Goal: Information Seeking & Learning: Understand process/instructions

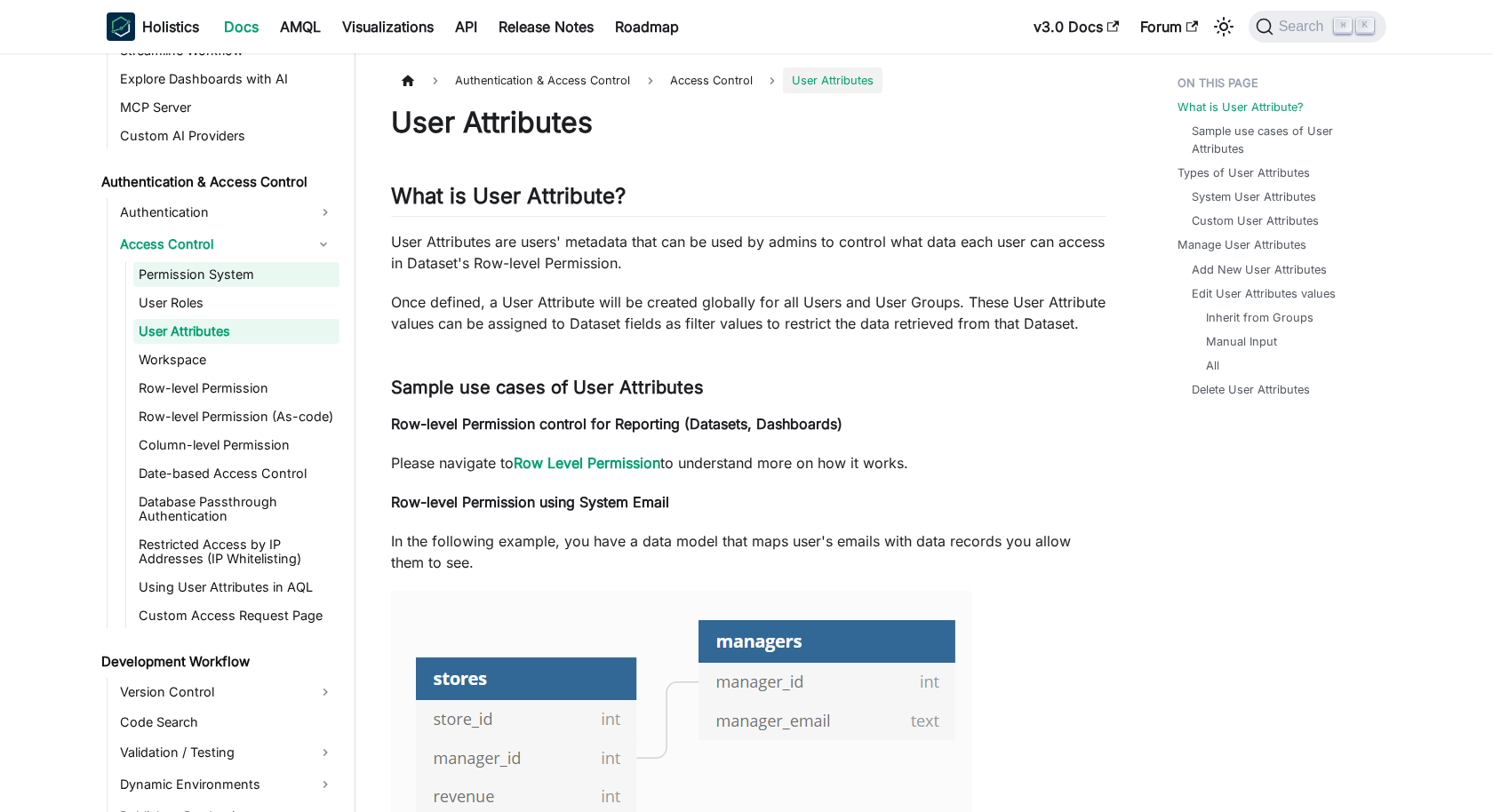
click at [226, 268] on link "Permission System" at bounding box center [236, 274] width 206 height 25
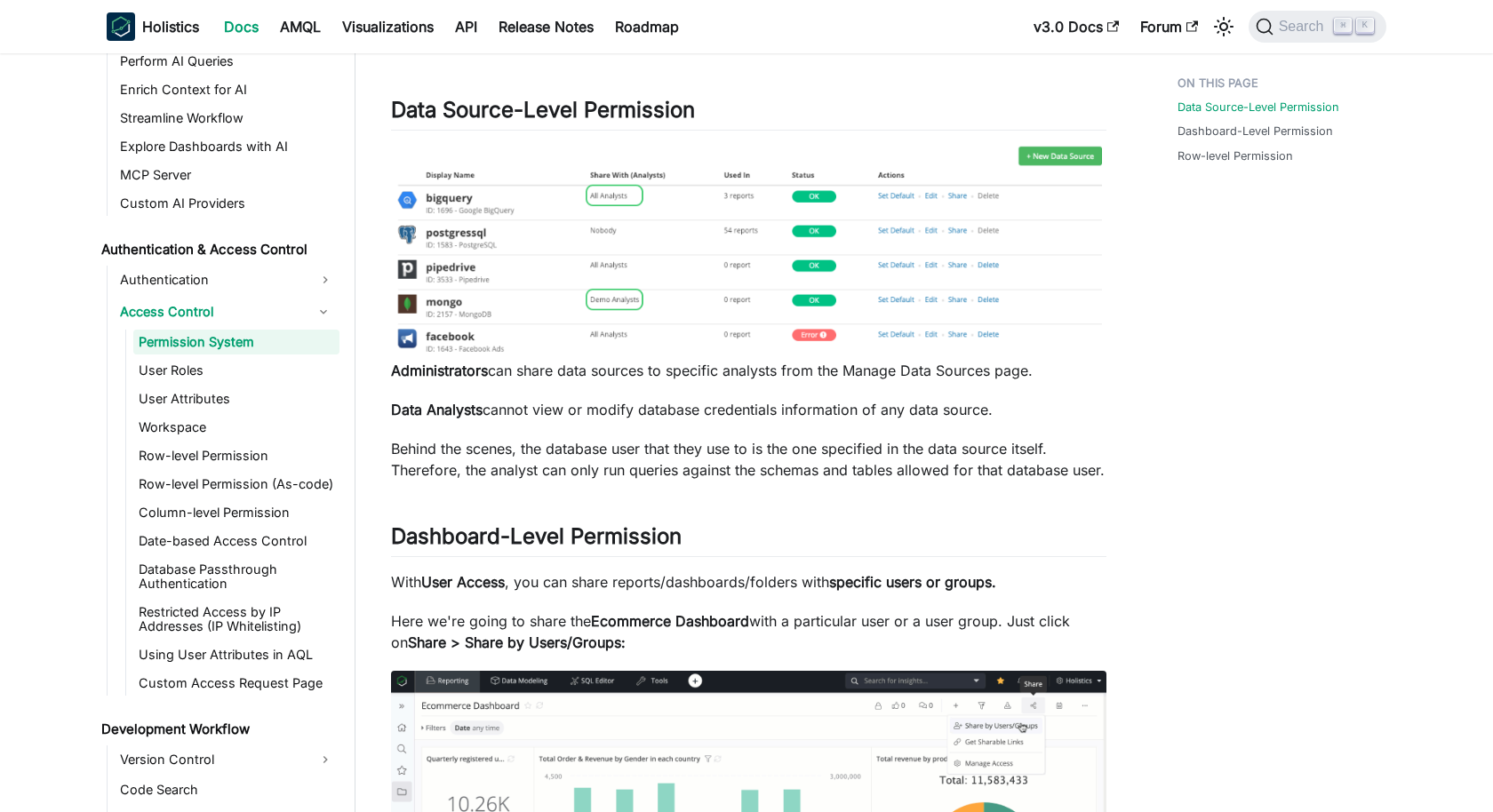
scroll to position [155, 0]
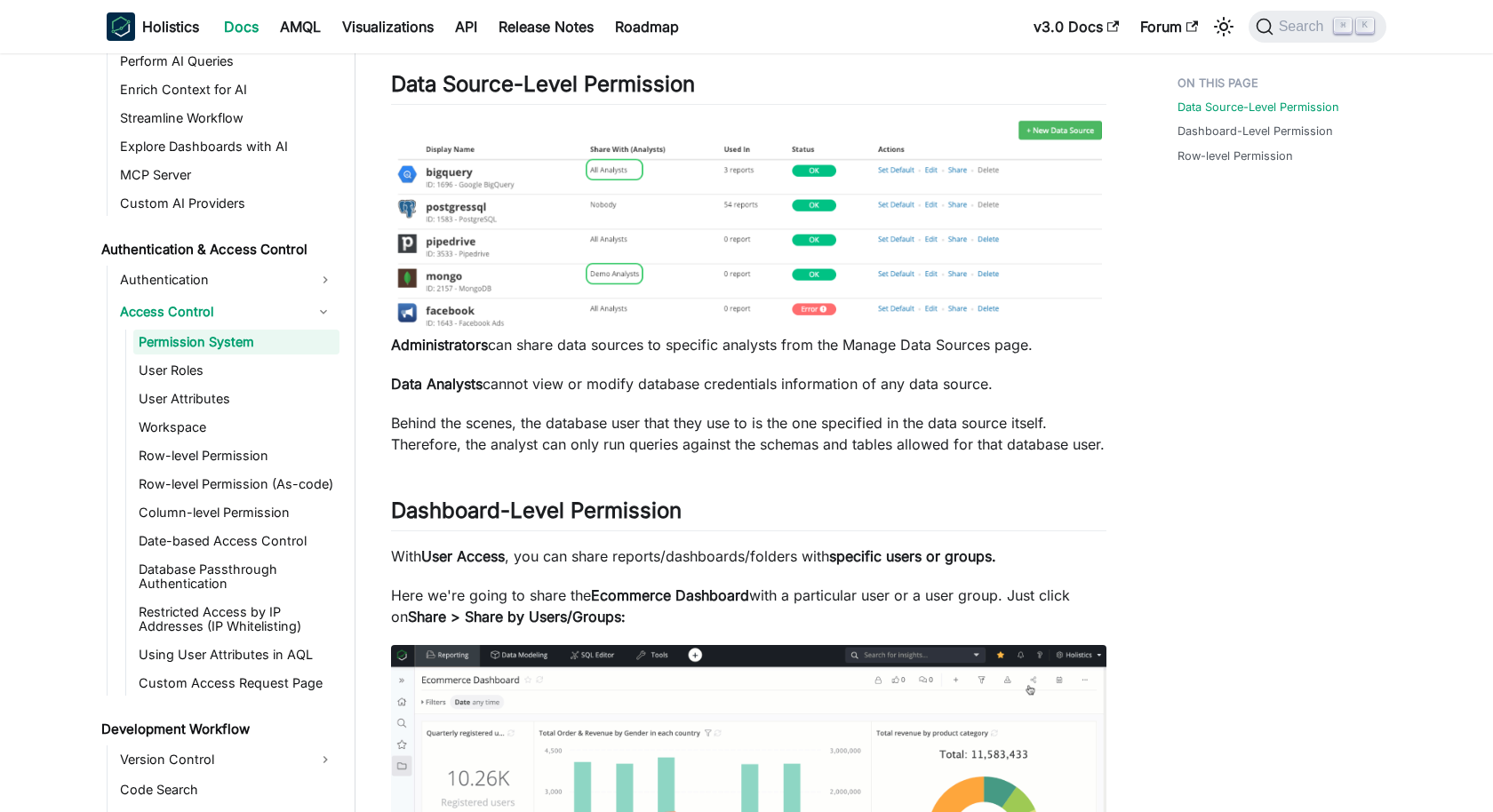
click at [448, 383] on strong "Data Analysts" at bounding box center [437, 384] width 92 height 18
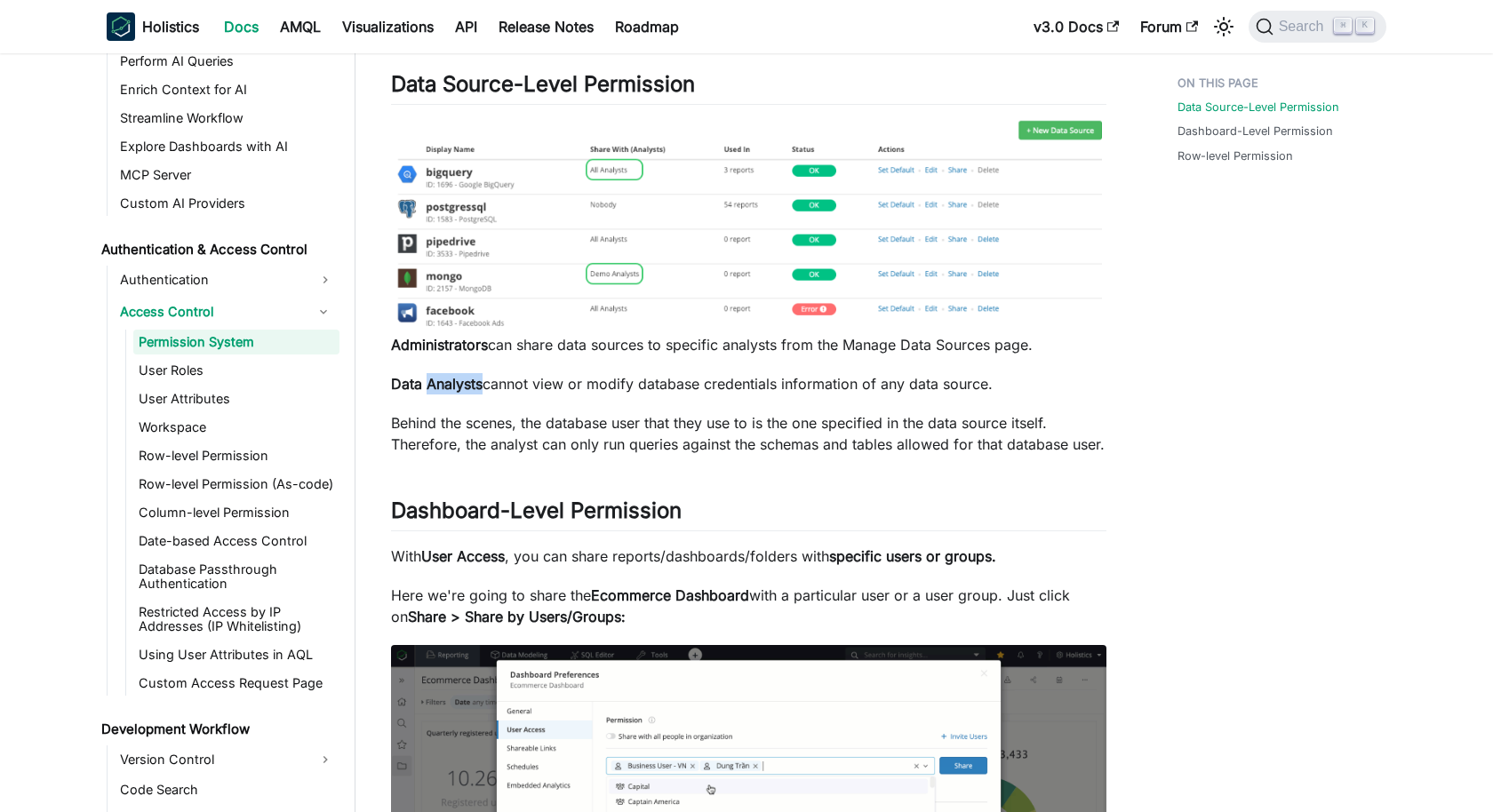
click at [448, 383] on strong "Data Analysts" at bounding box center [437, 384] width 92 height 18
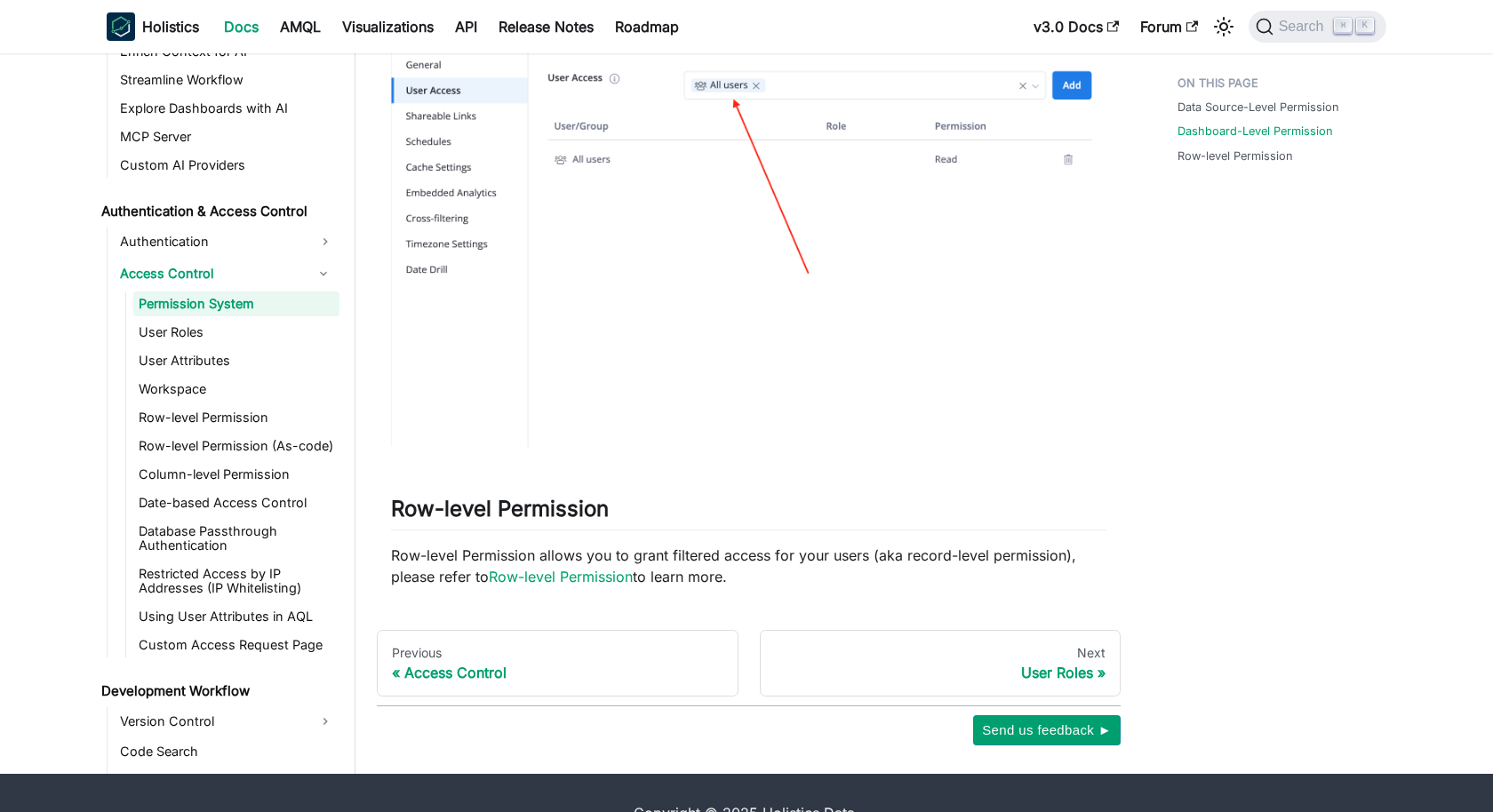
scroll to position [1241, 0]
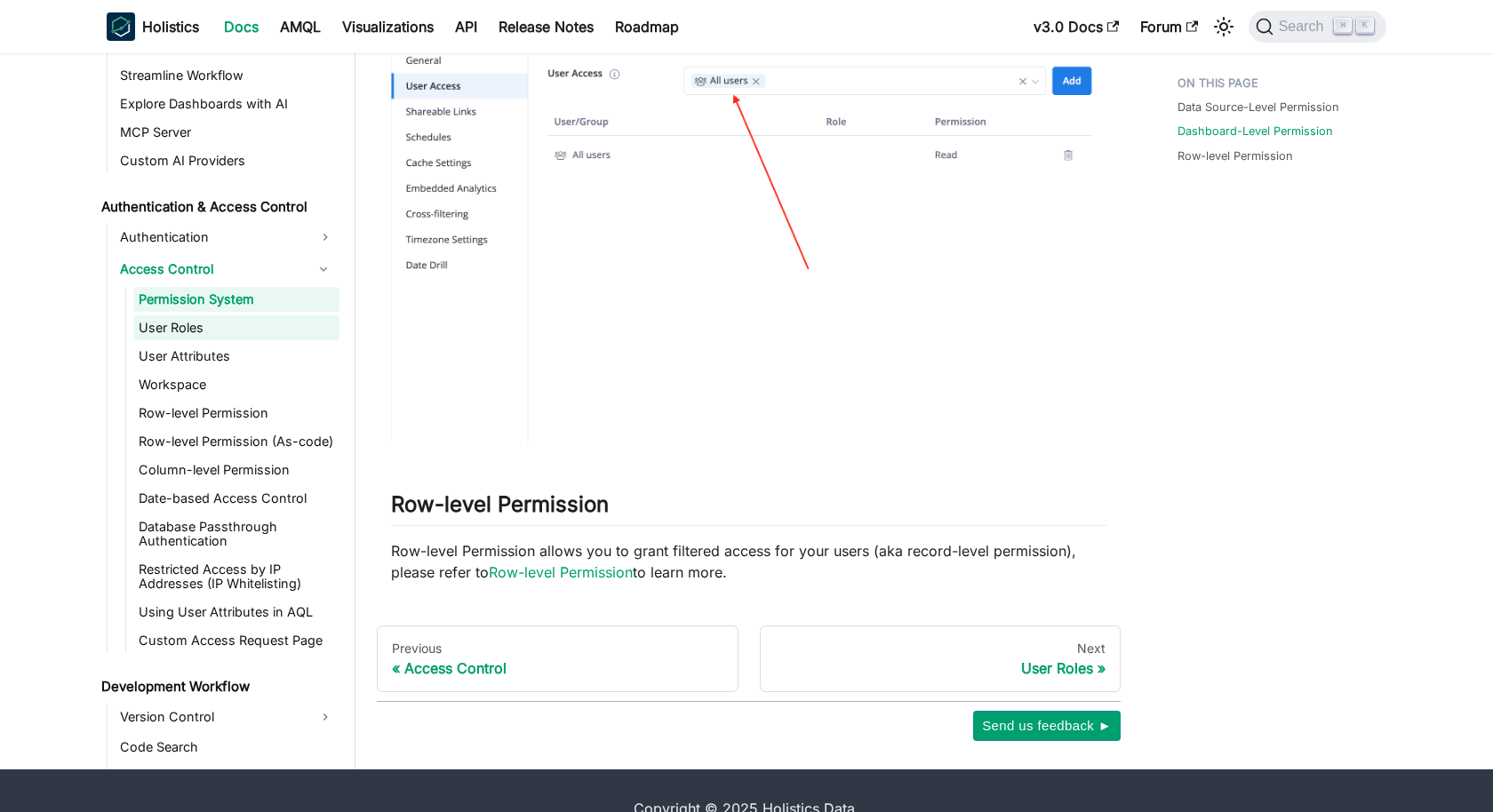
click at [196, 341] on link "User Roles" at bounding box center [236, 328] width 206 height 25
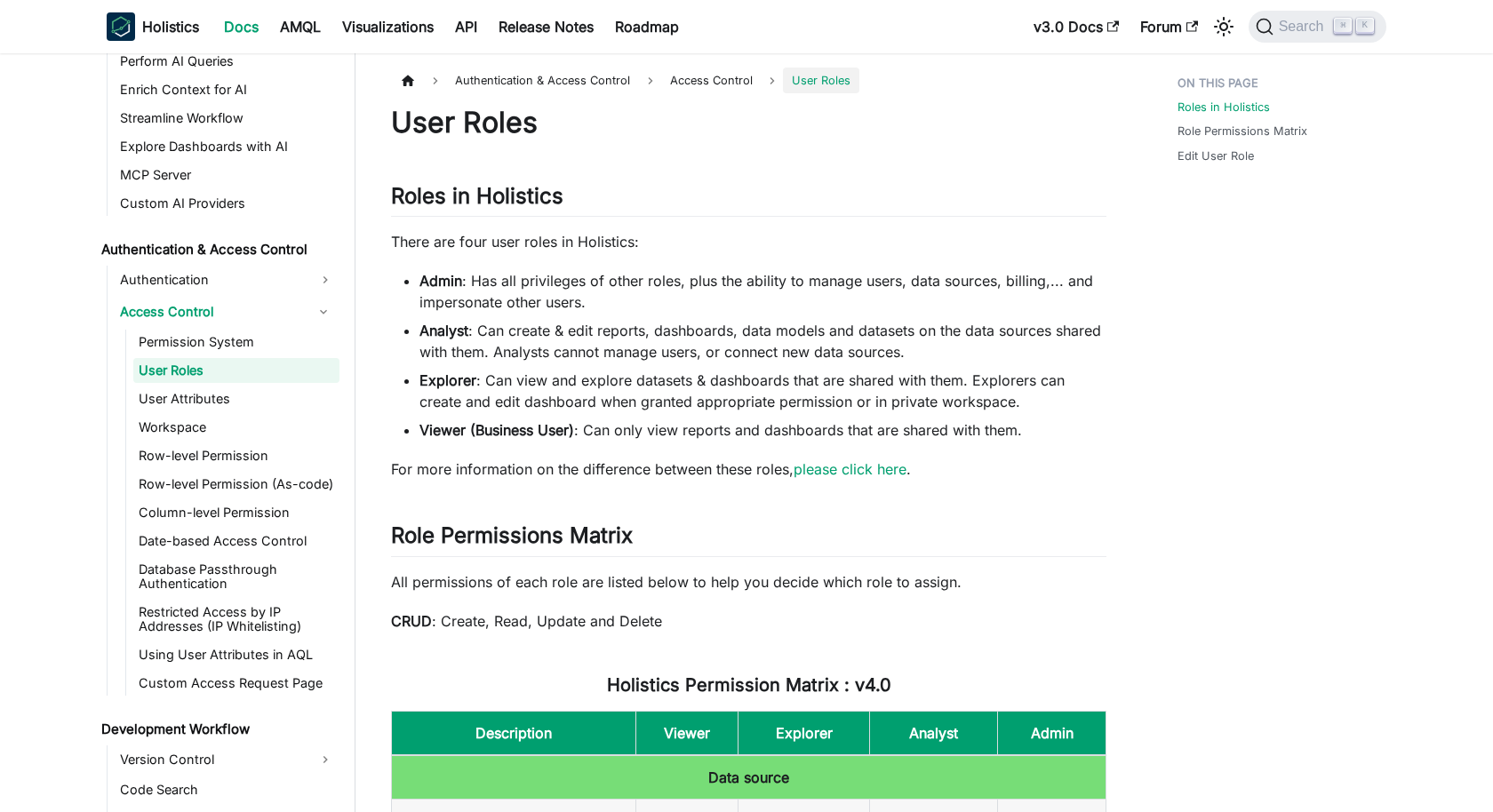
click at [1040, 401] on li "Explorer : Can view and explore datasets & dashboards that are shared with them…" at bounding box center [762, 391] width 687 height 43
click at [1041, 412] on ul "Admin : Has all privileges of other roles, plus the ability to manage users, da…" at bounding box center [748, 355] width 716 height 170
drag, startPoint x: 1052, startPoint y: 406, endPoint x: 529, endPoint y: 392, distance: 523.2
click at [529, 392] on li "Explorer : Can view and explore datasets & dashboards that are shared with them…" at bounding box center [762, 391] width 687 height 43
click at [574, 391] on li "Explorer : Can view and explore datasets & dashboards that are shared with them…" at bounding box center [762, 391] width 687 height 43
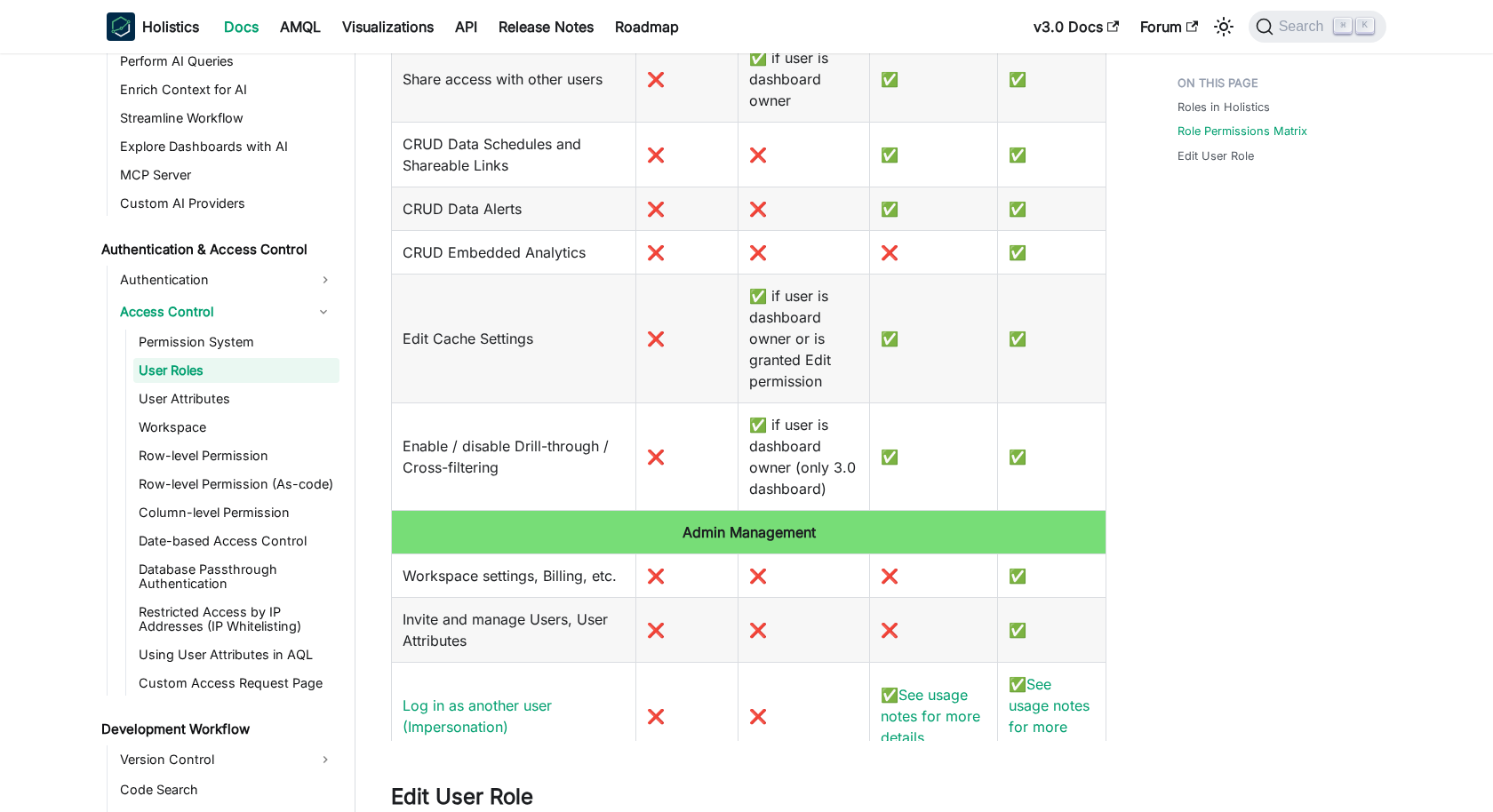
scroll to position [2405, 0]
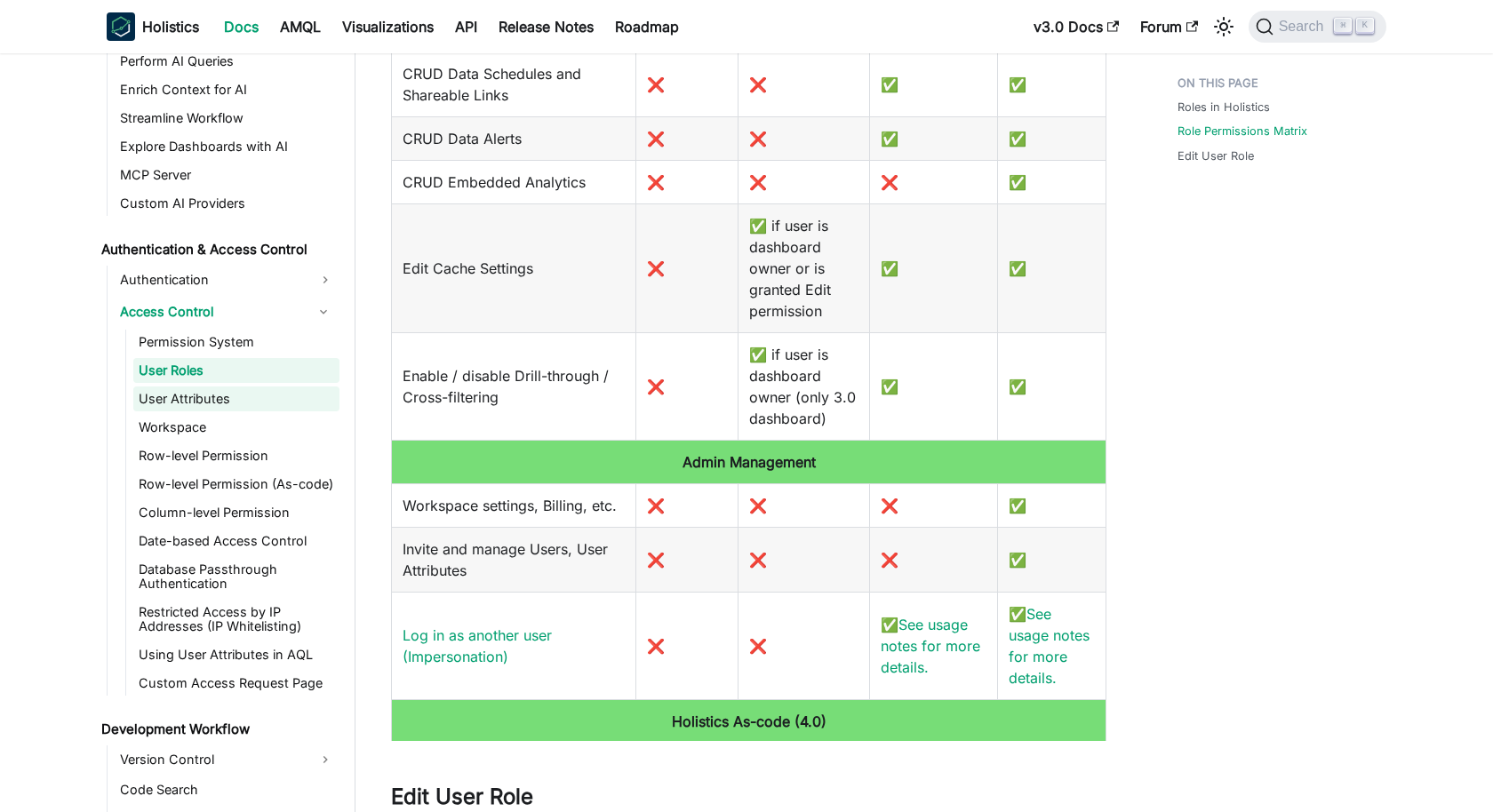
click at [221, 390] on link "User Attributes" at bounding box center [236, 399] width 206 height 25
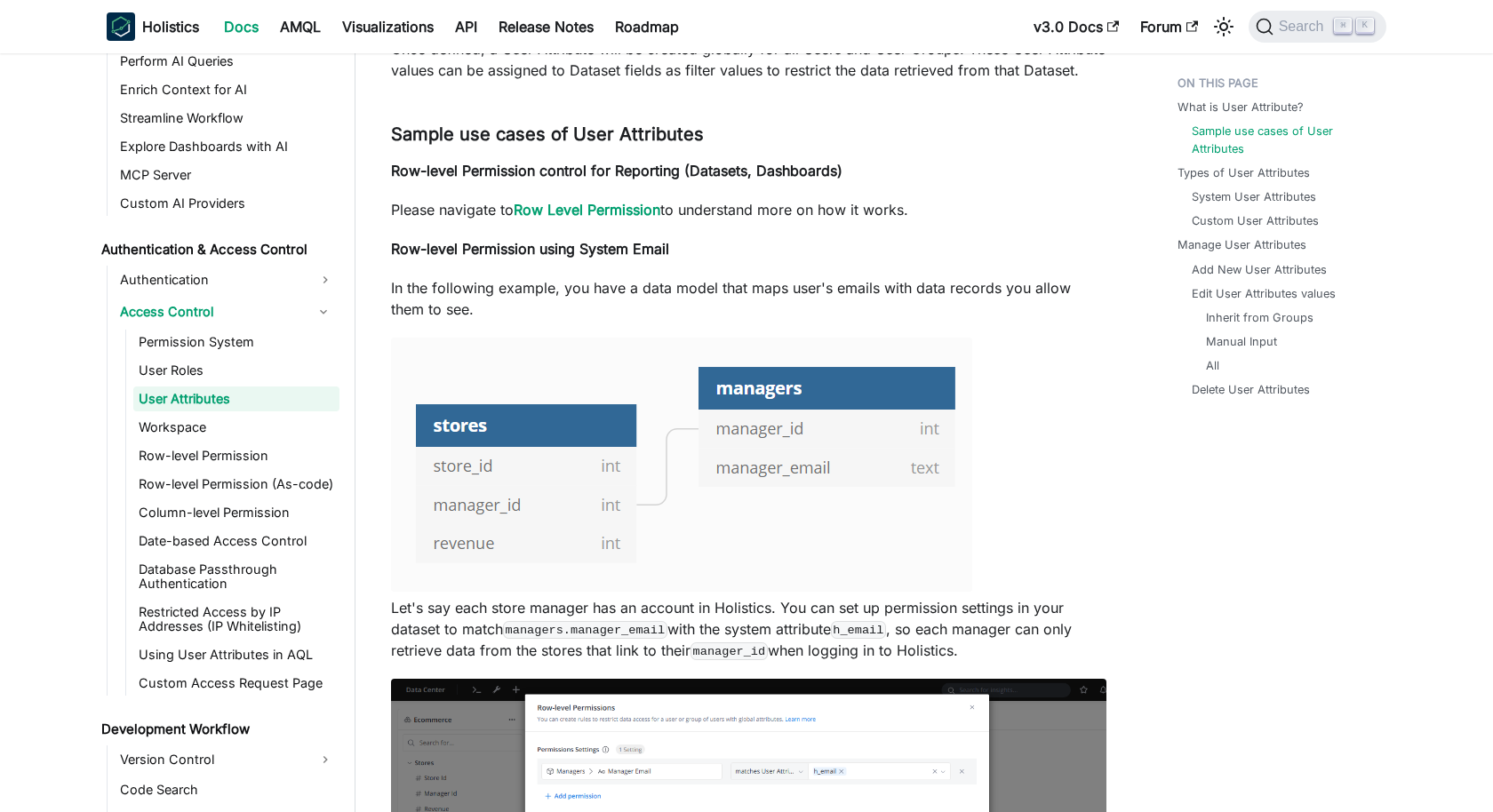
scroll to position [259, 0]
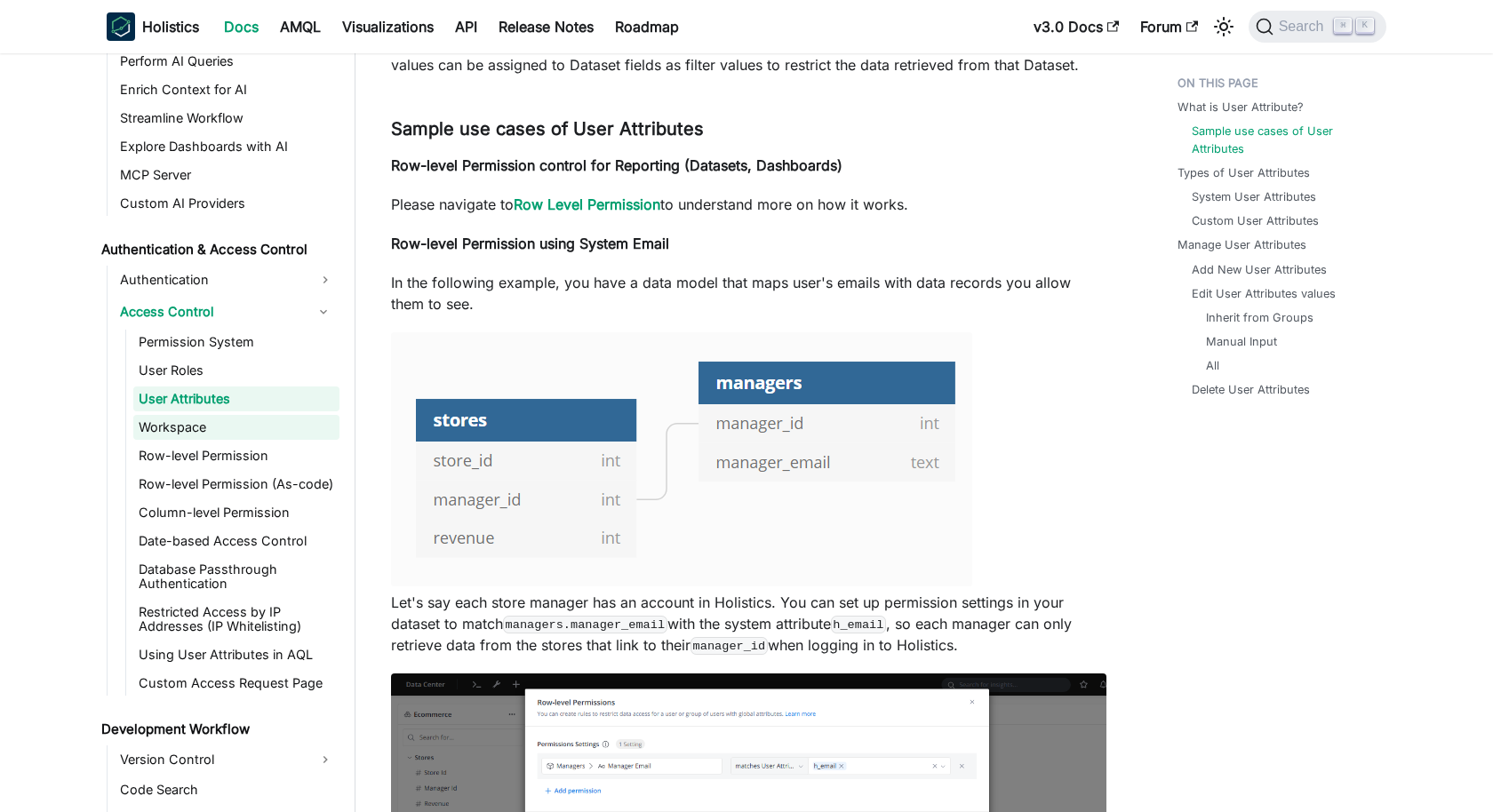
click at [182, 426] on link "Workspace" at bounding box center [236, 426] width 206 height 25
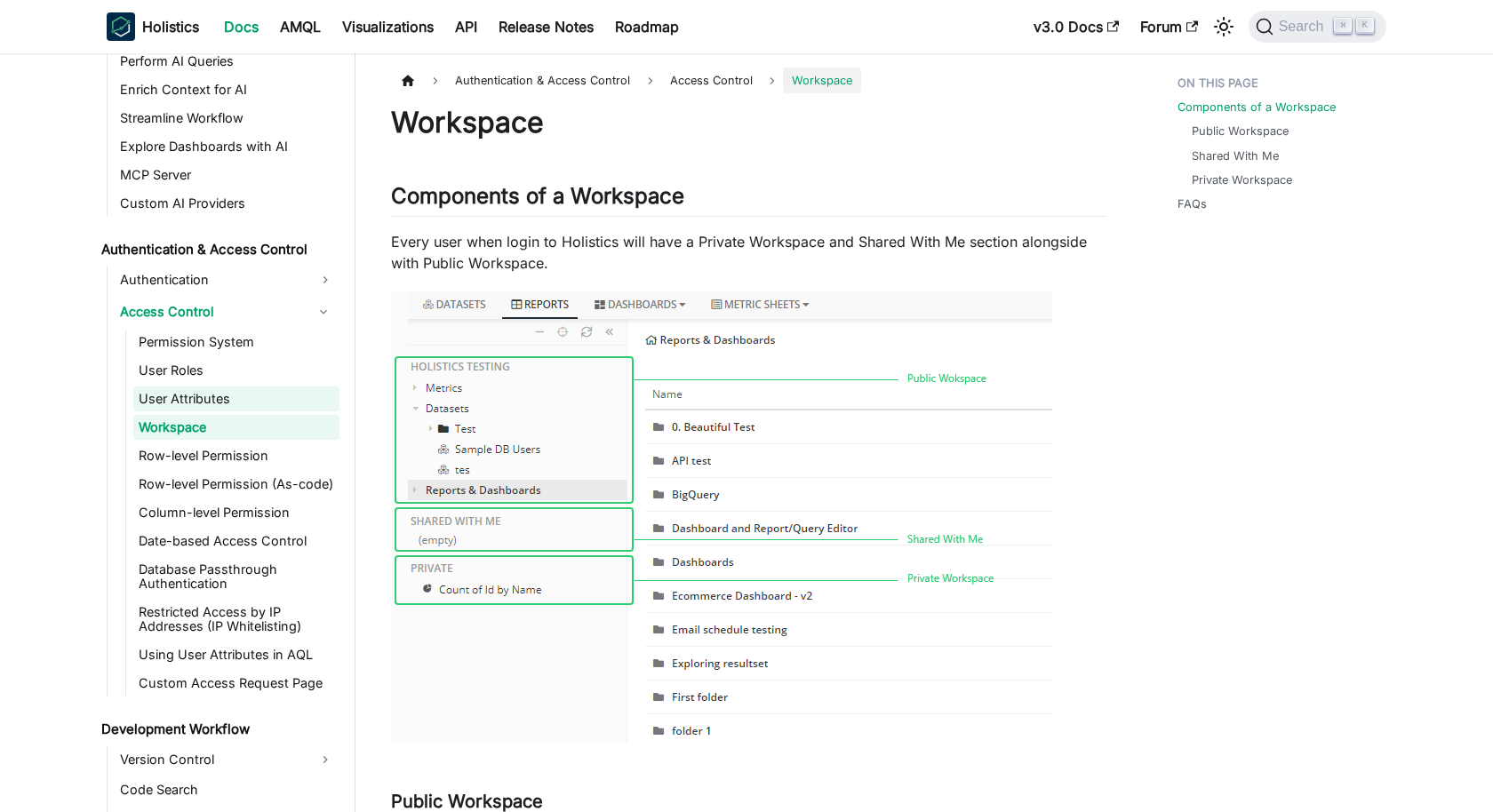
click at [201, 402] on link "User Attributes" at bounding box center [236, 399] width 206 height 25
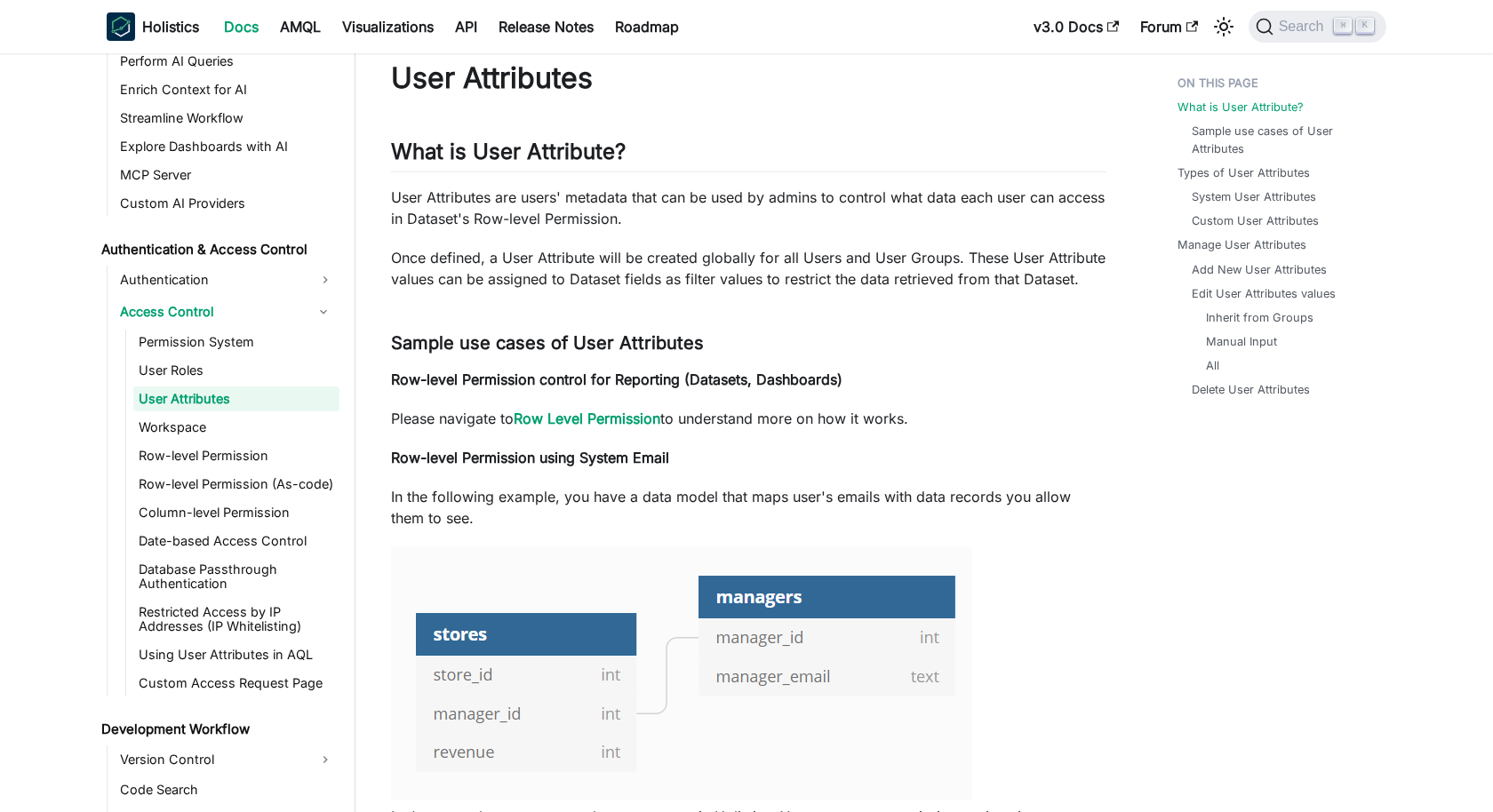
scroll to position [50, 0]
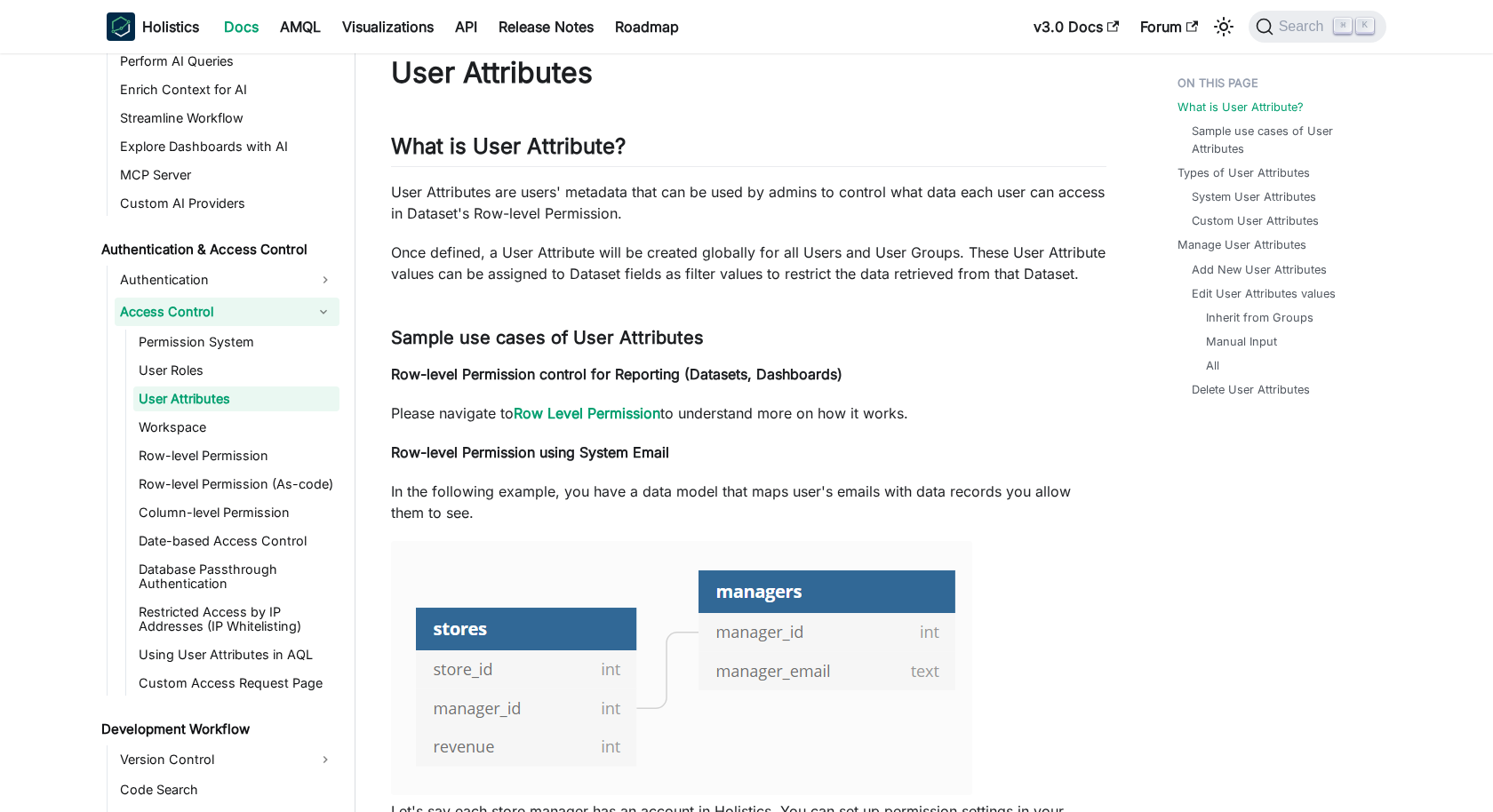
click at [209, 321] on link "Access Control" at bounding box center [211, 312] width 193 height 29
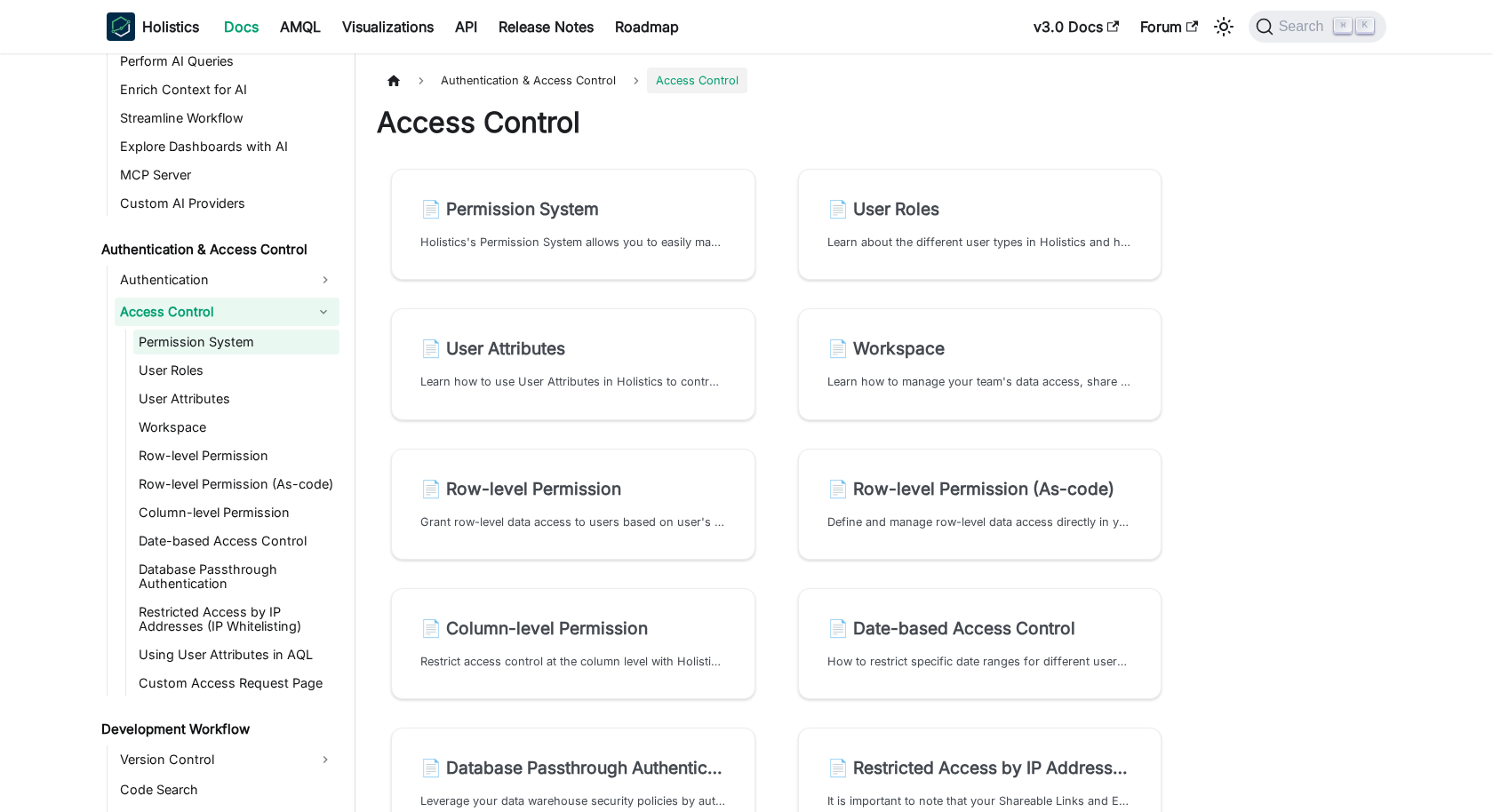
click at [209, 339] on link "Permission System" at bounding box center [236, 342] width 206 height 25
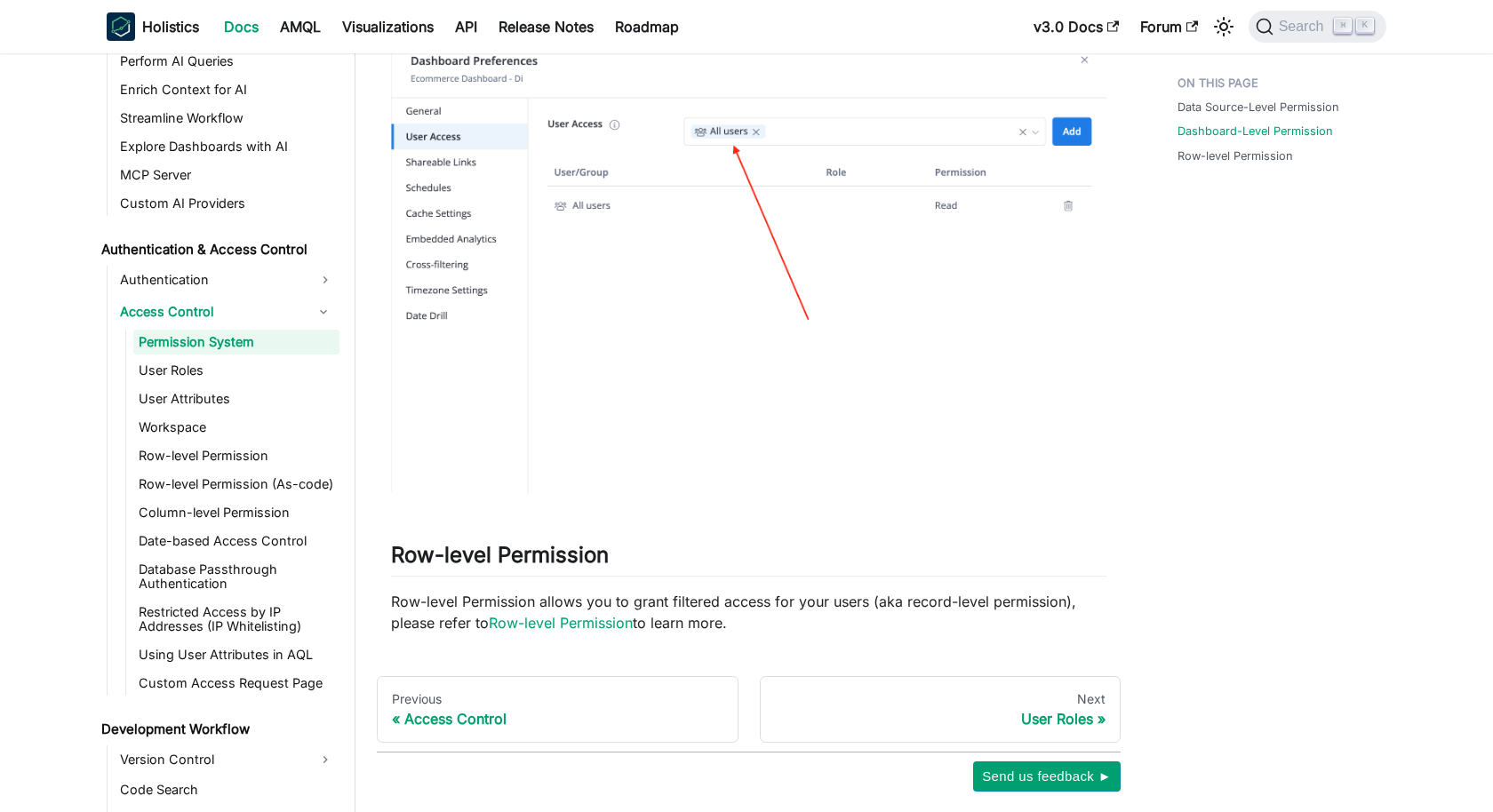
scroll to position [1295, 0]
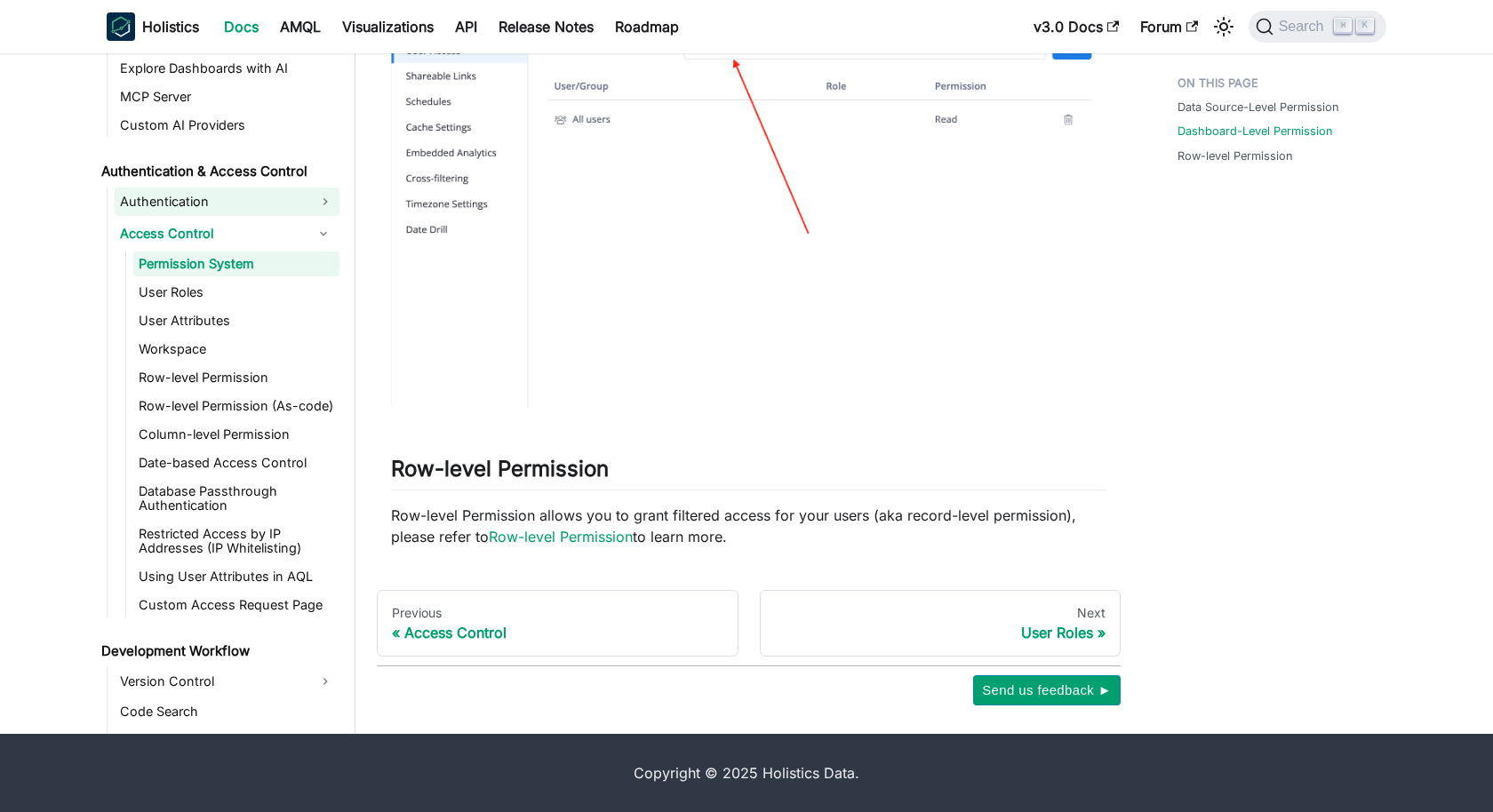
click at [260, 209] on link "Authentication" at bounding box center [227, 201] width 225 height 29
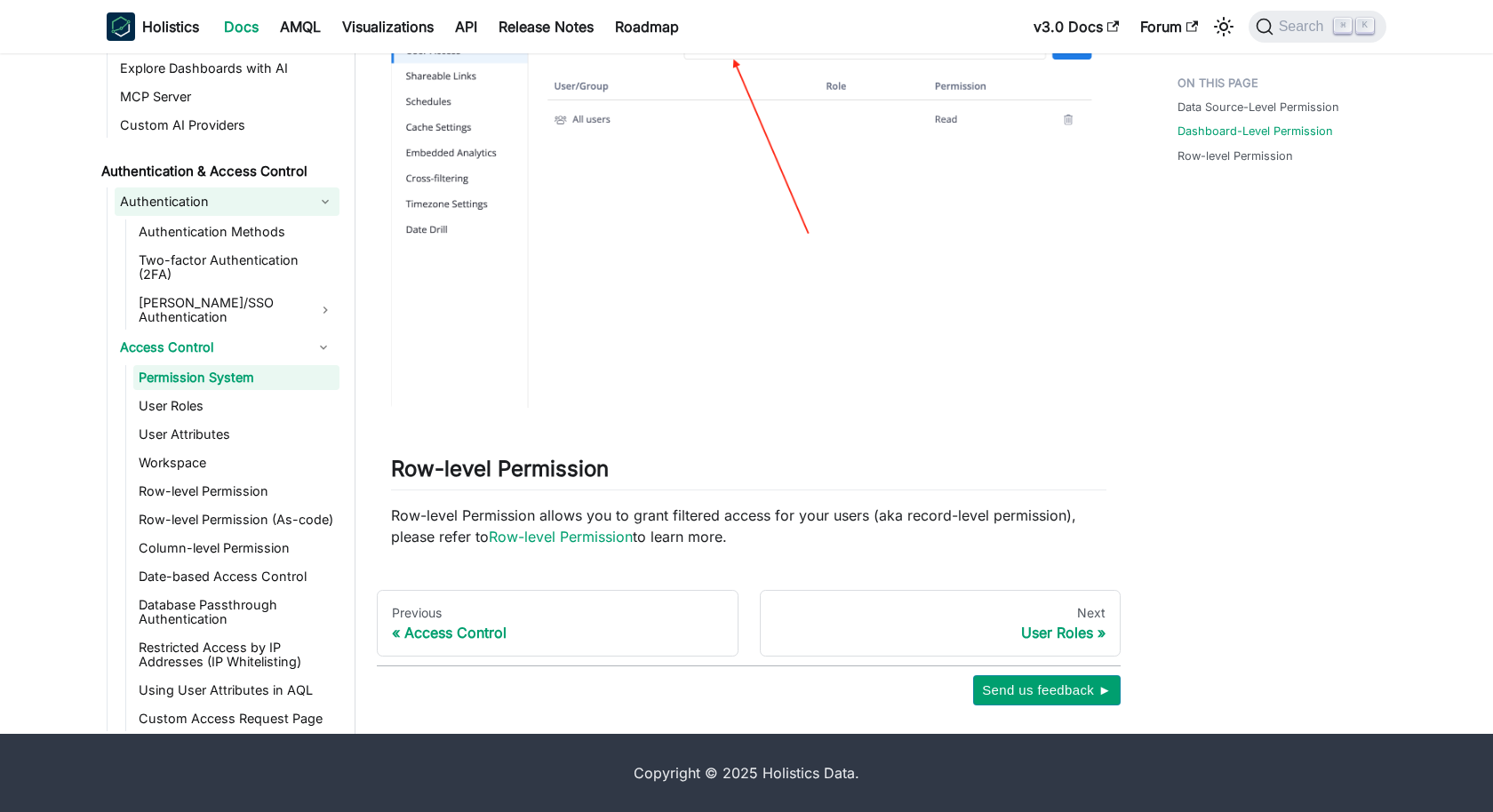
click at [260, 208] on link "Authentication" at bounding box center [227, 201] width 225 height 29
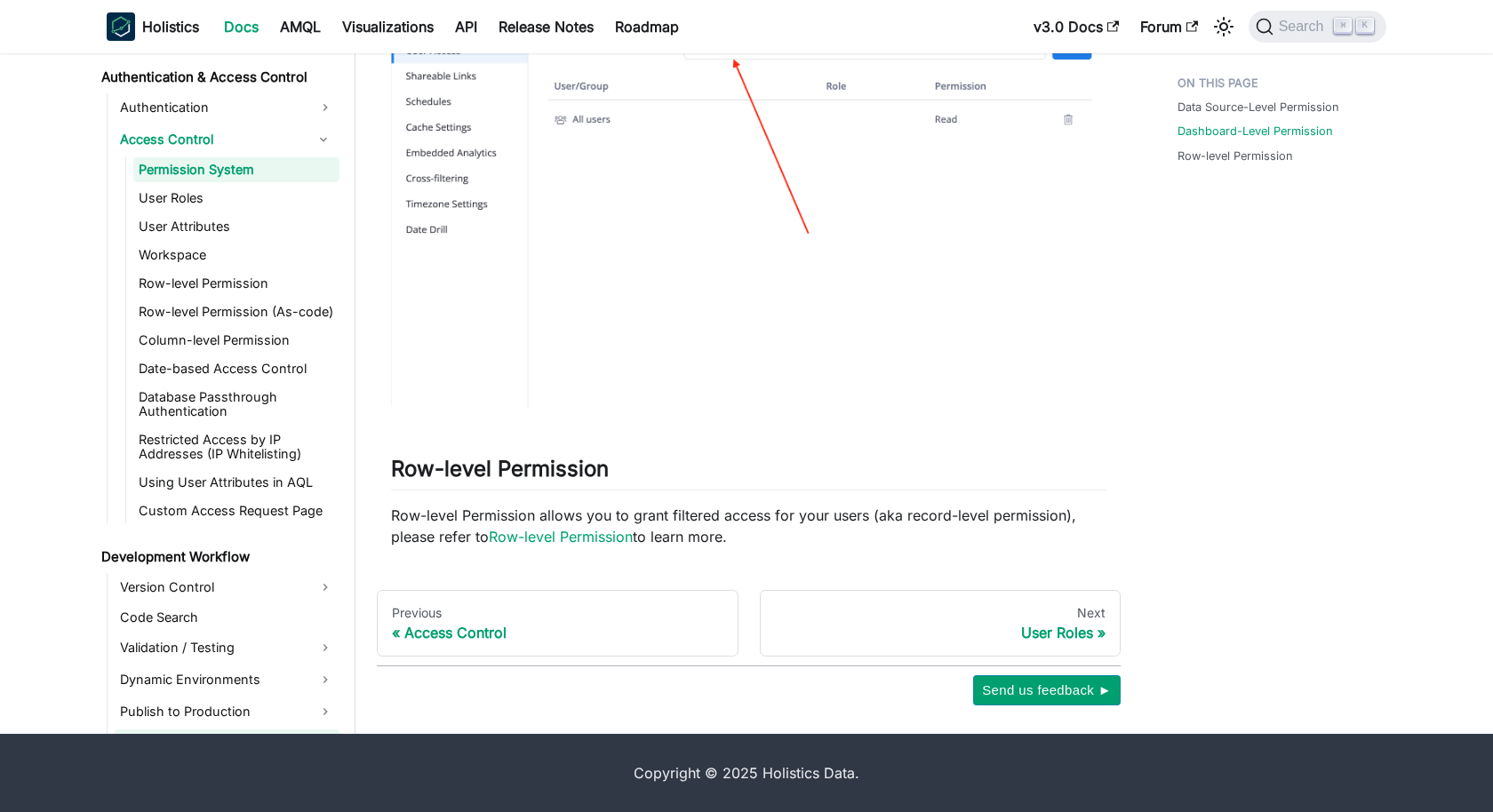
scroll to position [1148, 0]
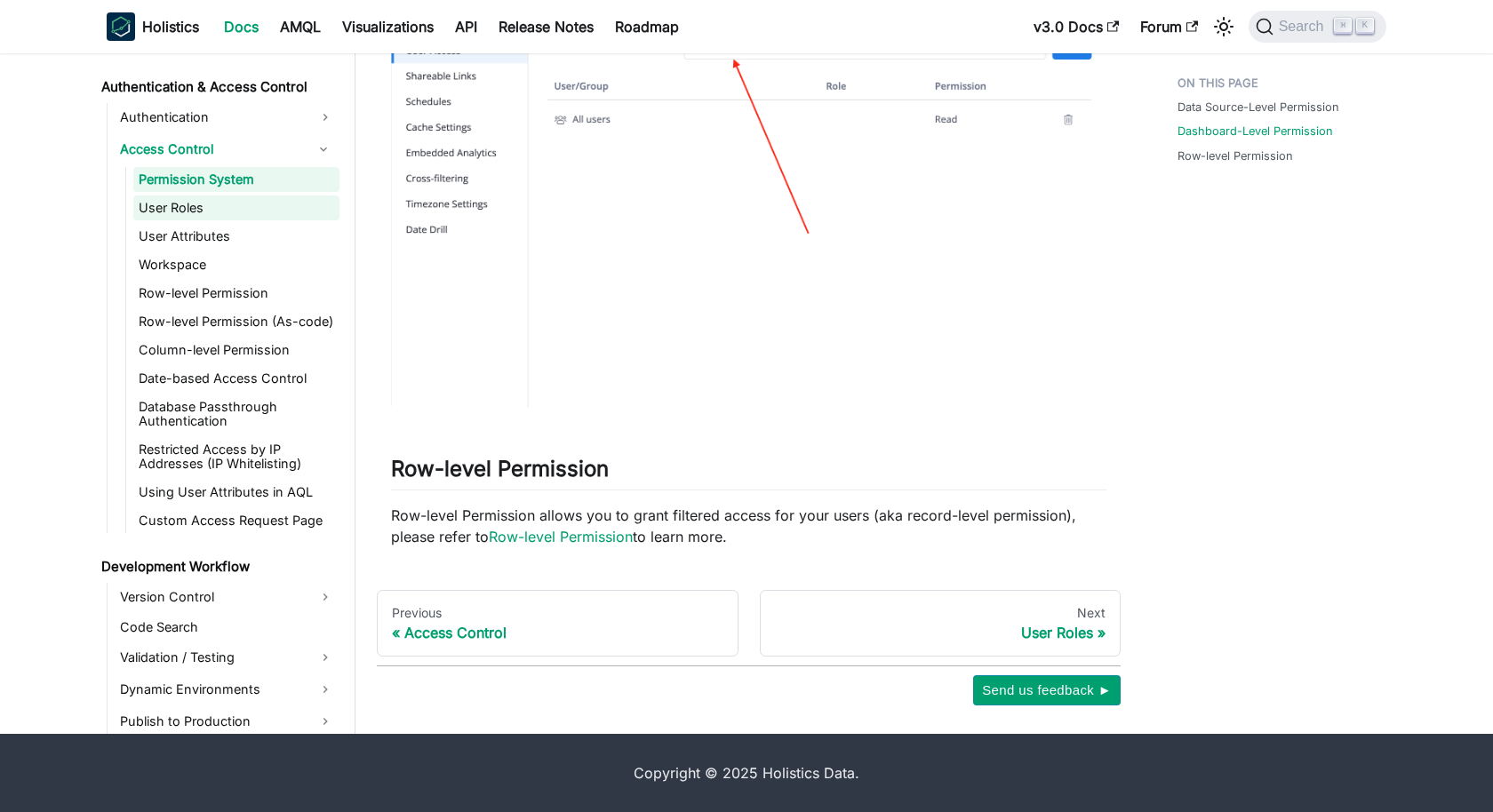
click at [224, 204] on link "User Roles" at bounding box center [236, 207] width 206 height 25
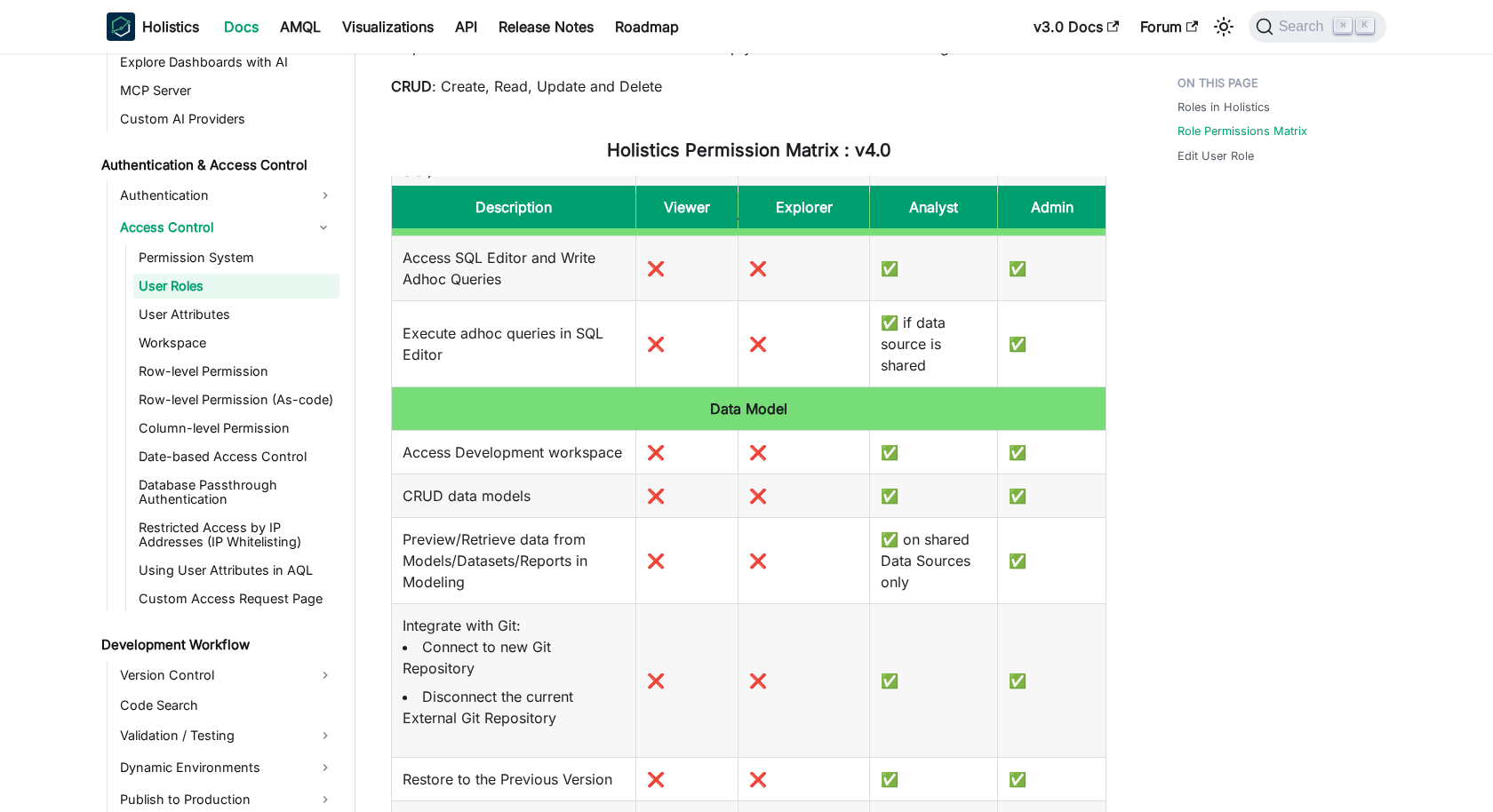
scroll to position [190, 0]
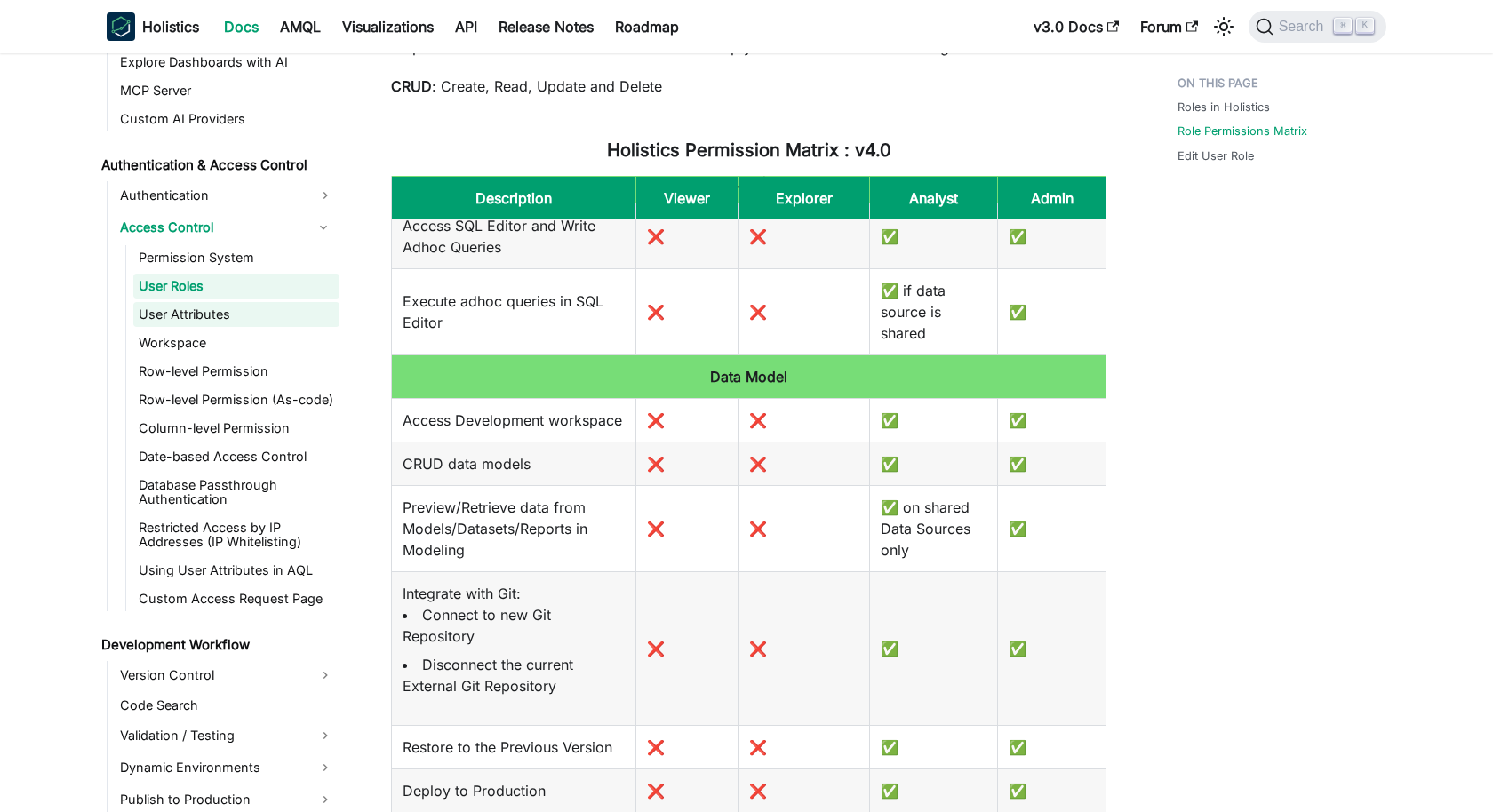
click at [263, 308] on link "User Attributes" at bounding box center [236, 314] width 206 height 25
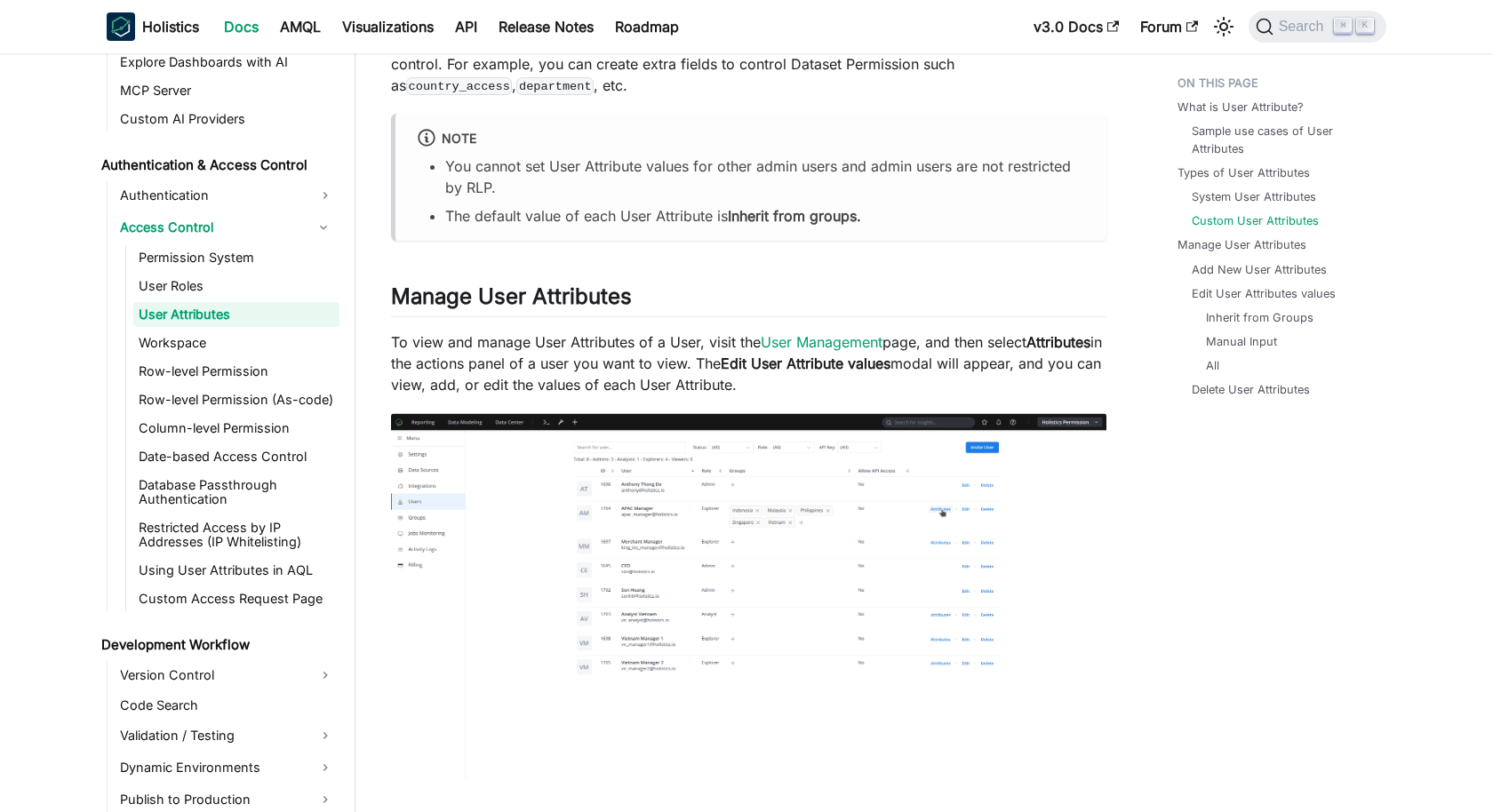
scroll to position [2830, 0]
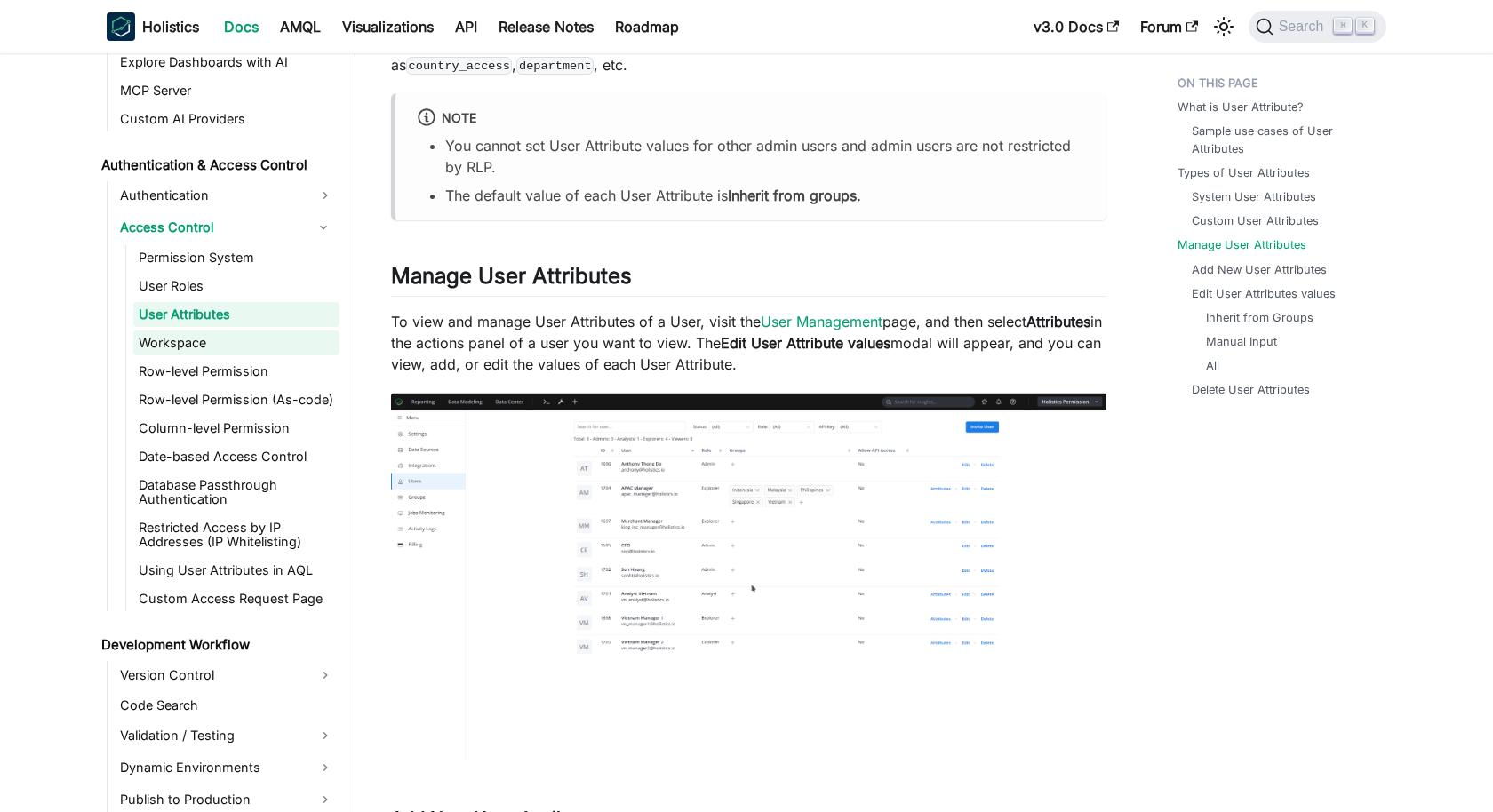
click at [248, 346] on link "Workspace" at bounding box center [236, 343] width 206 height 25
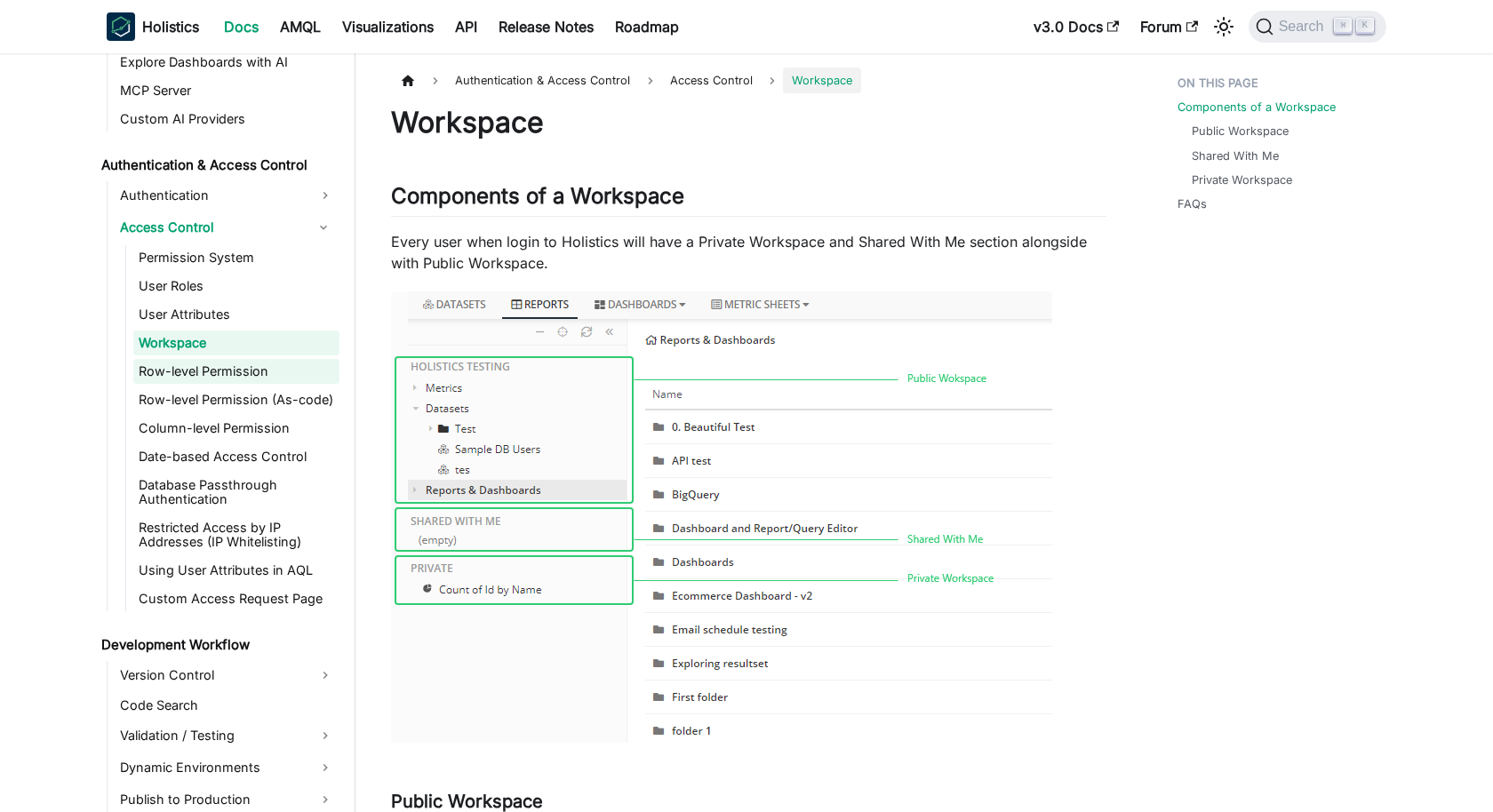
click at [248, 364] on link "Row-level Permission" at bounding box center [236, 371] width 206 height 25
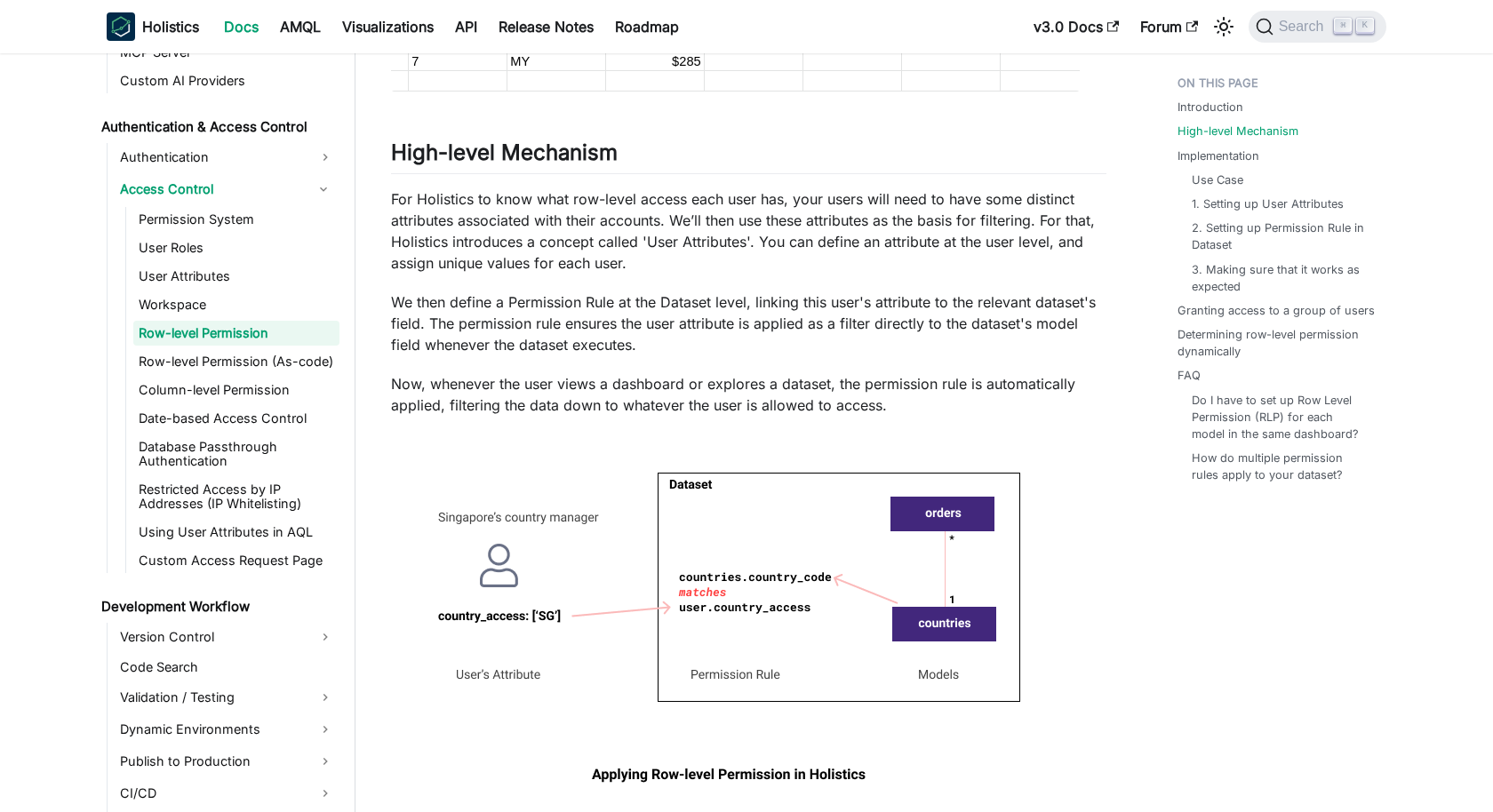
scroll to position [792, 0]
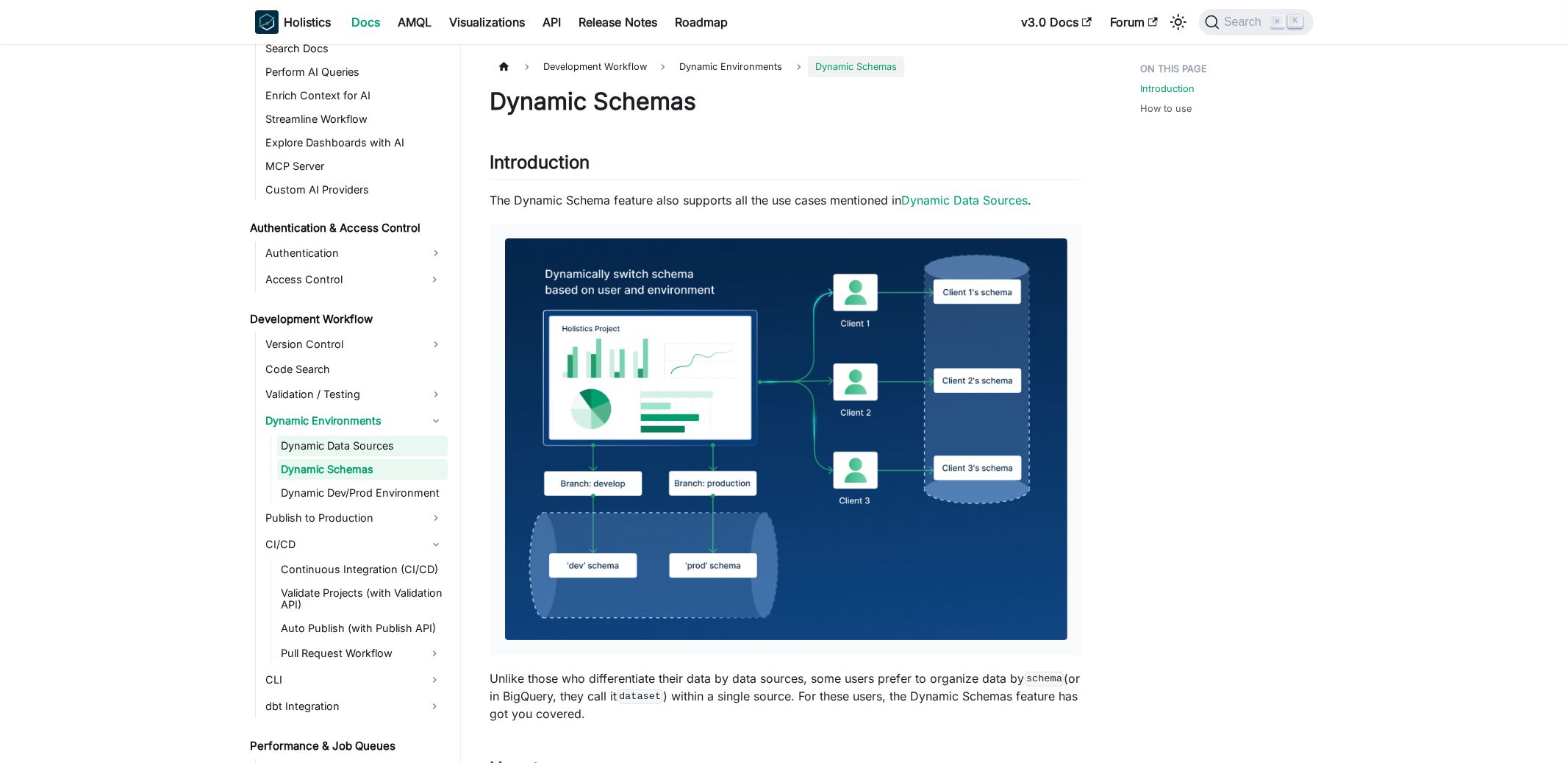
click at [329, 445] on link "Dynamic Data Sources" at bounding box center [362, 445] width 171 height 21
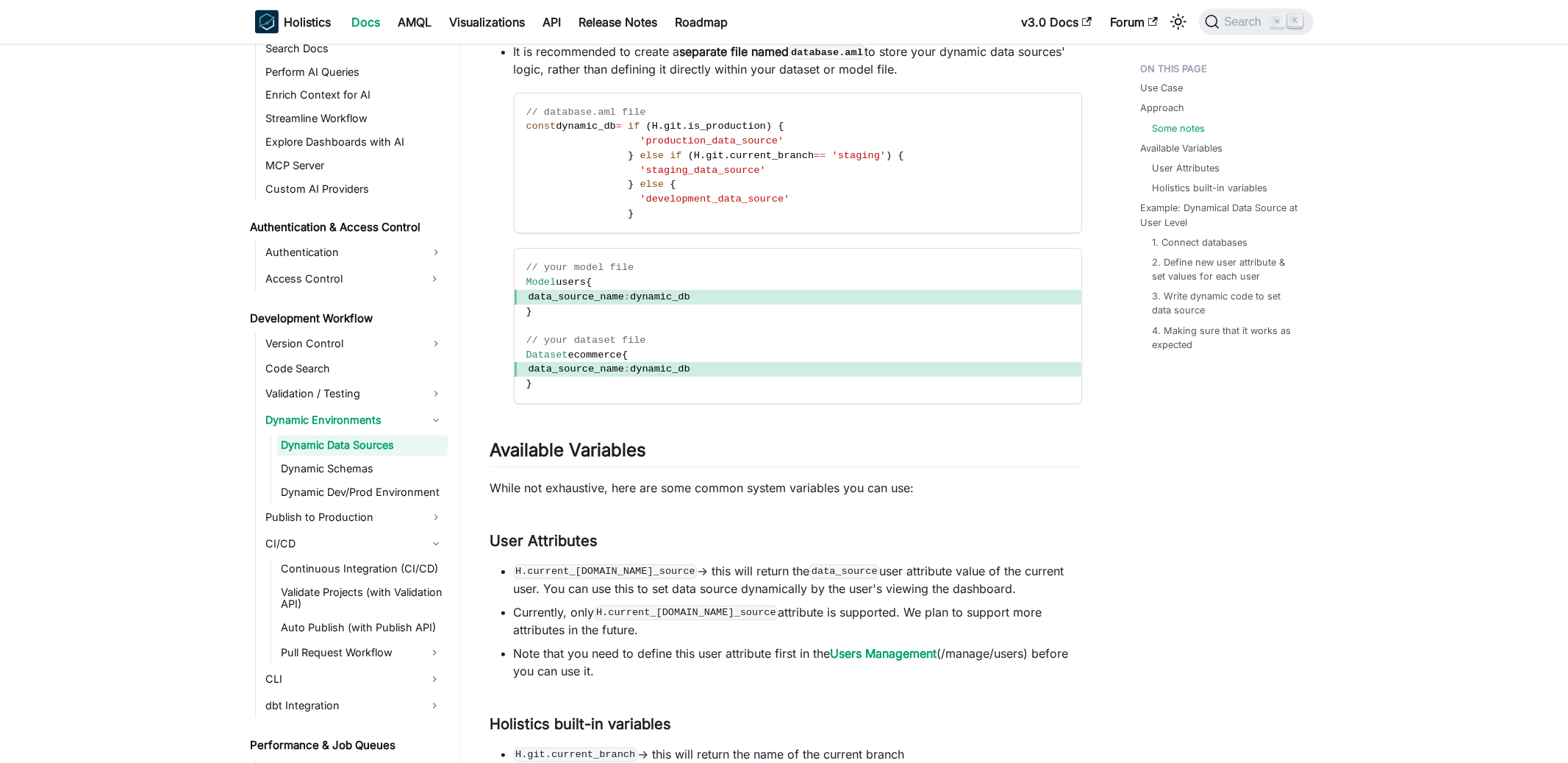
scroll to position [2322, 0]
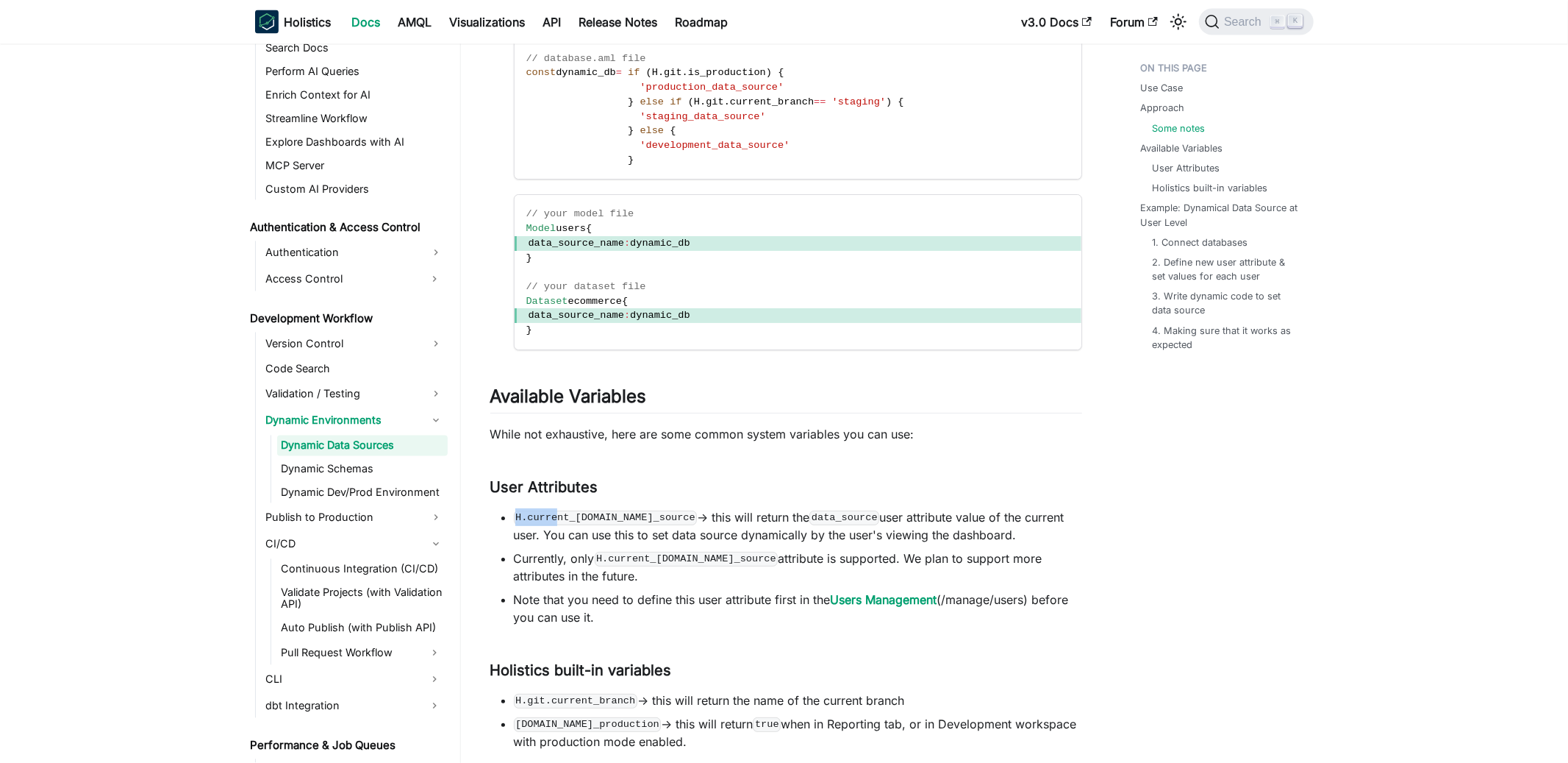
drag, startPoint x: 516, startPoint y: 516, endPoint x: 557, endPoint y: 515, distance: 41.0
click at [557, 515] on code "H.current_user.data_source" at bounding box center [605, 518] width 184 height 15
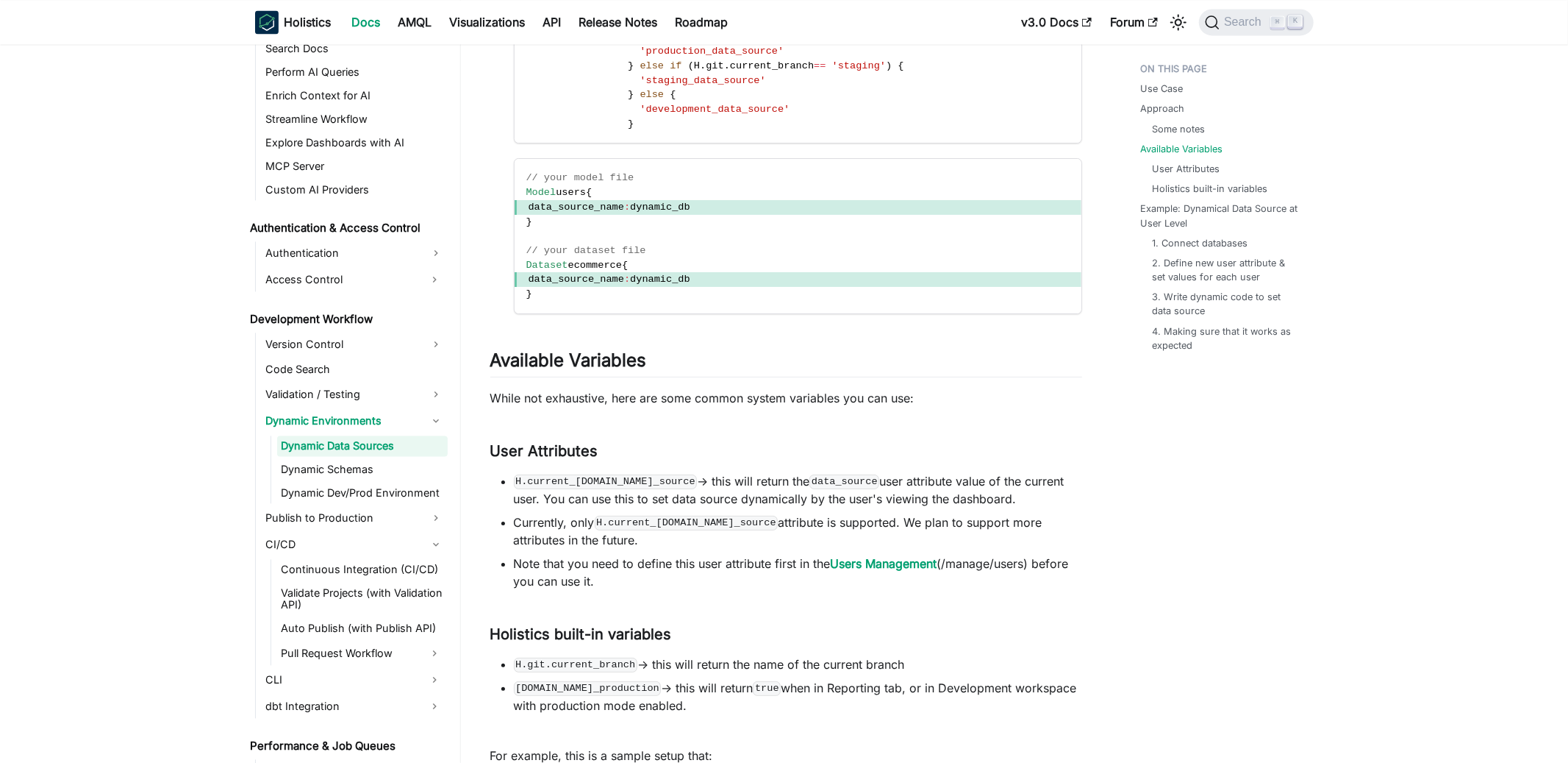
scroll to position [2372, 0]
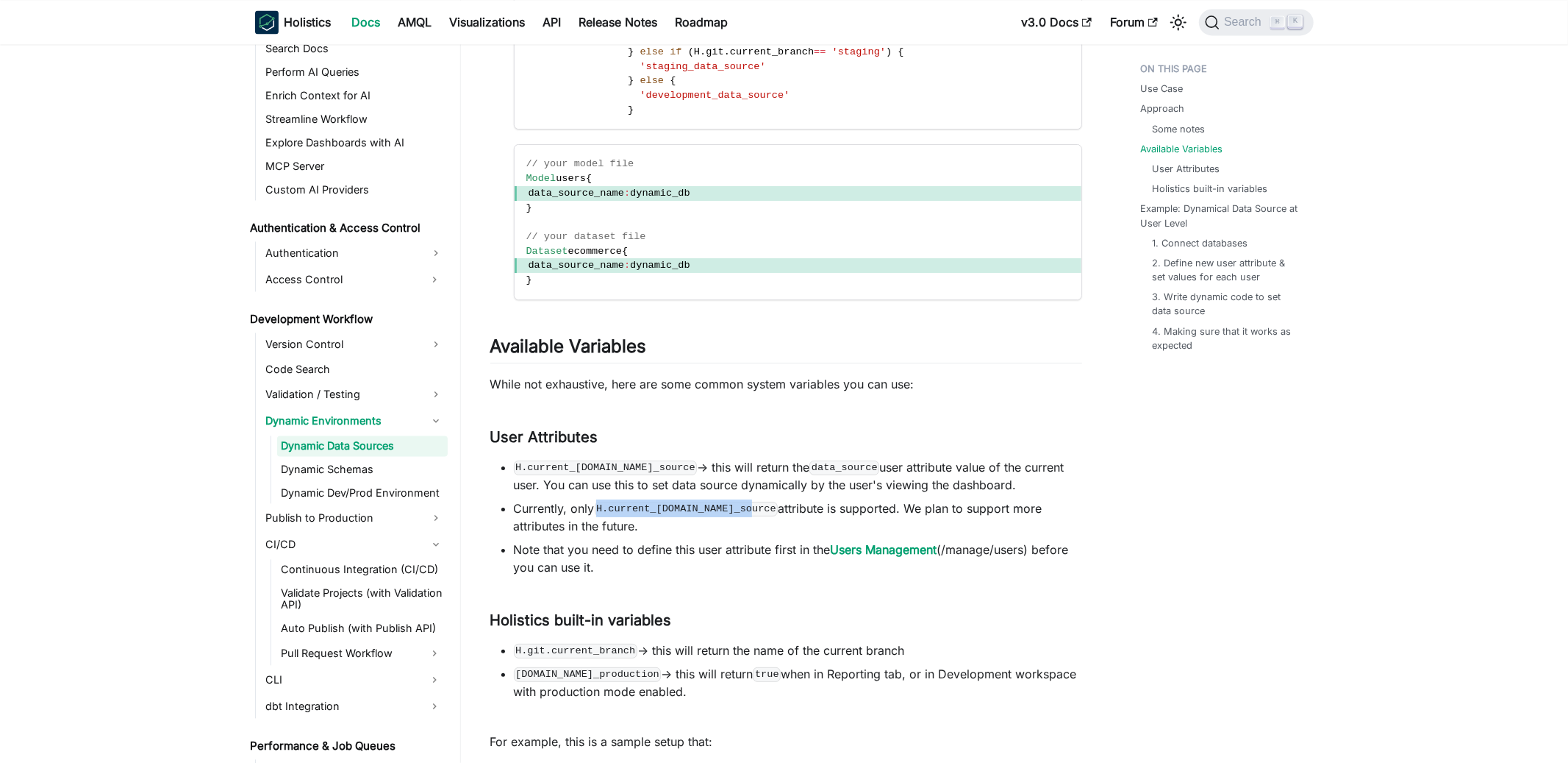
drag, startPoint x: 600, startPoint y: 506, endPoint x: 753, endPoint y: 506, distance: 153.0
click at [754, 506] on code "H.current_user.data_source" at bounding box center [686, 509] width 184 height 15
click at [816, 471] on code "data_source" at bounding box center [844, 468] width 70 height 15
copy code "data_source"
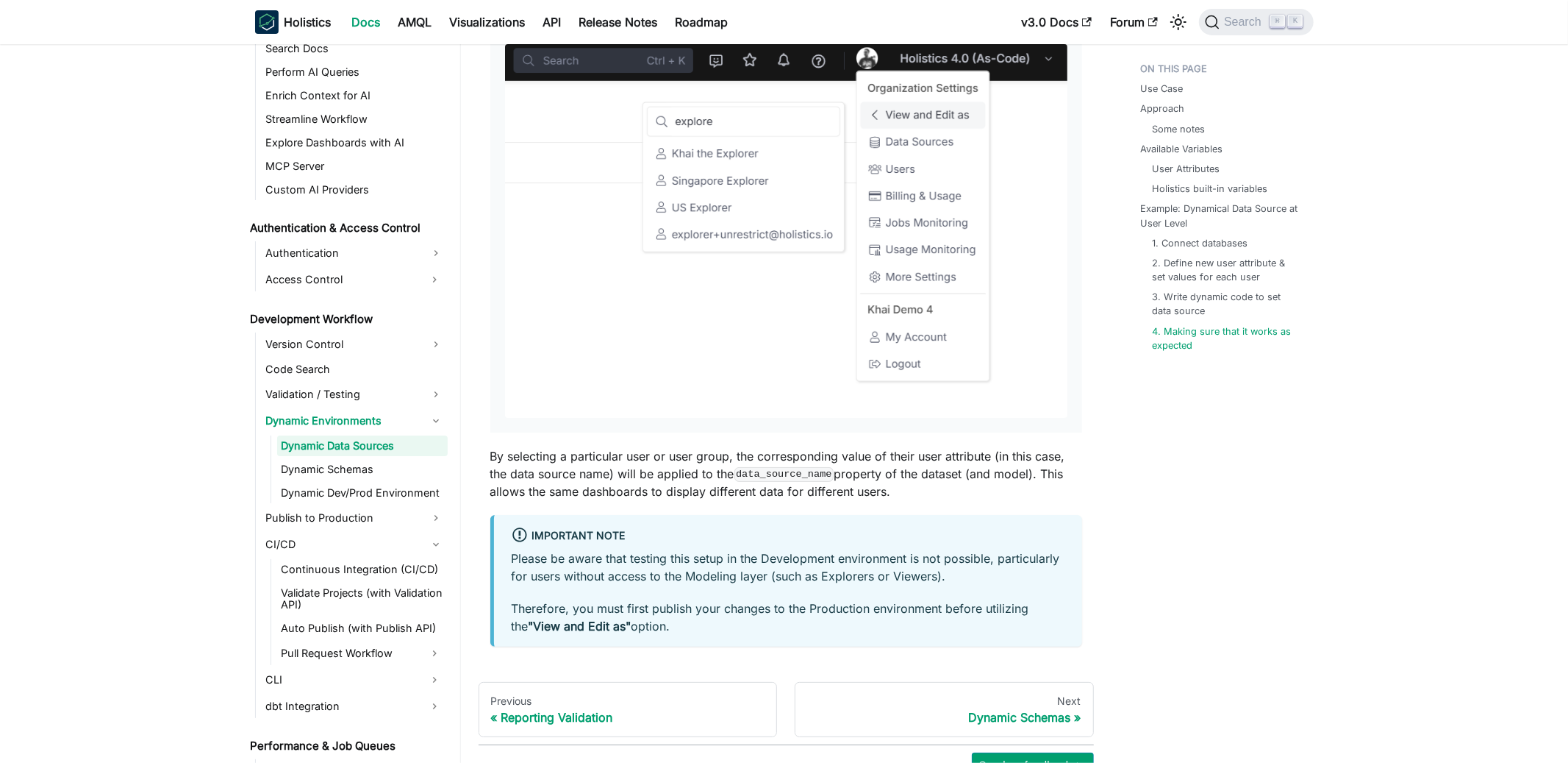
scroll to position [4761, 0]
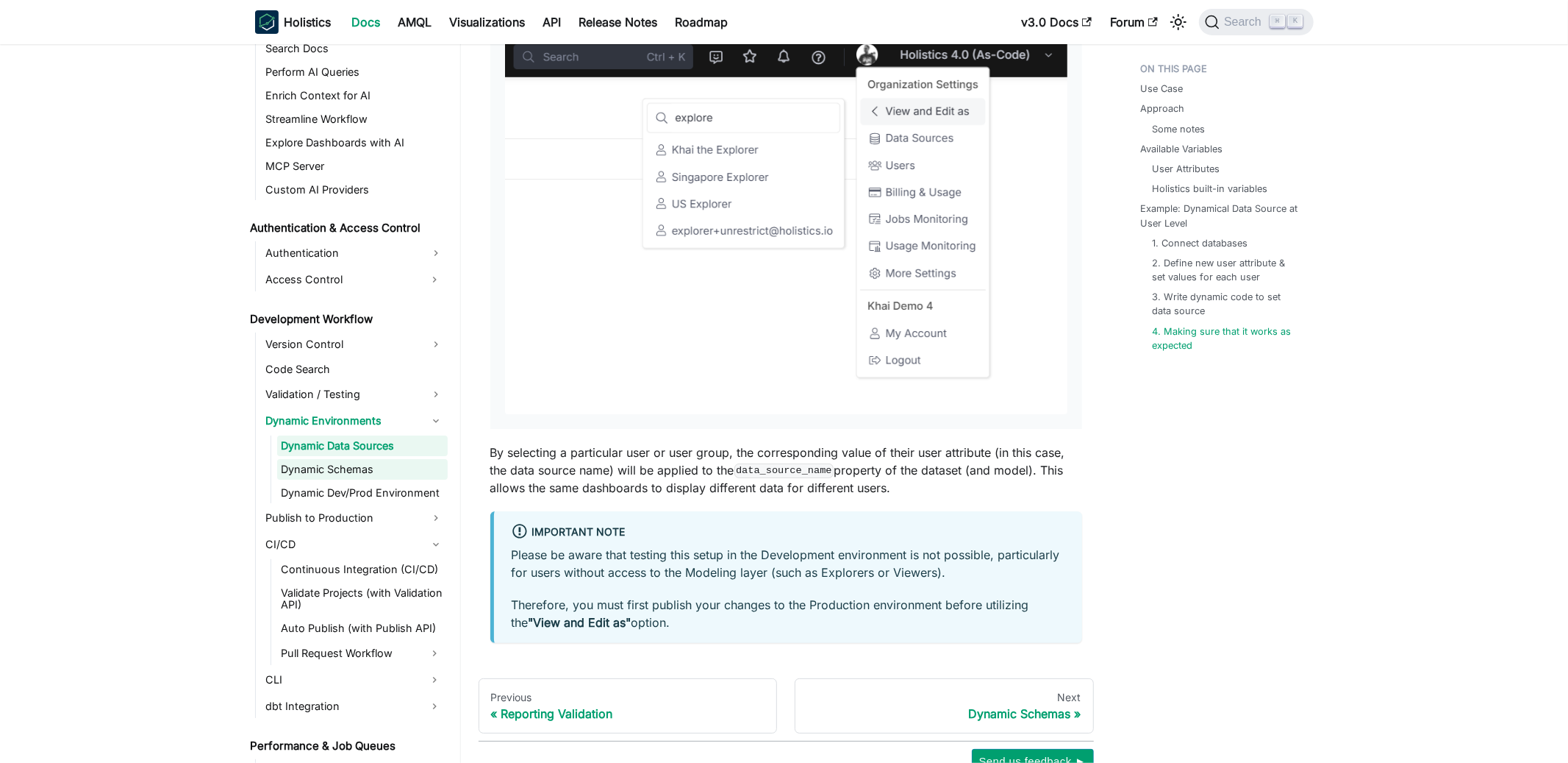
click at [341, 464] on link "Dynamic Schemas" at bounding box center [362, 469] width 171 height 21
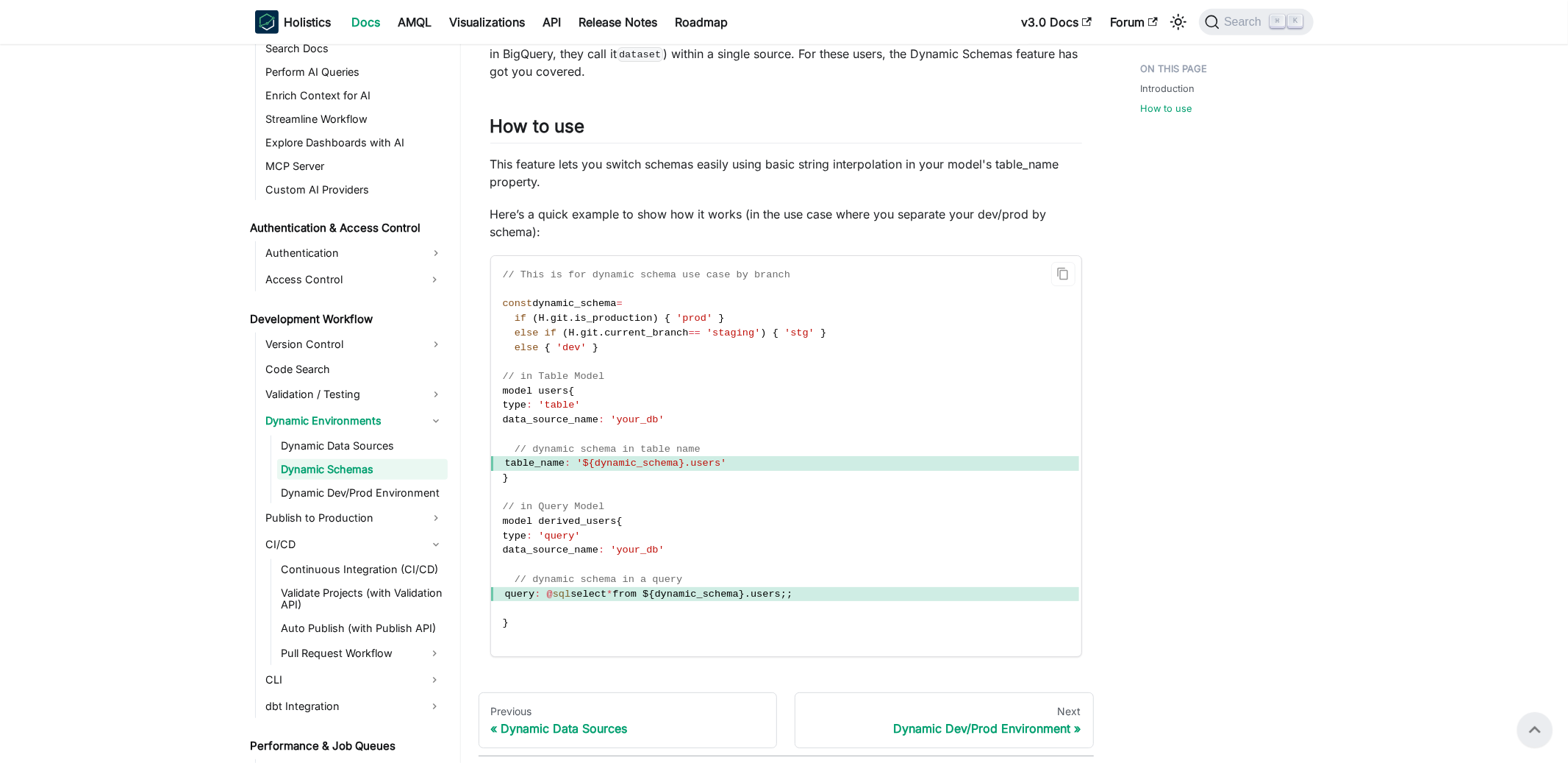
scroll to position [643, 0]
click at [355, 445] on link "Dynamic Data Sources" at bounding box center [362, 445] width 171 height 21
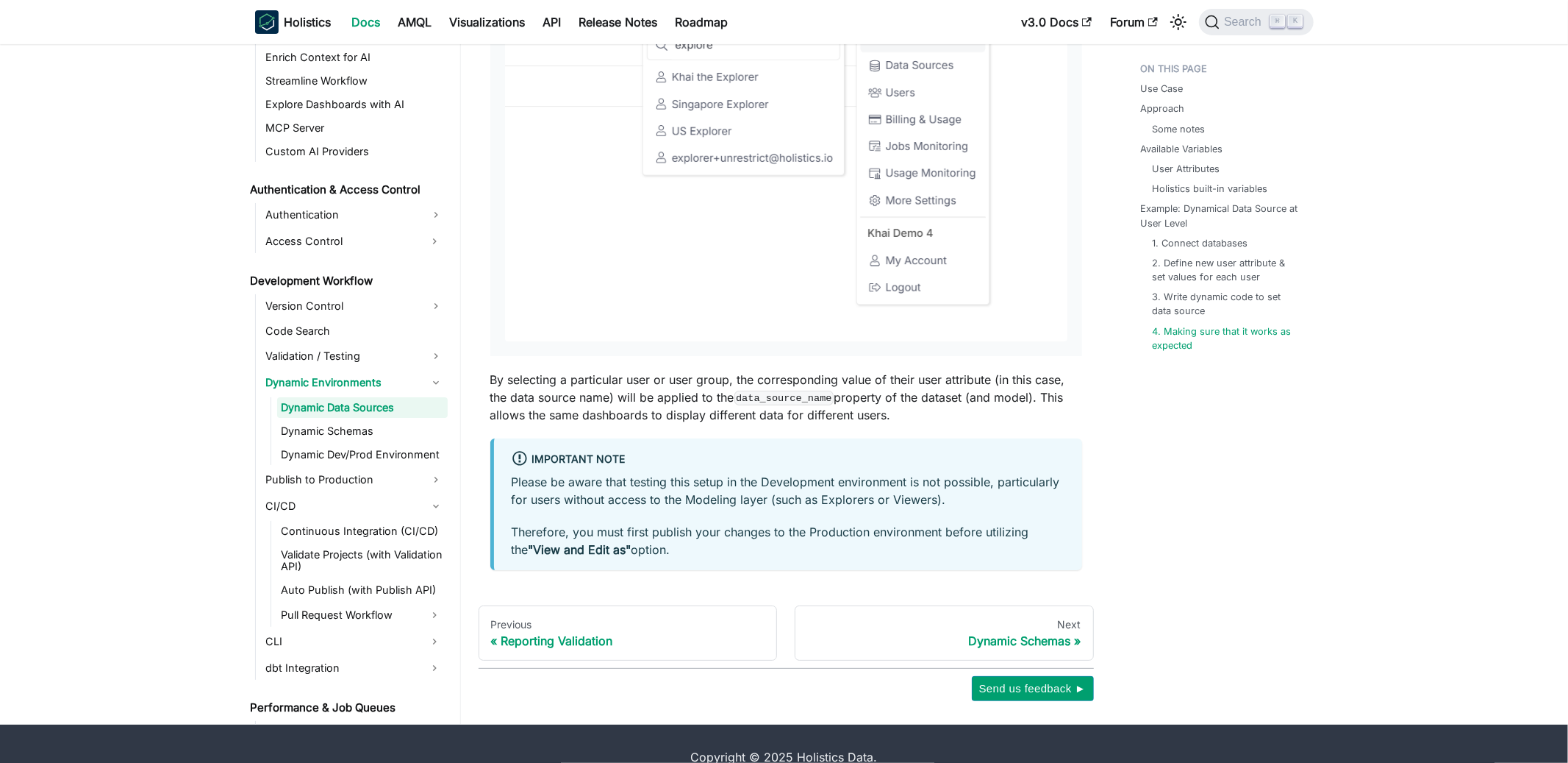
scroll to position [4863, 0]
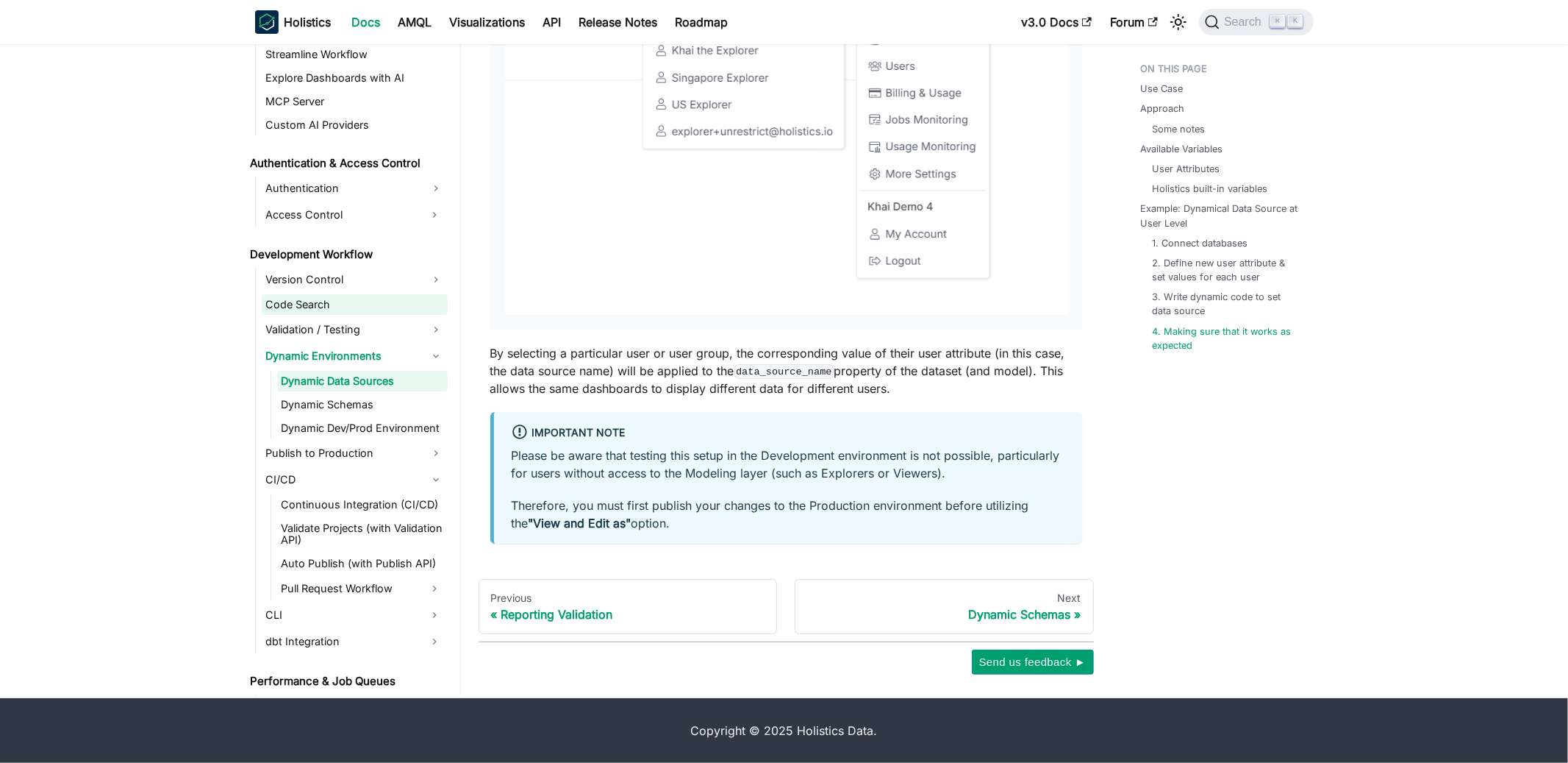
click at [335, 299] on link "Code Search" at bounding box center [354, 304] width 186 height 21
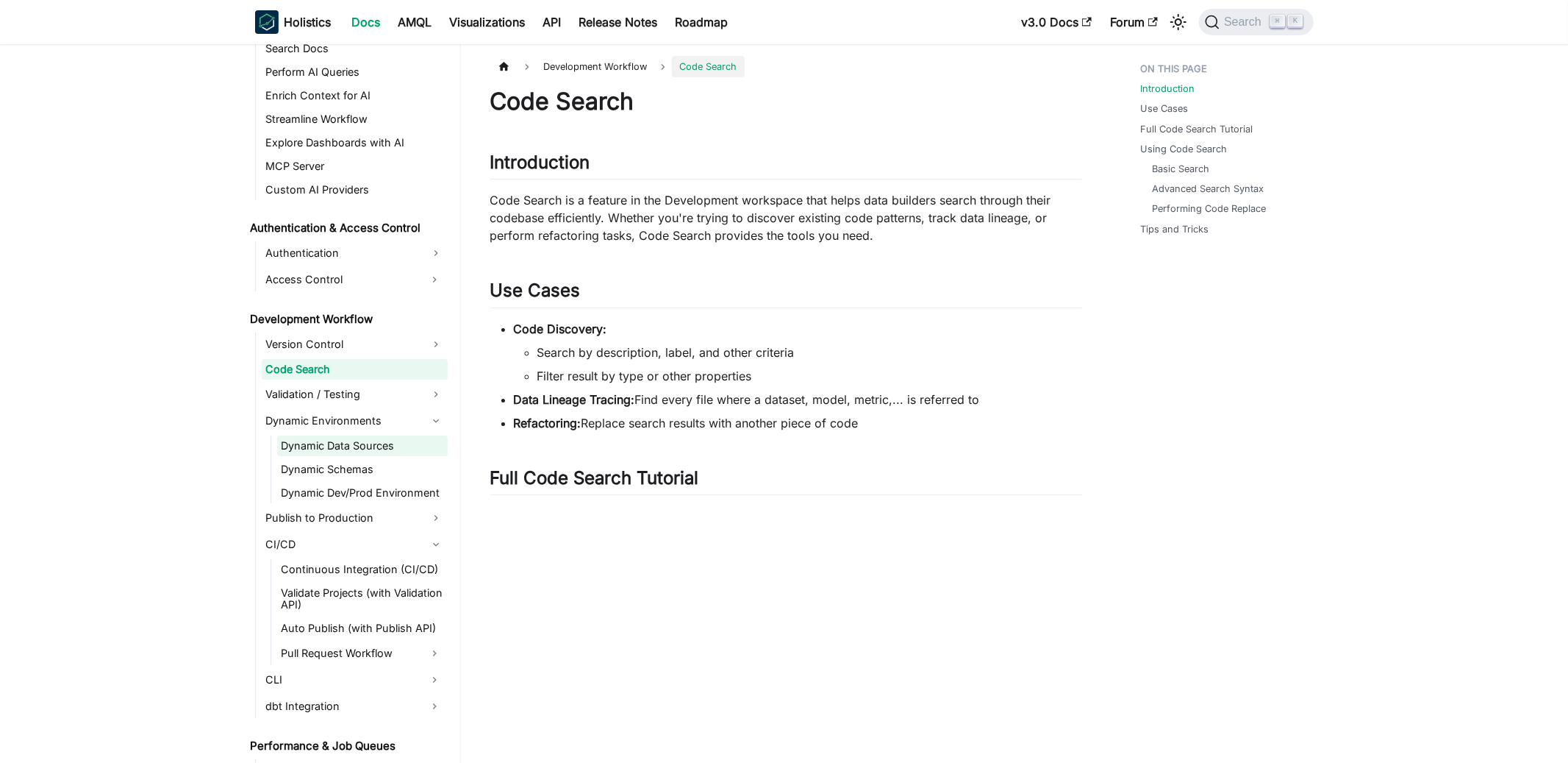
click at [364, 447] on link "Dynamic Data Sources" at bounding box center [362, 445] width 171 height 21
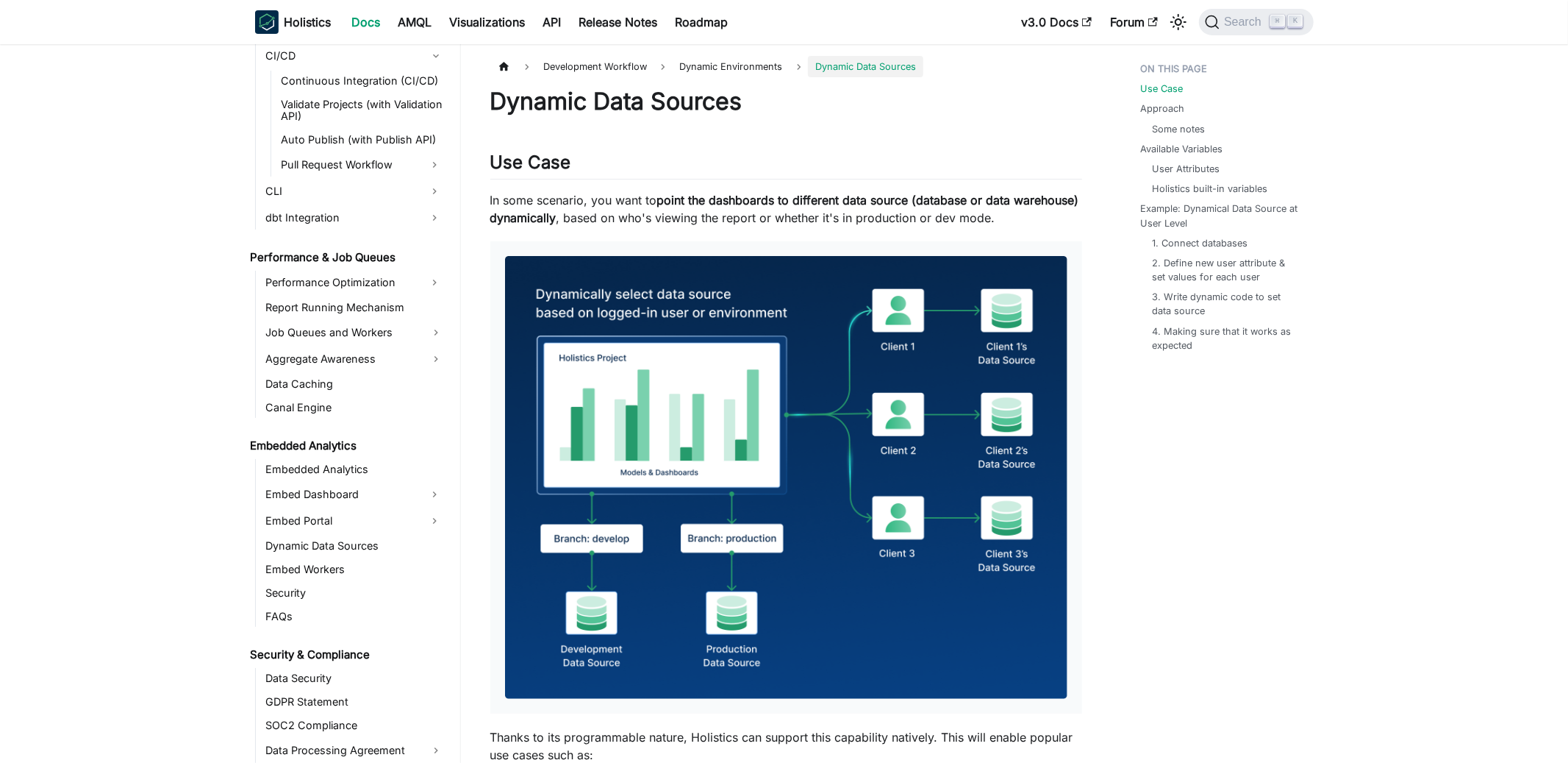
scroll to position [1359, 0]
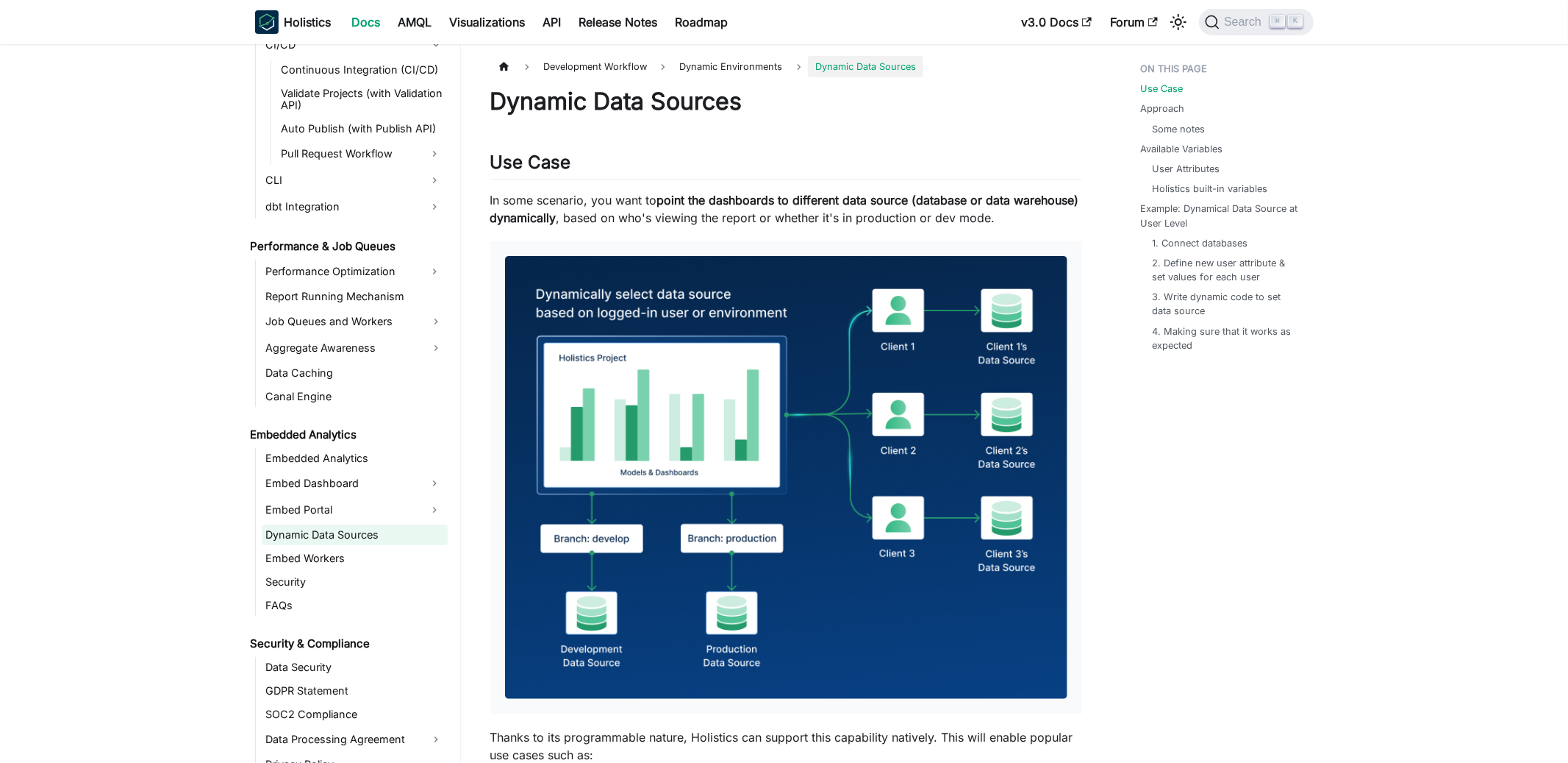
click at [350, 534] on link "Dynamic Data Sources" at bounding box center [354, 535] width 186 height 21
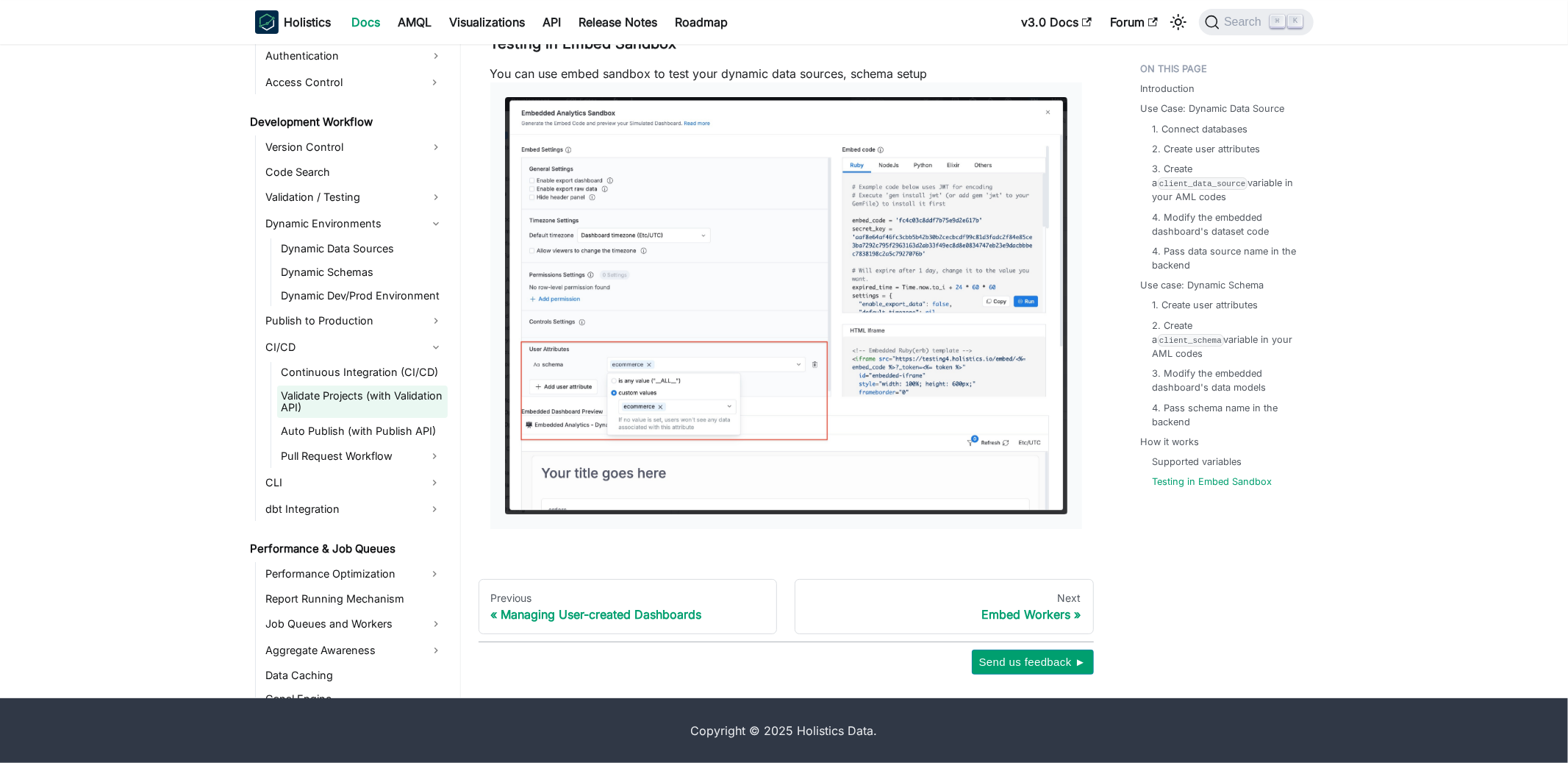
scroll to position [991, 0]
click at [351, 323] on link "Publish to Production" at bounding box center [354, 321] width 186 height 24
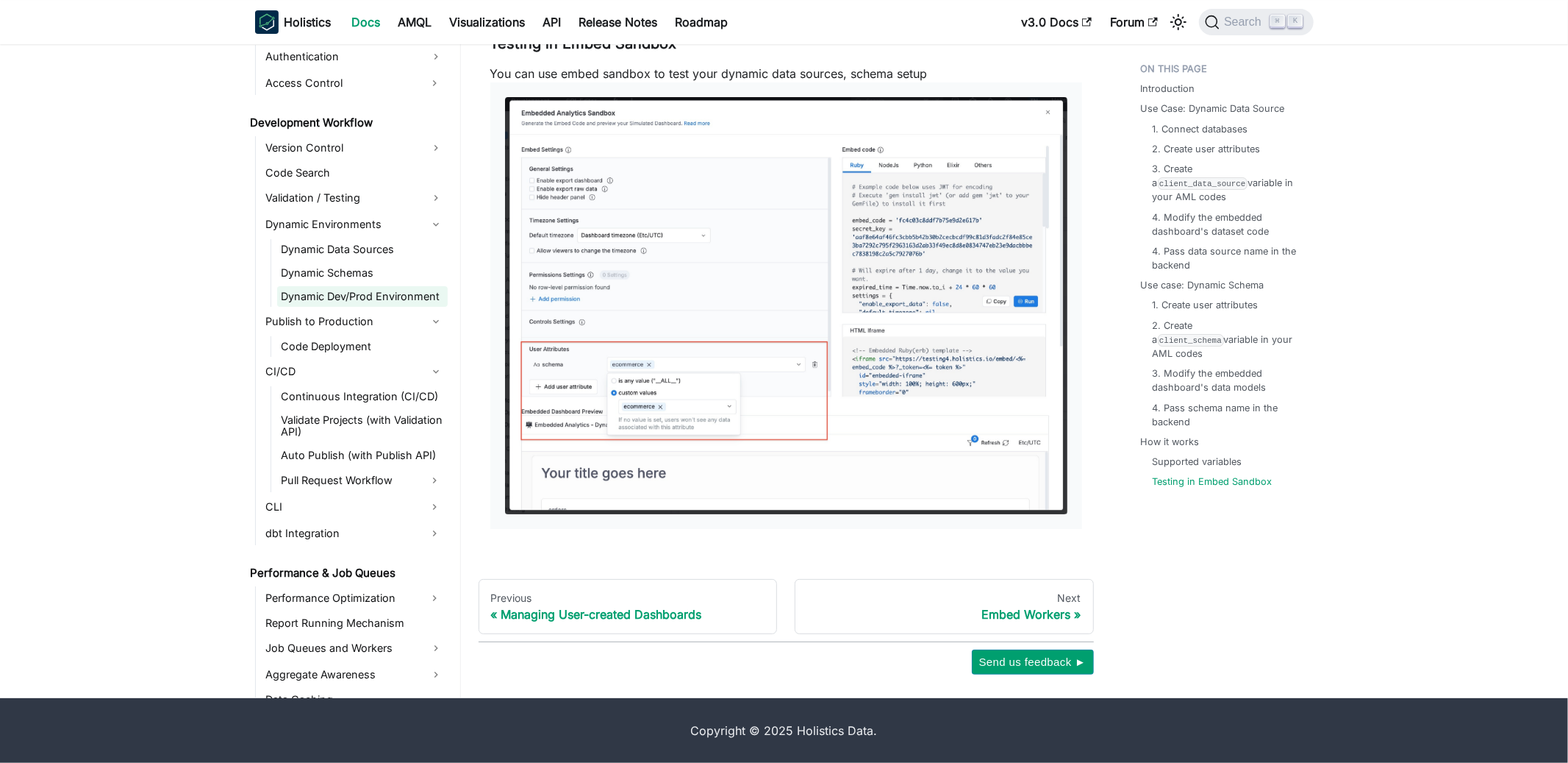
click at [382, 294] on link "Dynamic Dev/Prod Environment" at bounding box center [362, 296] width 171 height 21
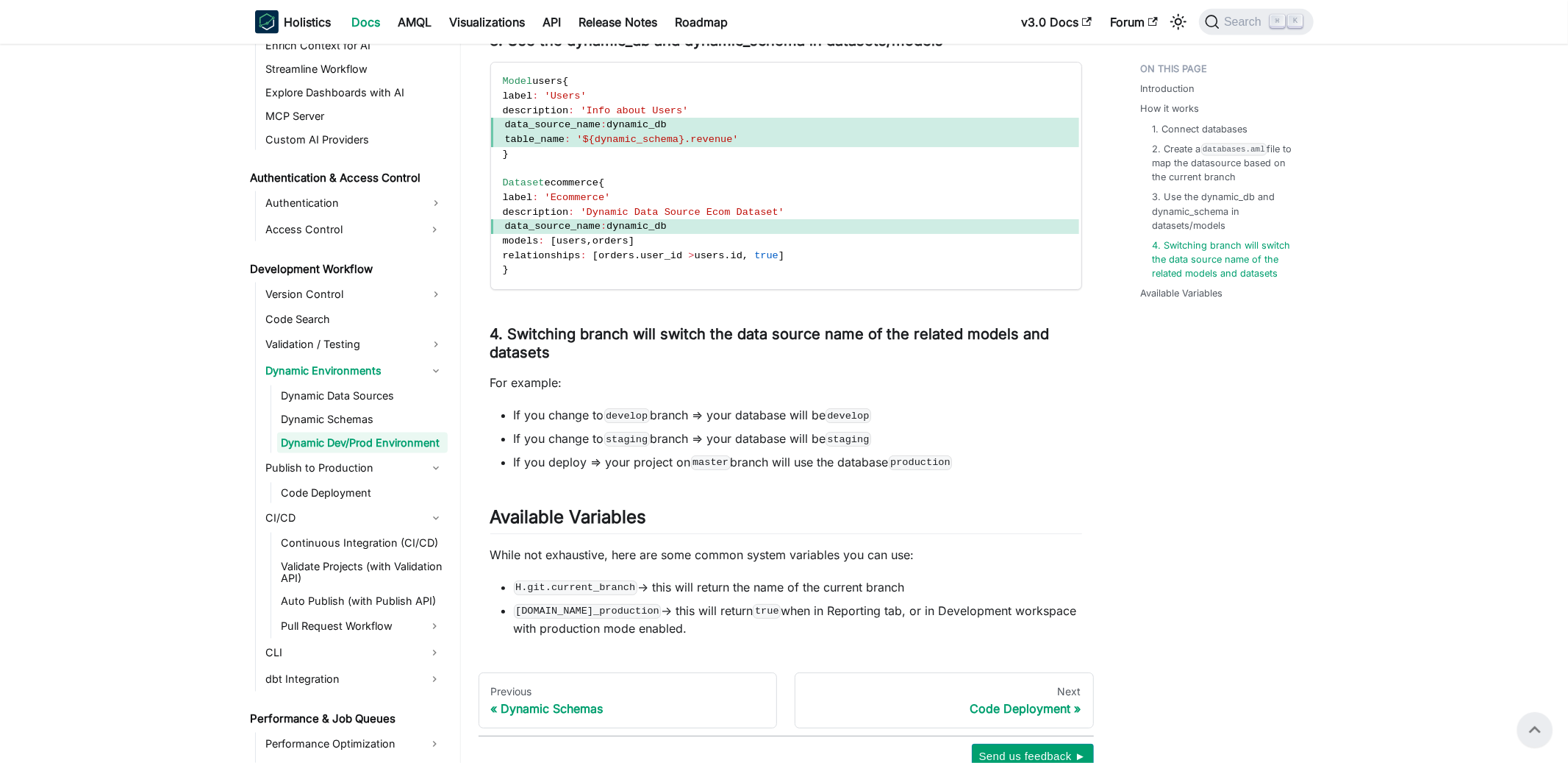
scroll to position [822, 0]
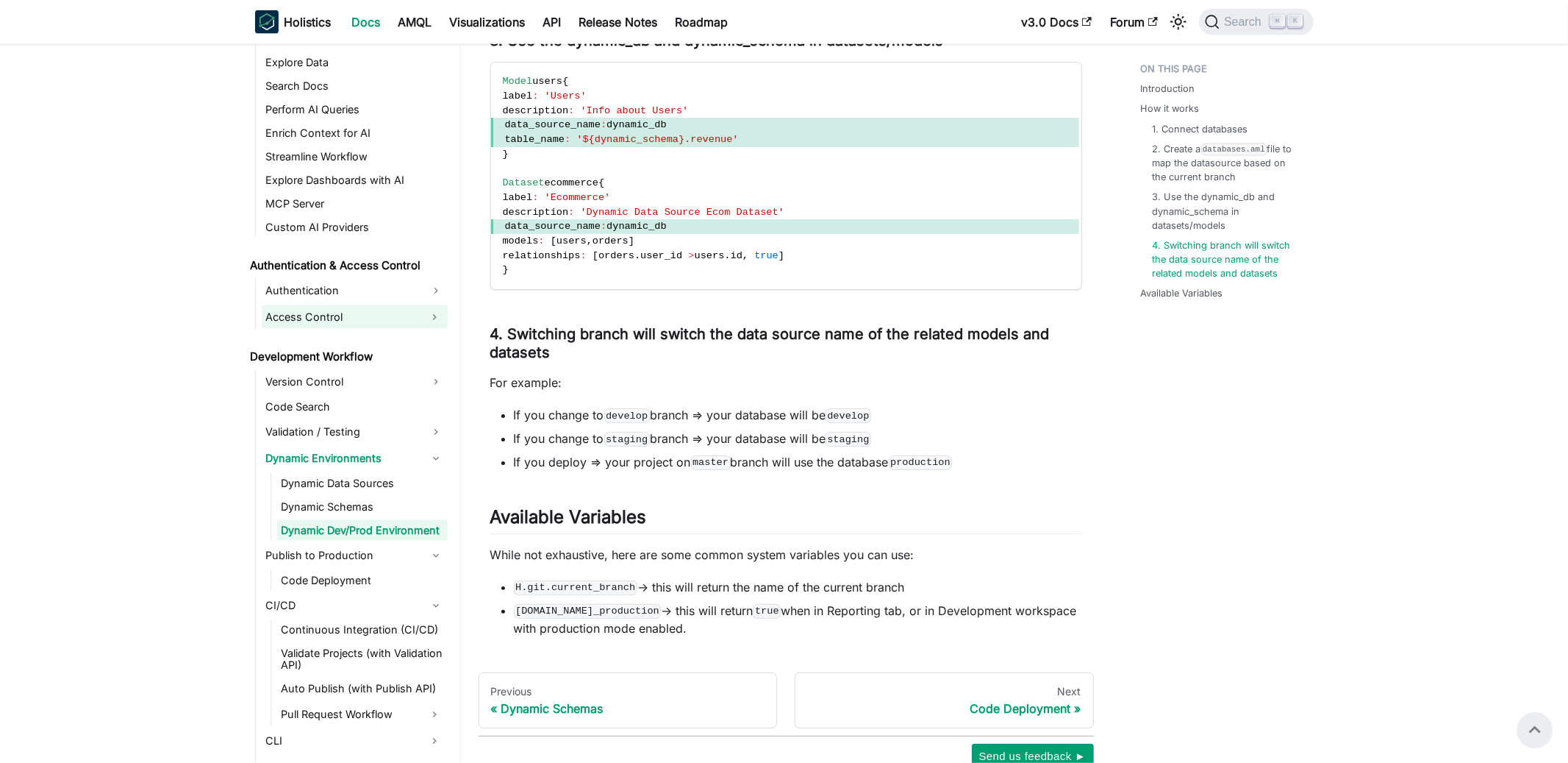
click at [343, 305] on link "Access Control" at bounding box center [341, 317] width 160 height 24
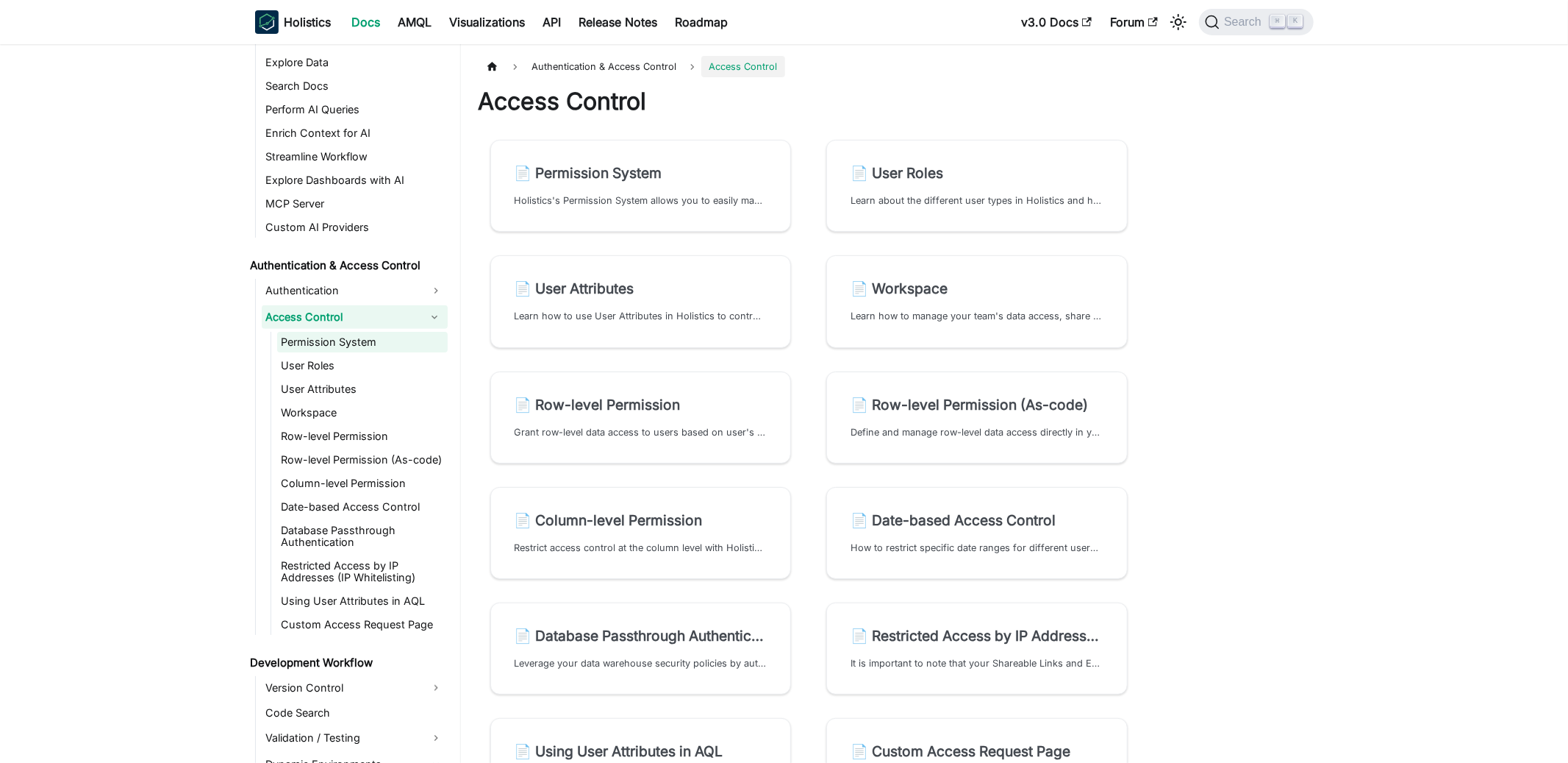
click at [352, 332] on link "Permission System" at bounding box center [362, 341] width 171 height 21
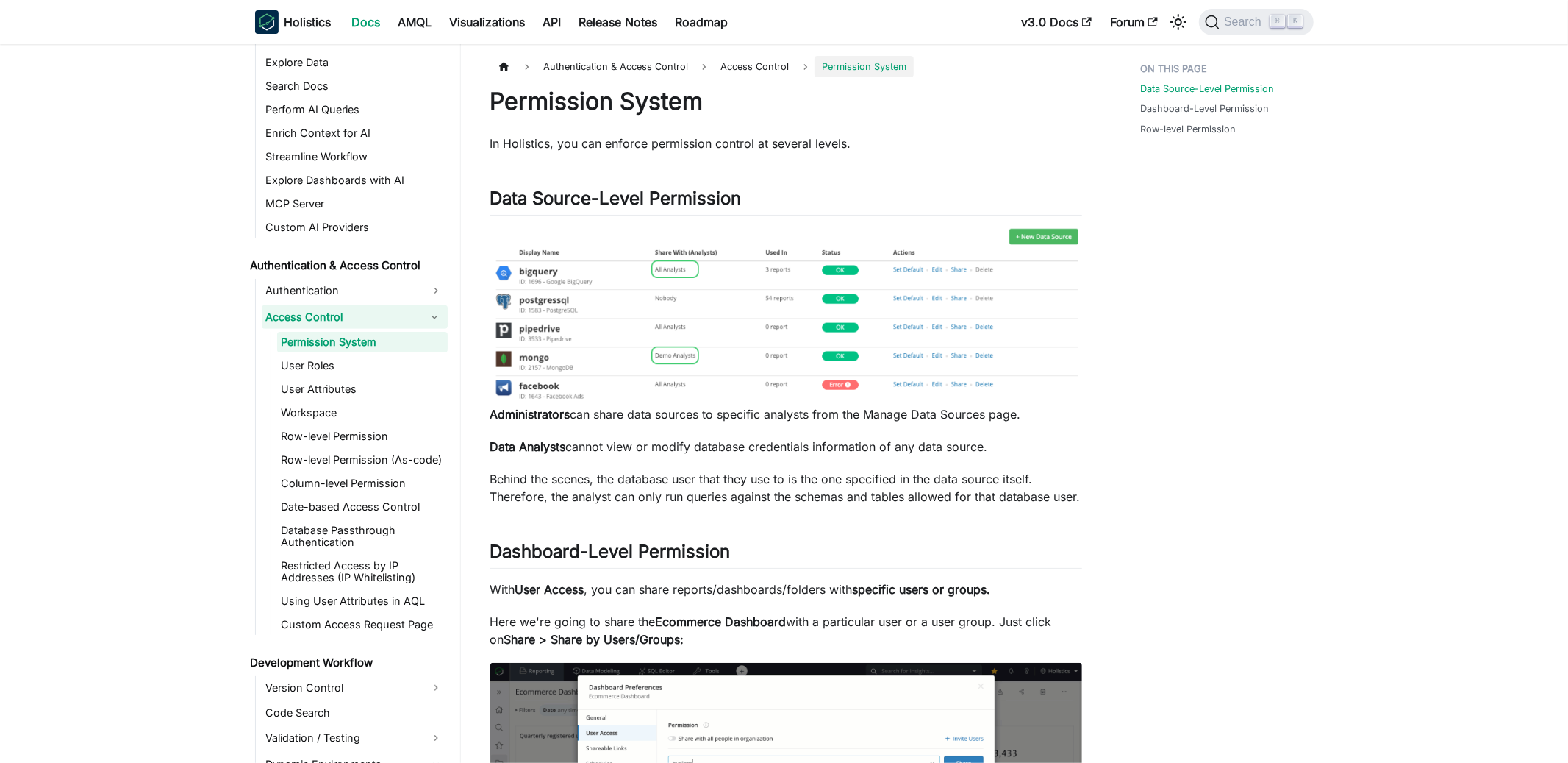
click at [354, 316] on link "Access Control" at bounding box center [341, 317] width 160 height 24
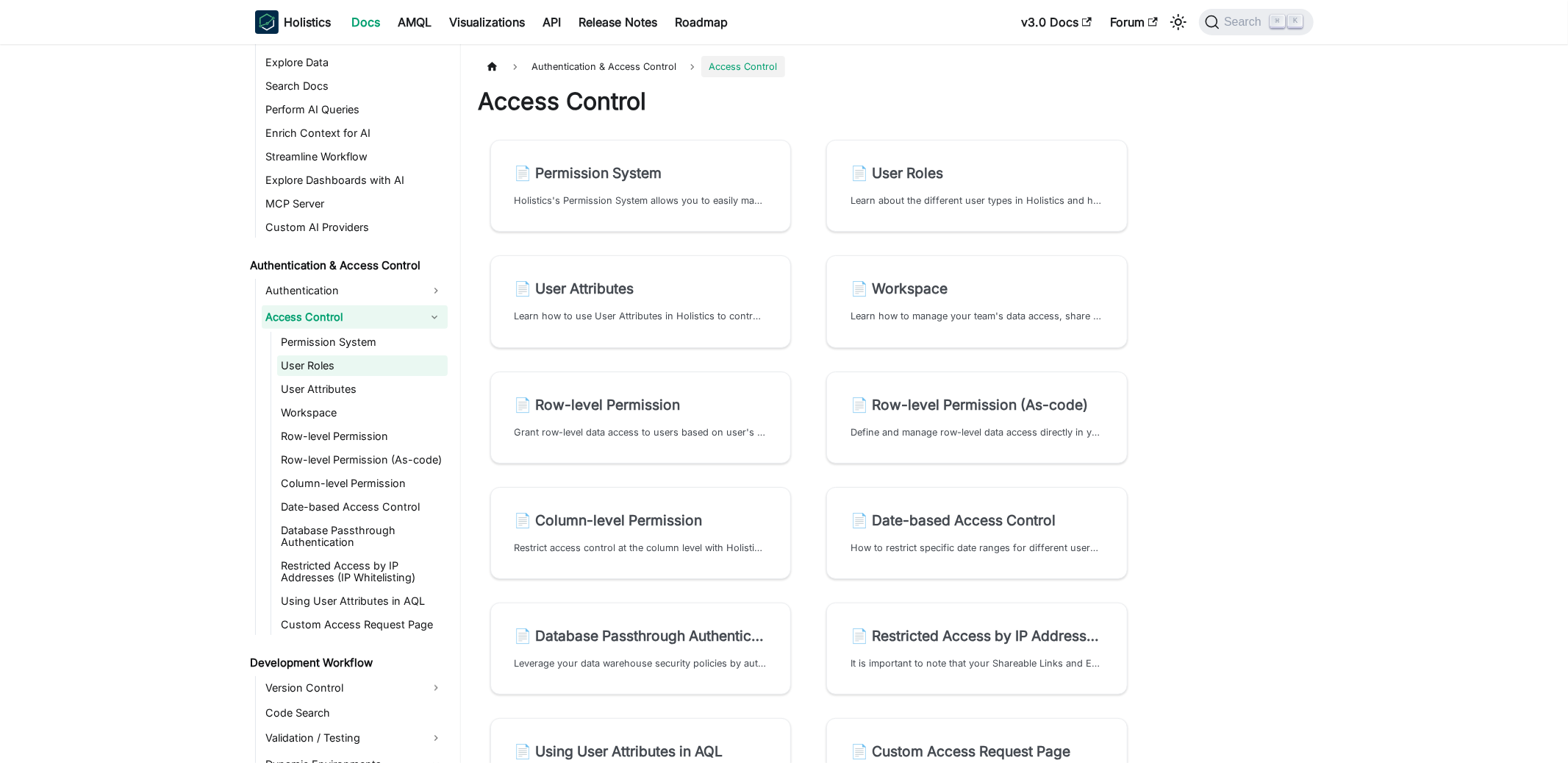
click at [378, 356] on link "User Roles" at bounding box center [362, 365] width 171 height 21
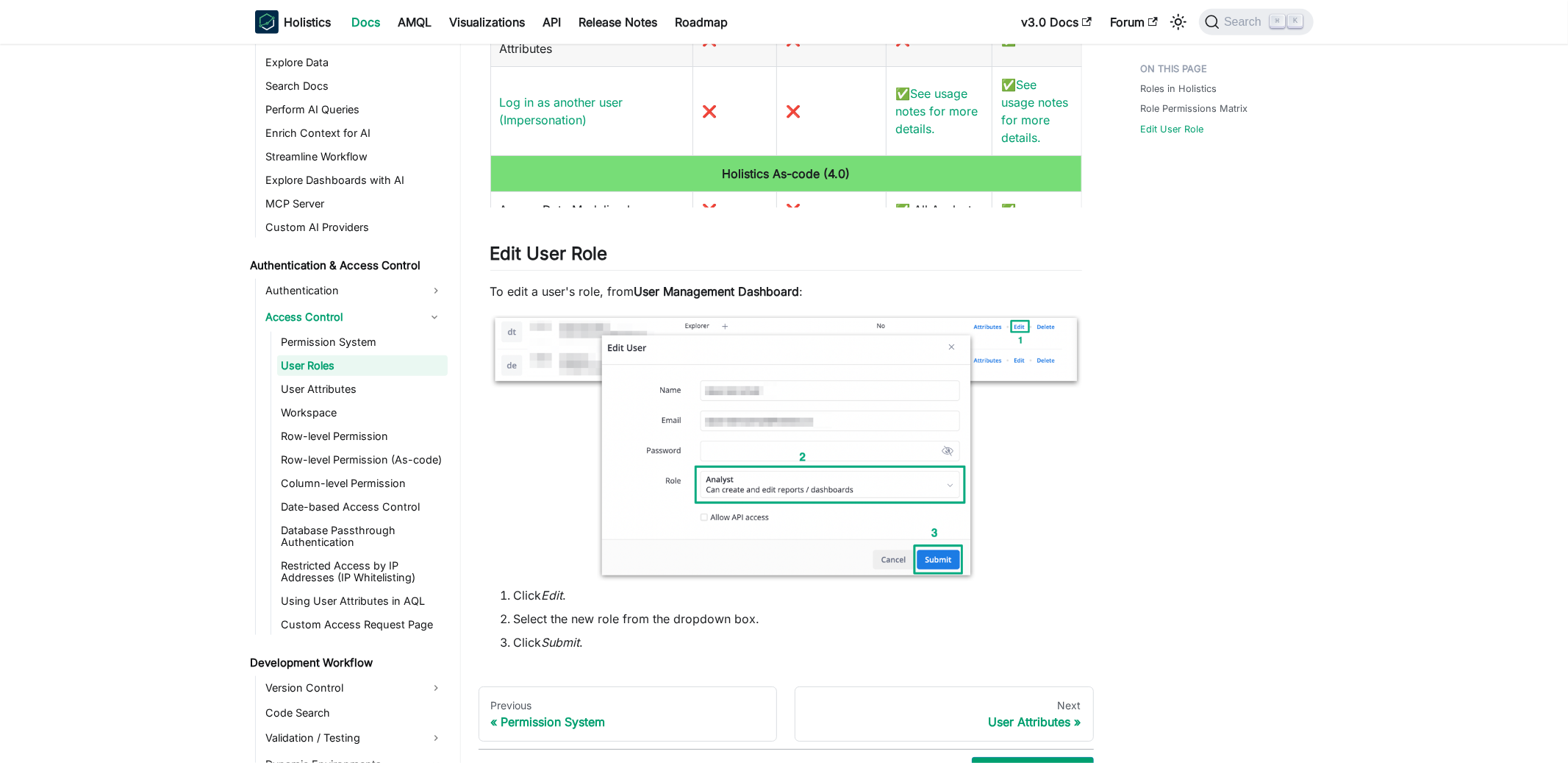
scroll to position [1371, 0]
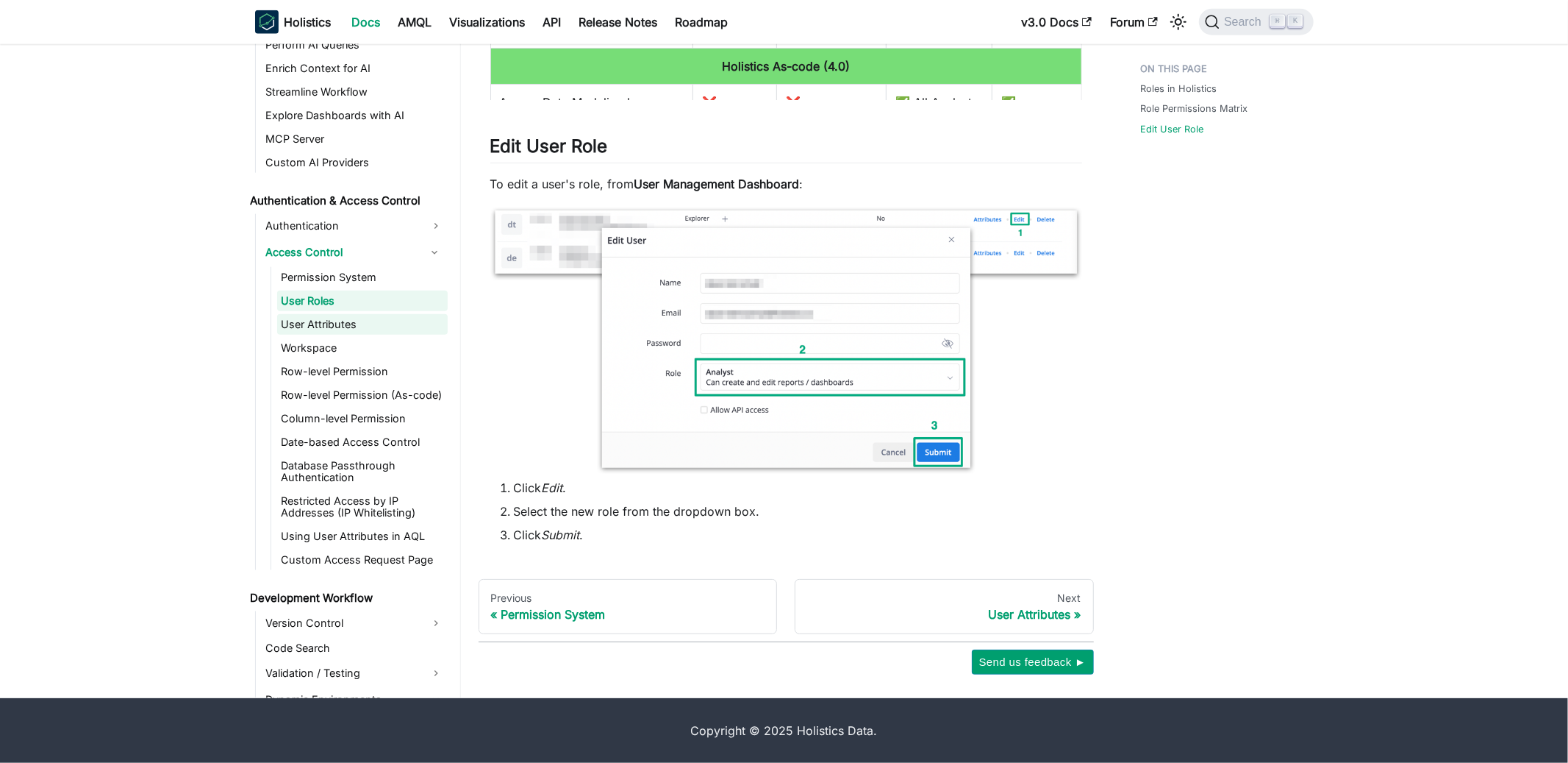
click at [375, 321] on link "User Attributes" at bounding box center [362, 324] width 171 height 21
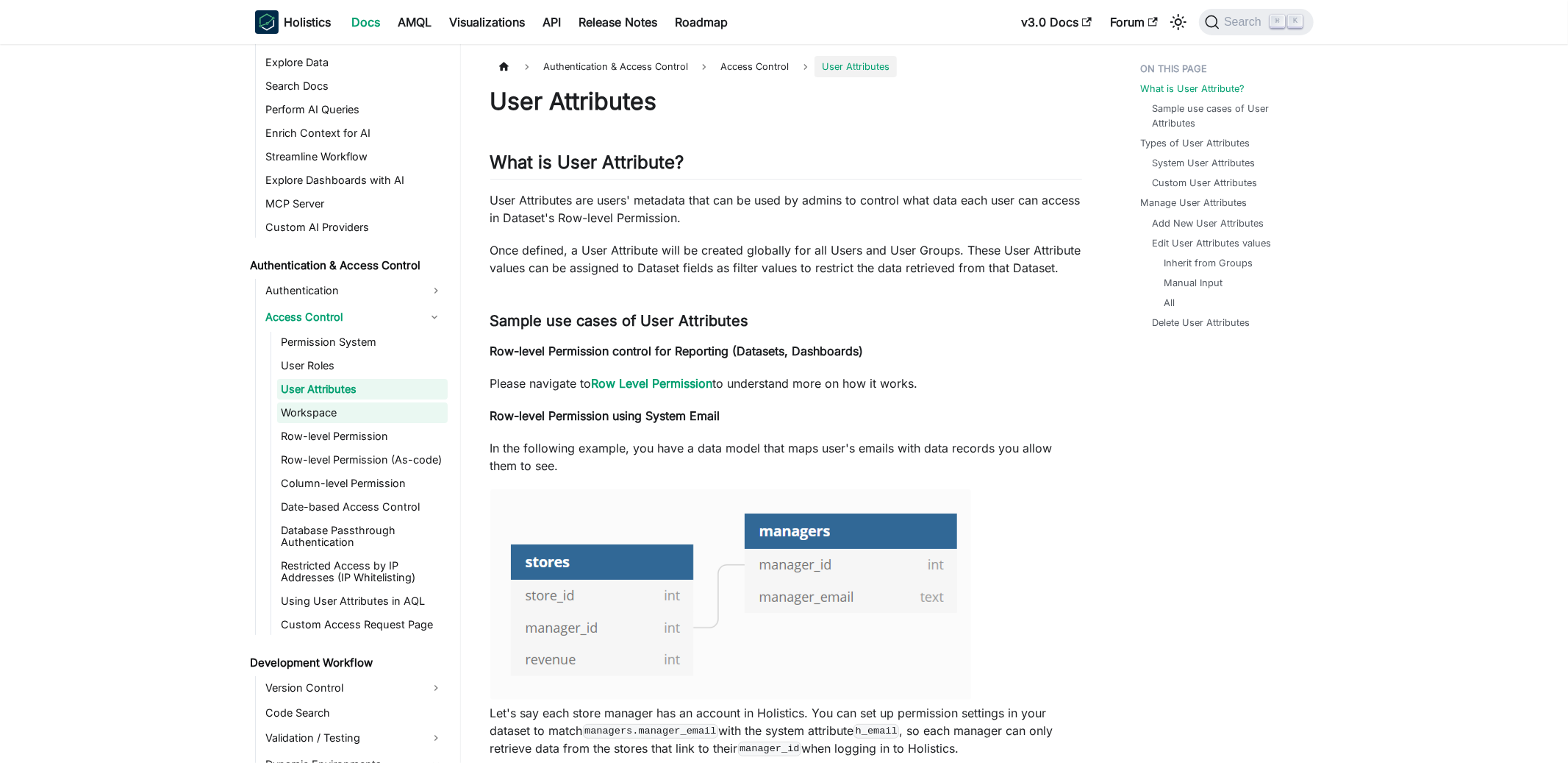
click at [289, 420] on link "Workspace" at bounding box center [362, 412] width 171 height 21
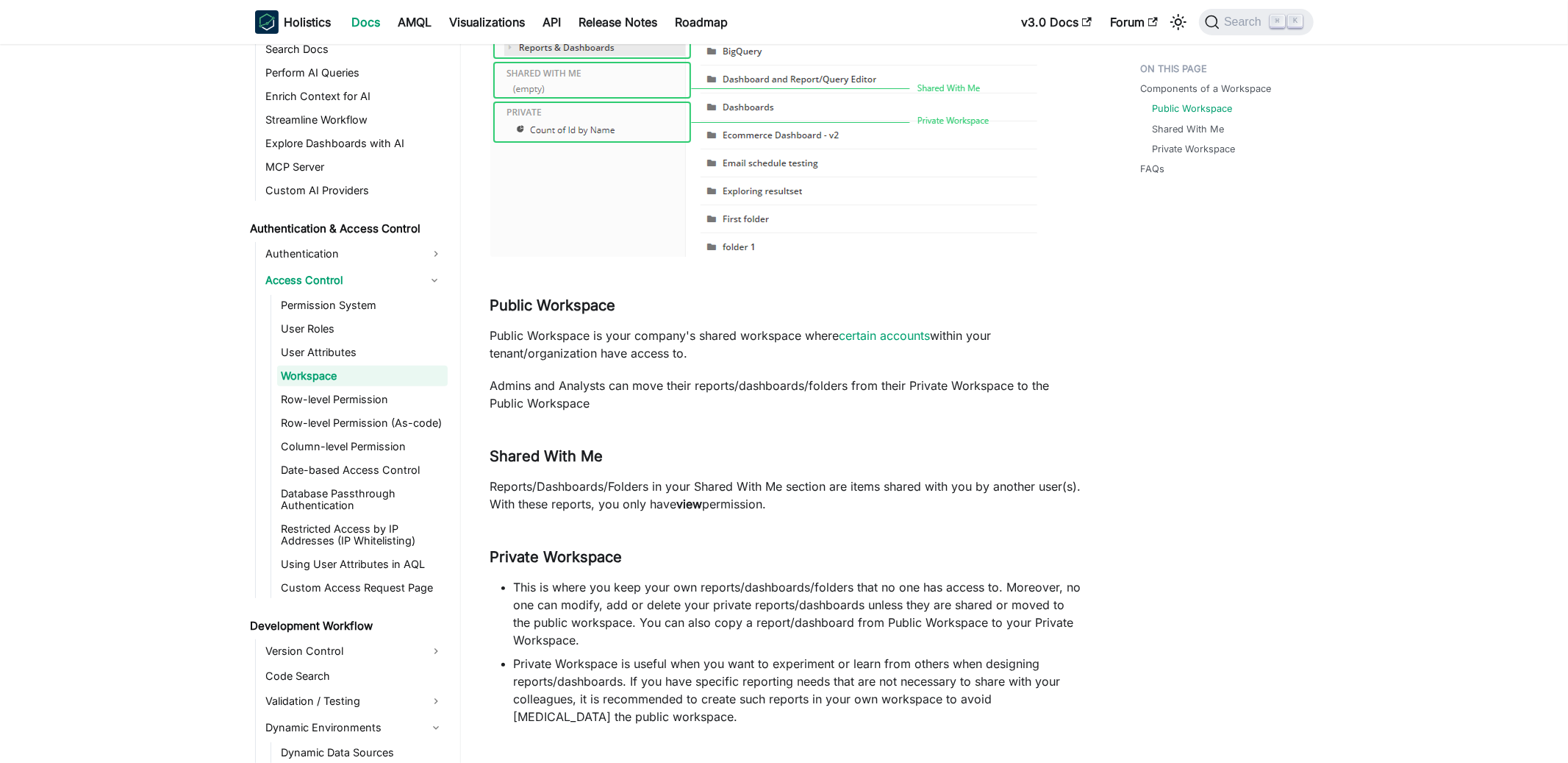
scroll to position [357, 0]
click at [356, 406] on link "Row-level Permission" at bounding box center [362, 399] width 171 height 21
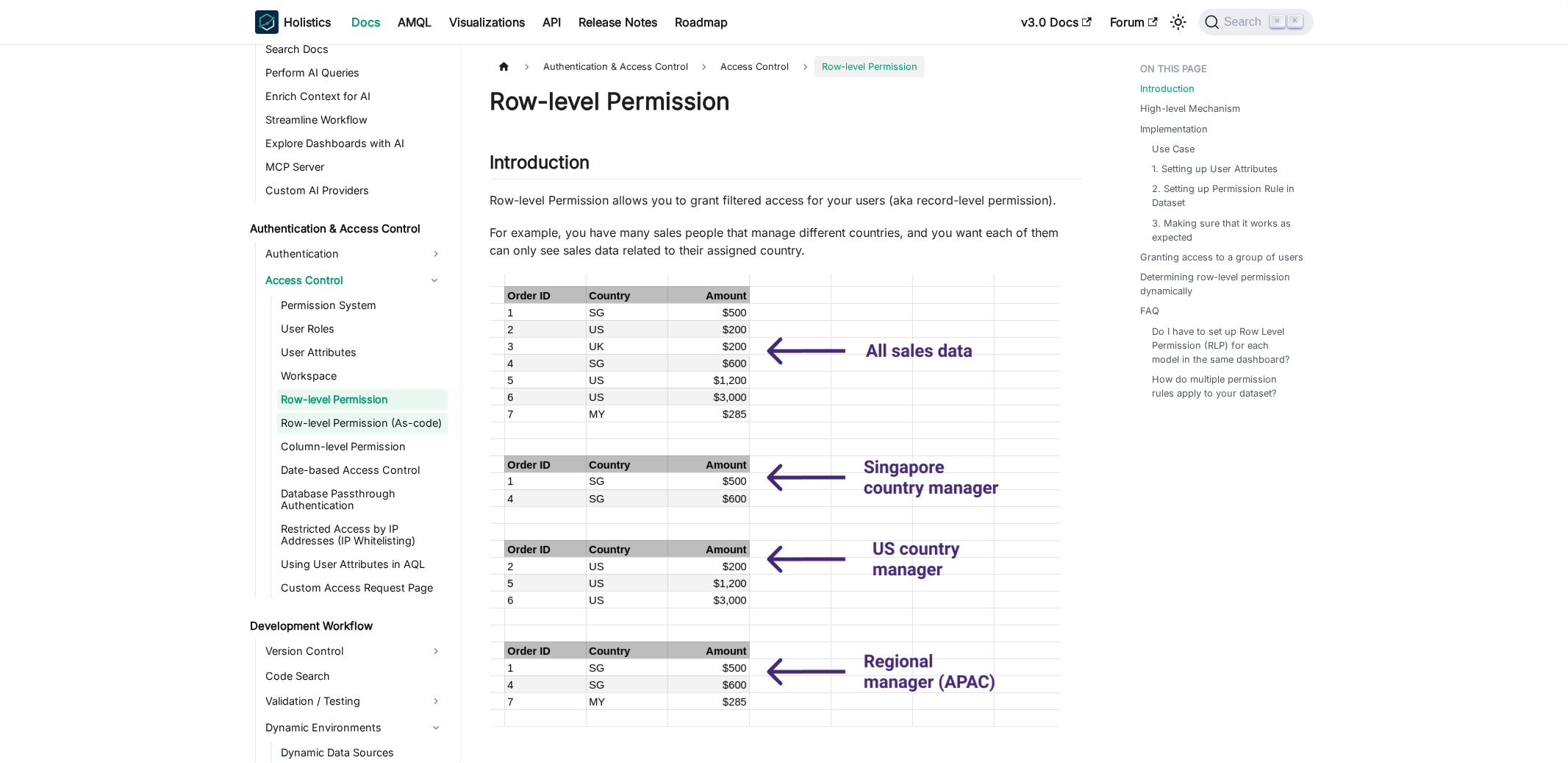
click at [361, 422] on link "Row-level Permission (As-code)" at bounding box center [362, 422] width 171 height 21
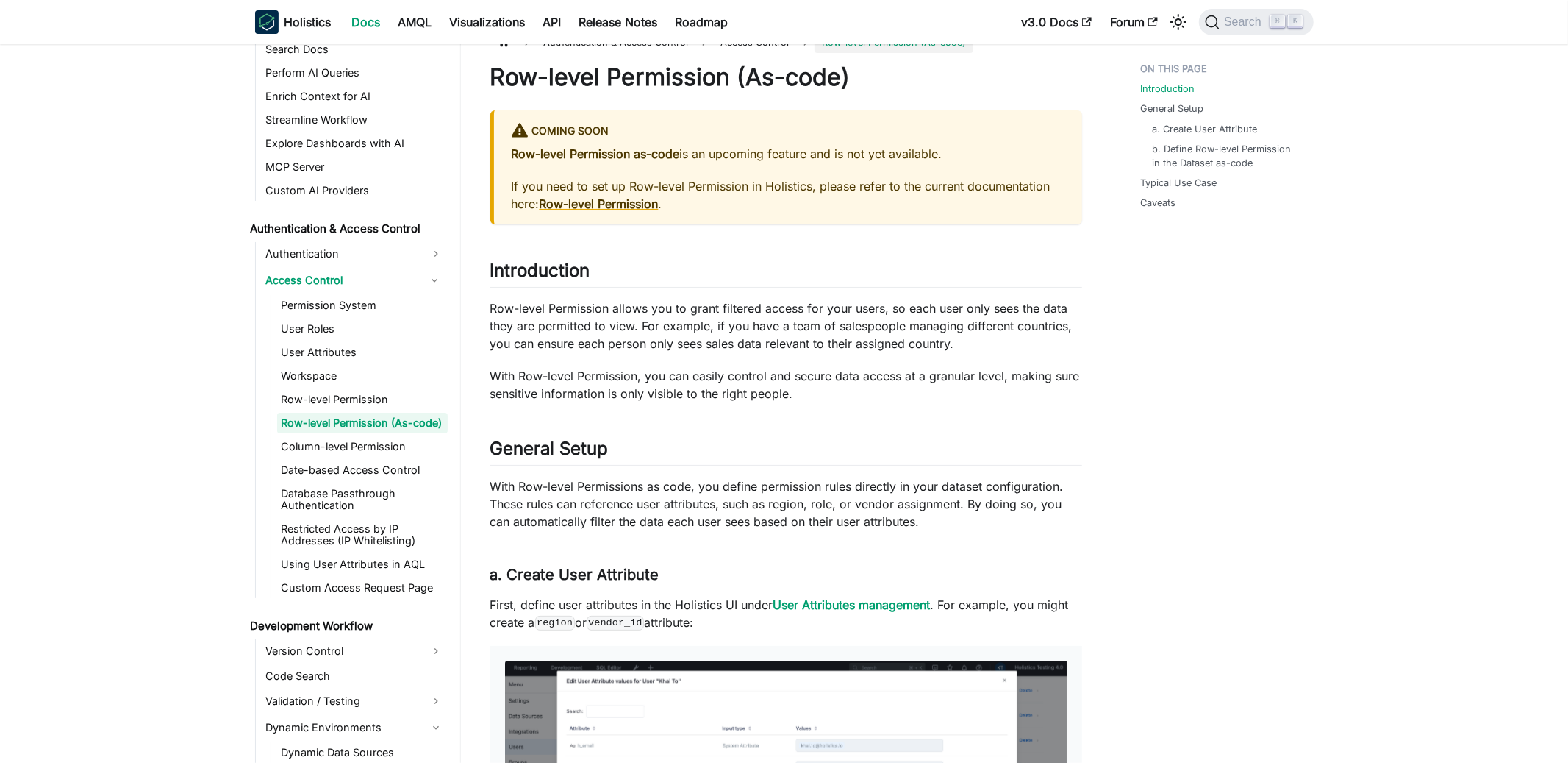
scroll to position [25, 0]
click at [379, 397] on link "Row-level Permission" at bounding box center [362, 399] width 171 height 21
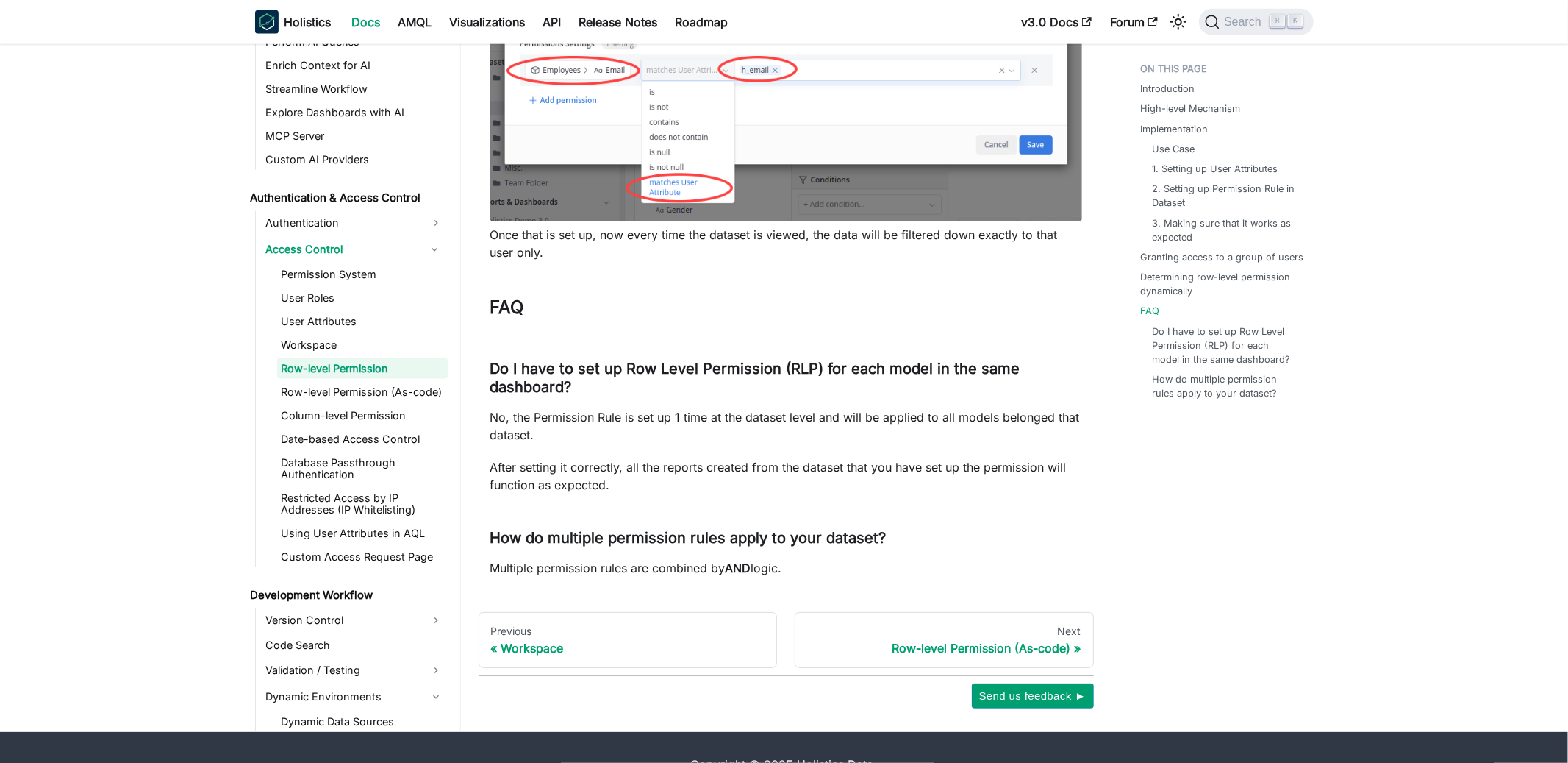
scroll to position [6220, 0]
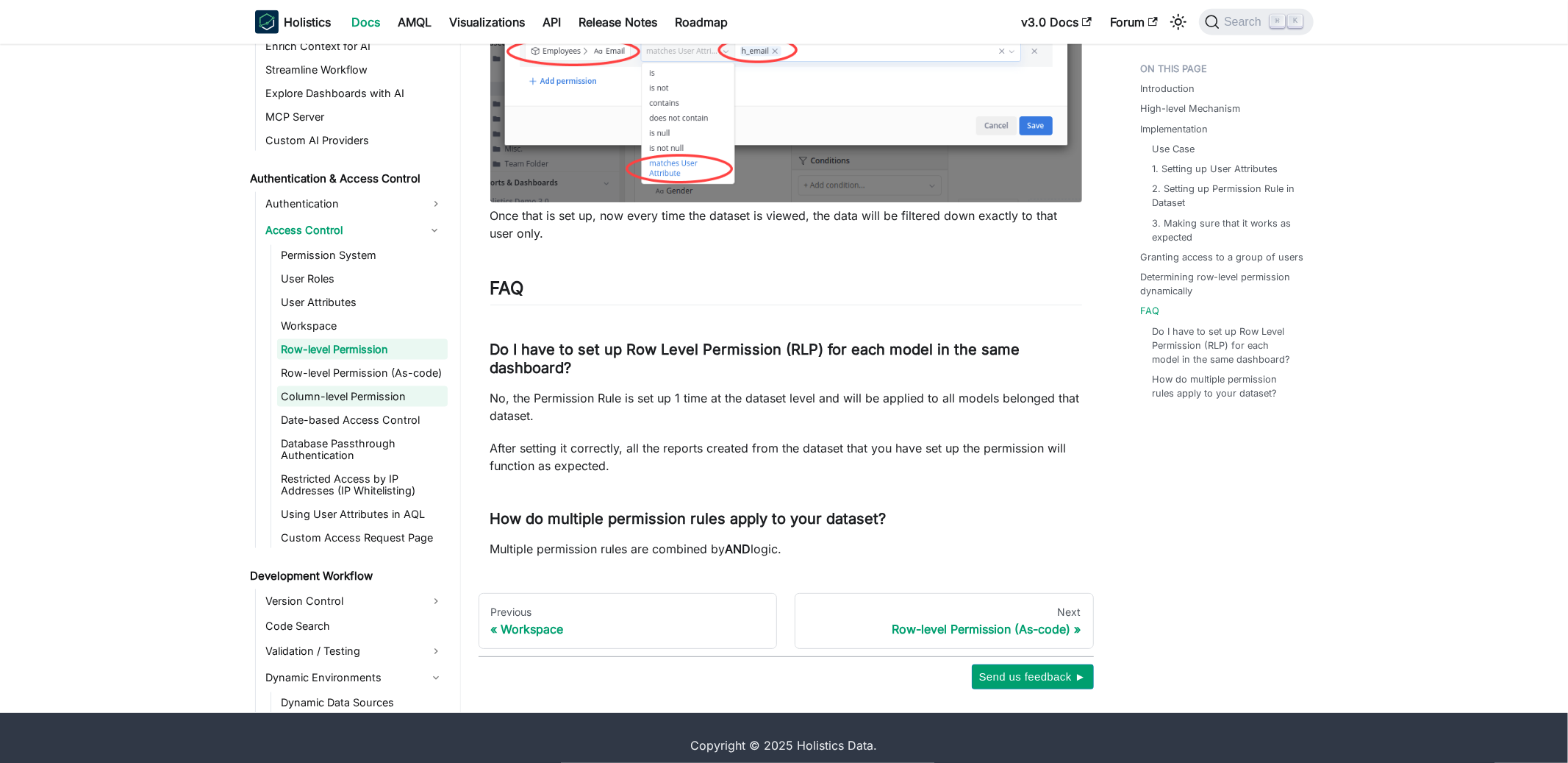
click at [358, 386] on link "Column-level Permission" at bounding box center [362, 396] width 171 height 21
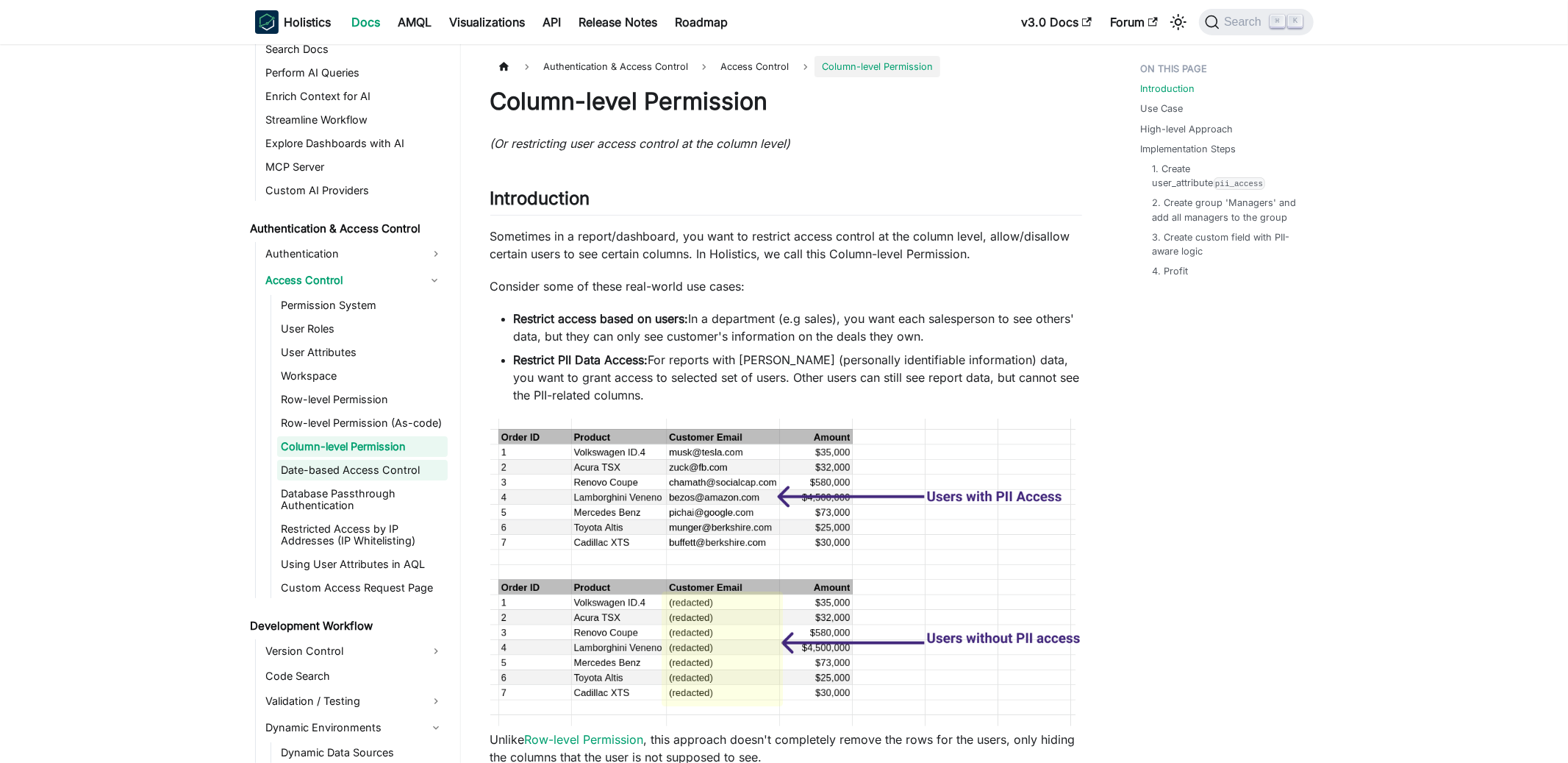
click at [360, 471] on link "Date-based Access Control" at bounding box center [362, 469] width 171 height 21
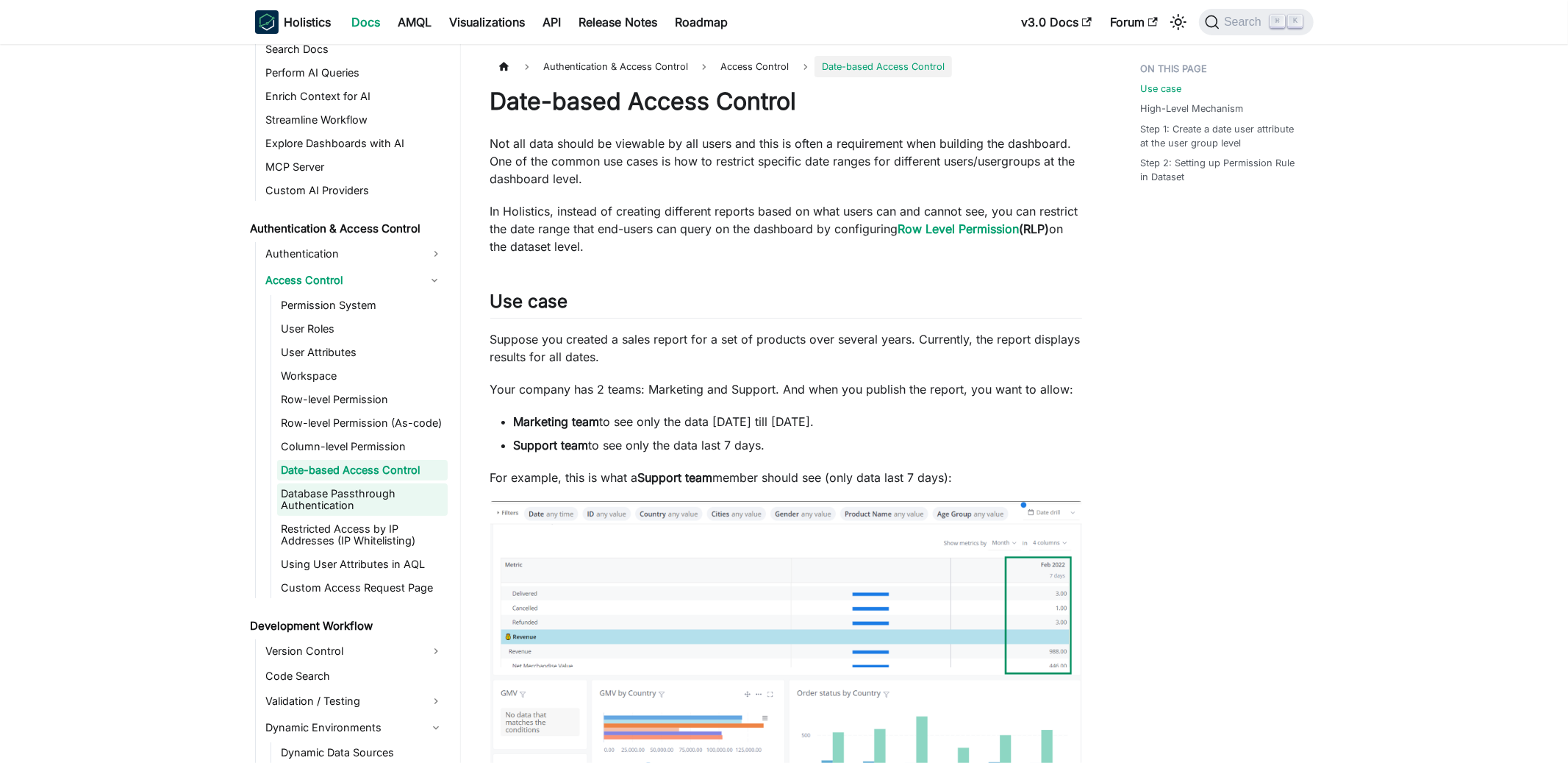
click at [354, 504] on link "Database Passthrough Authentication" at bounding box center [362, 499] width 171 height 32
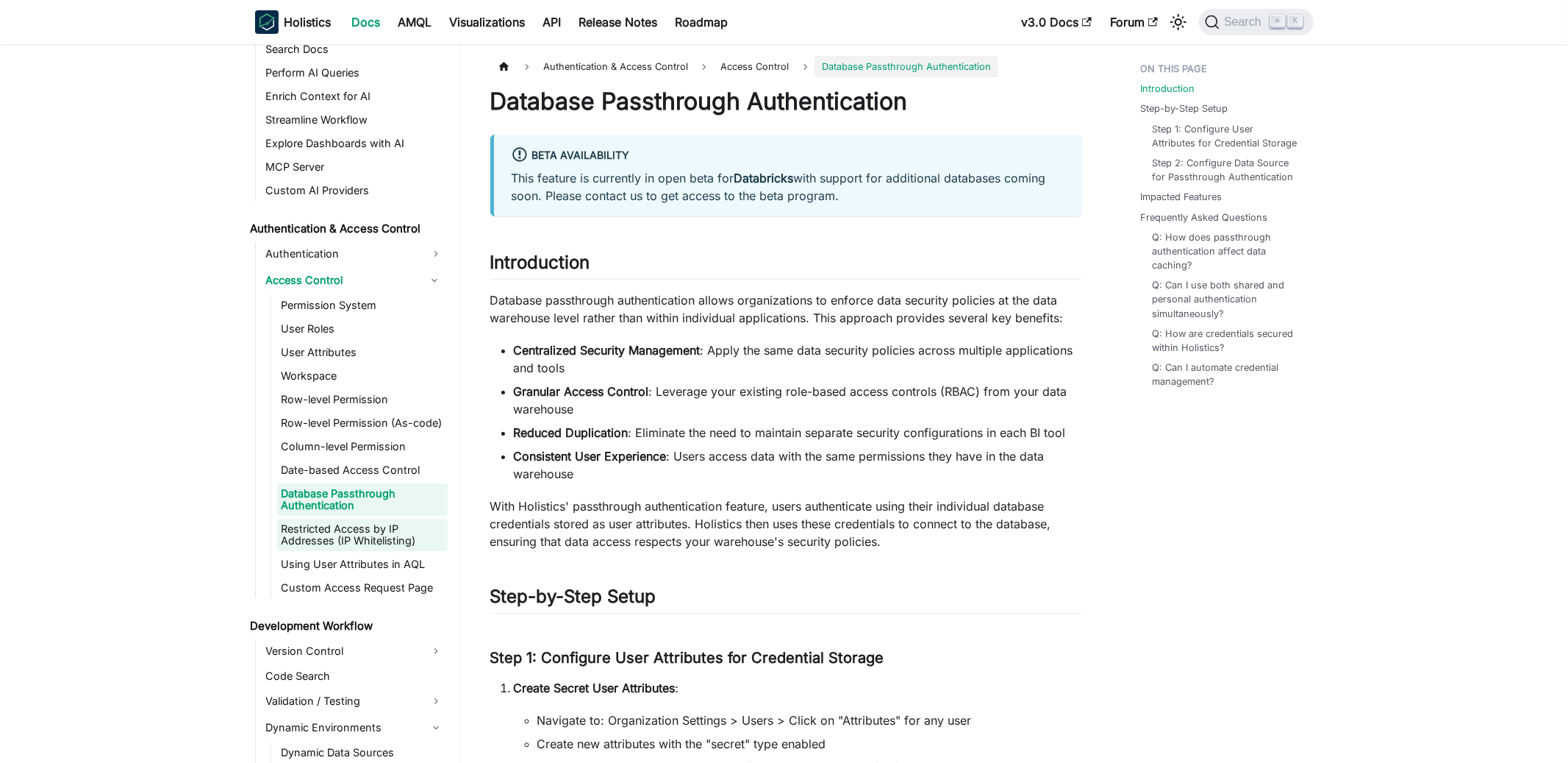
click at [352, 542] on link "Restricted Access by IP Addresses (IP Whitelisting)" at bounding box center [362, 535] width 171 height 32
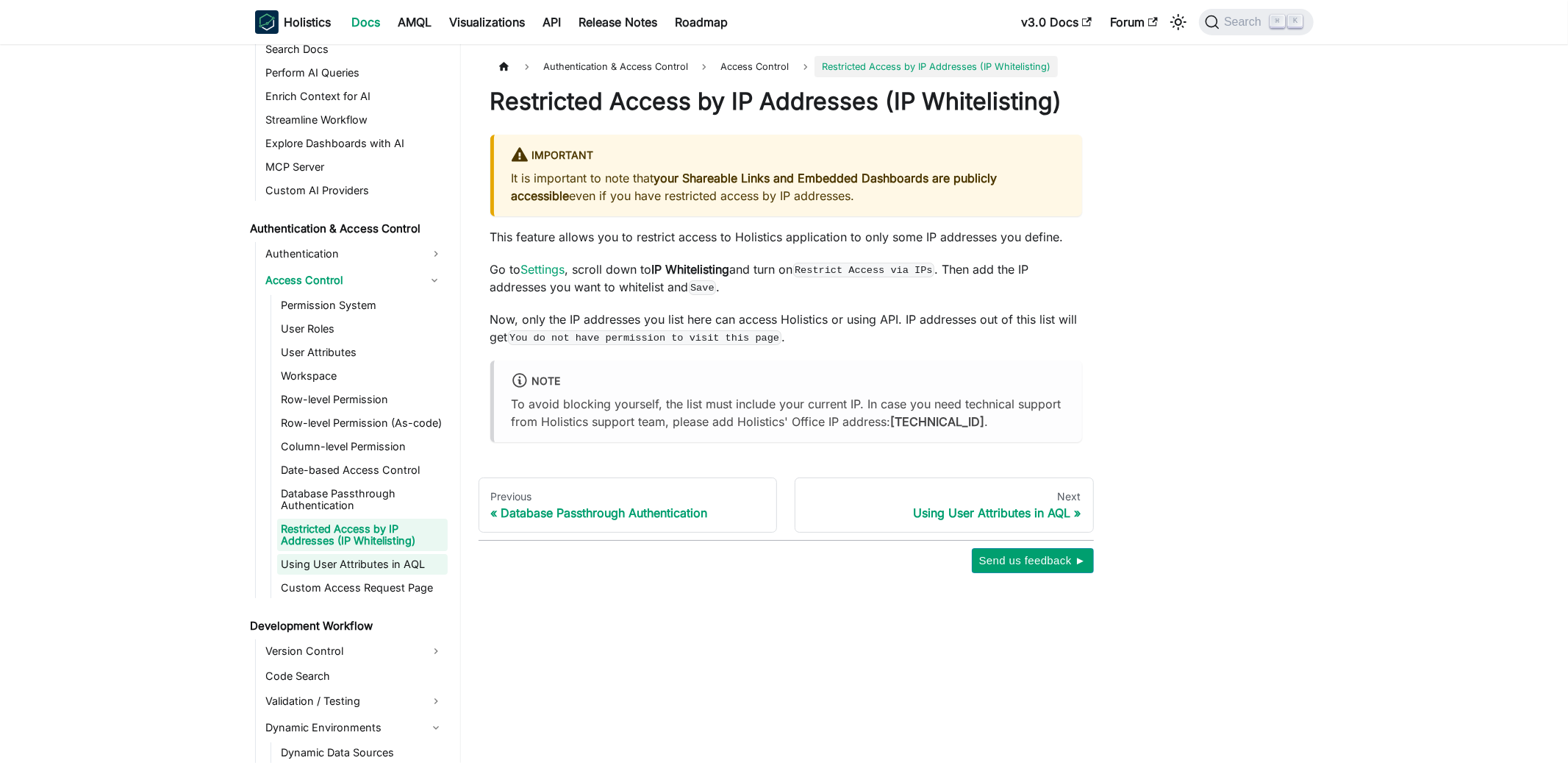
click at [354, 558] on link "Using User Attributes in AQL" at bounding box center [362, 564] width 171 height 21
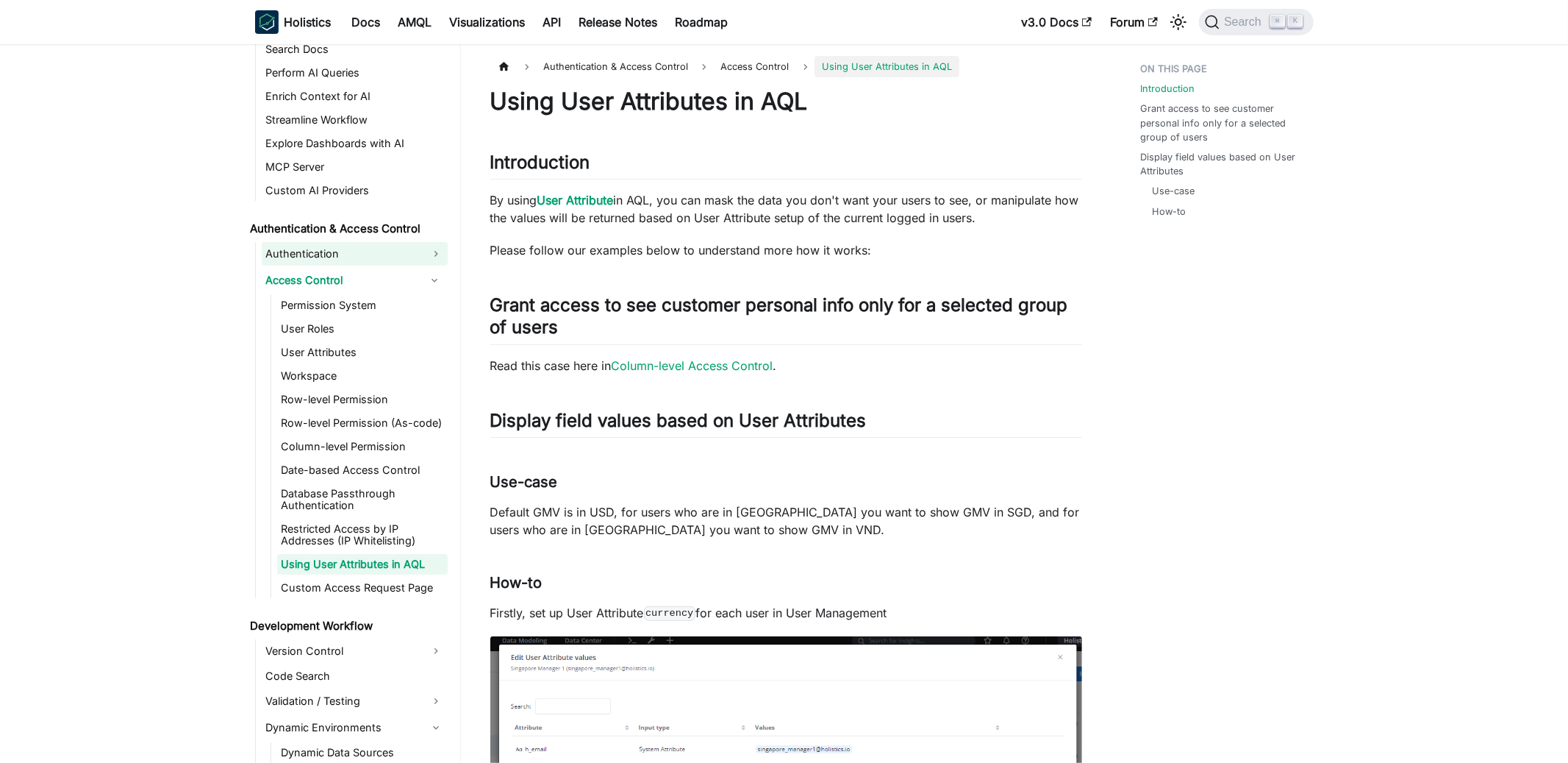
click at [343, 242] on link "Authentication" at bounding box center [354, 253] width 186 height 24
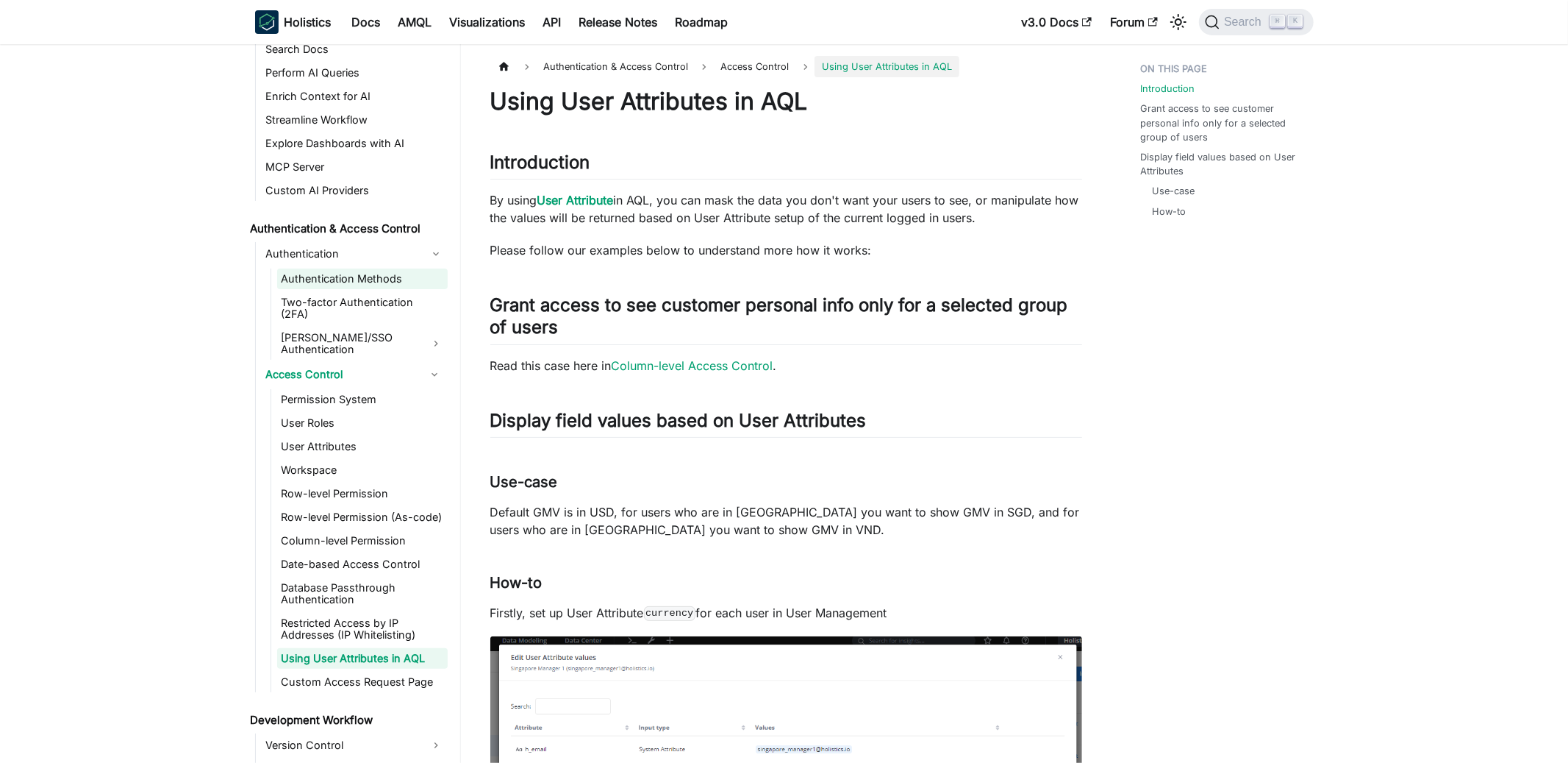
click at [343, 276] on link "Authentication Methods" at bounding box center [362, 279] width 171 height 21
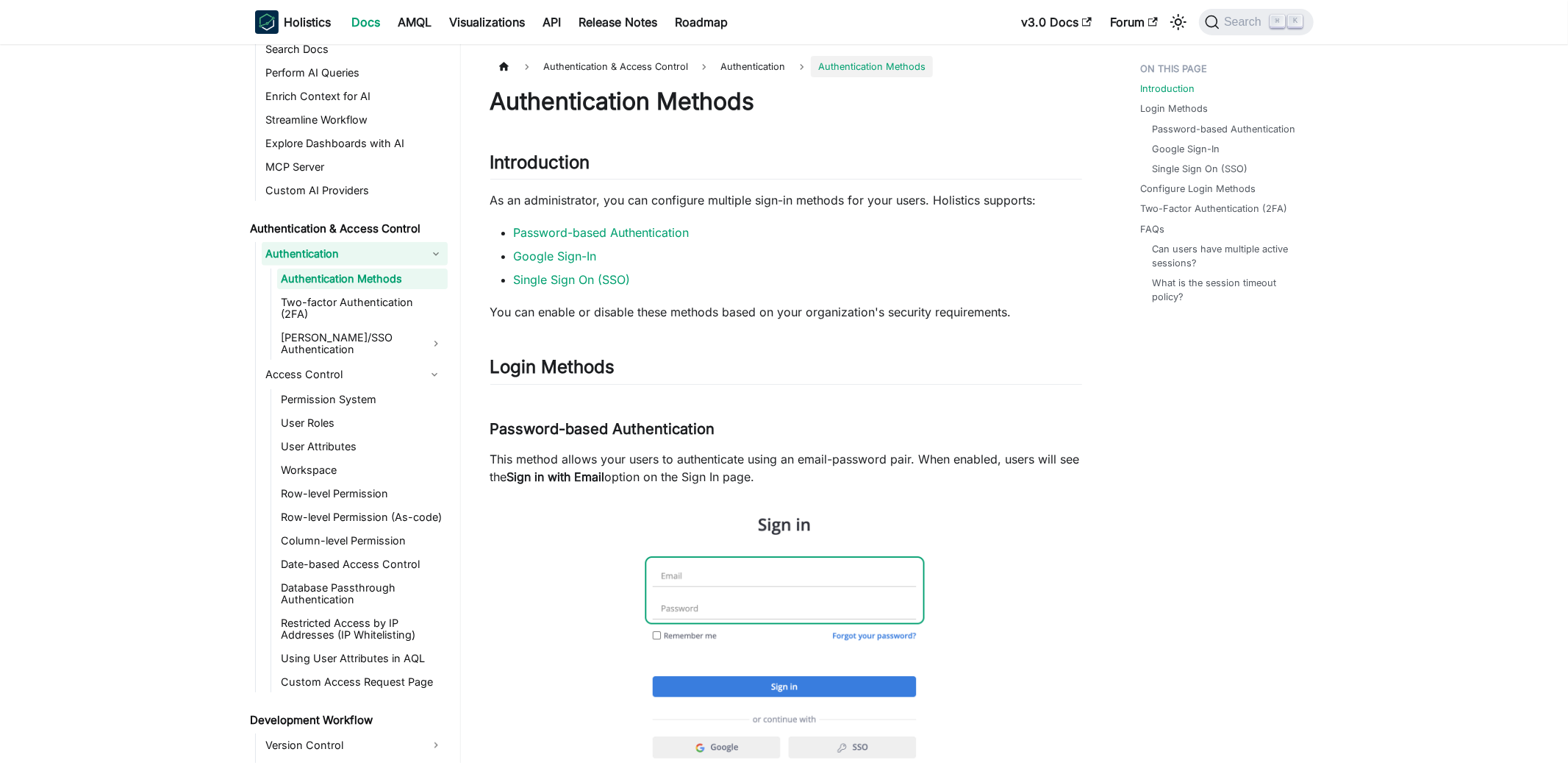
click at [346, 257] on link "Authentication" at bounding box center [354, 253] width 186 height 24
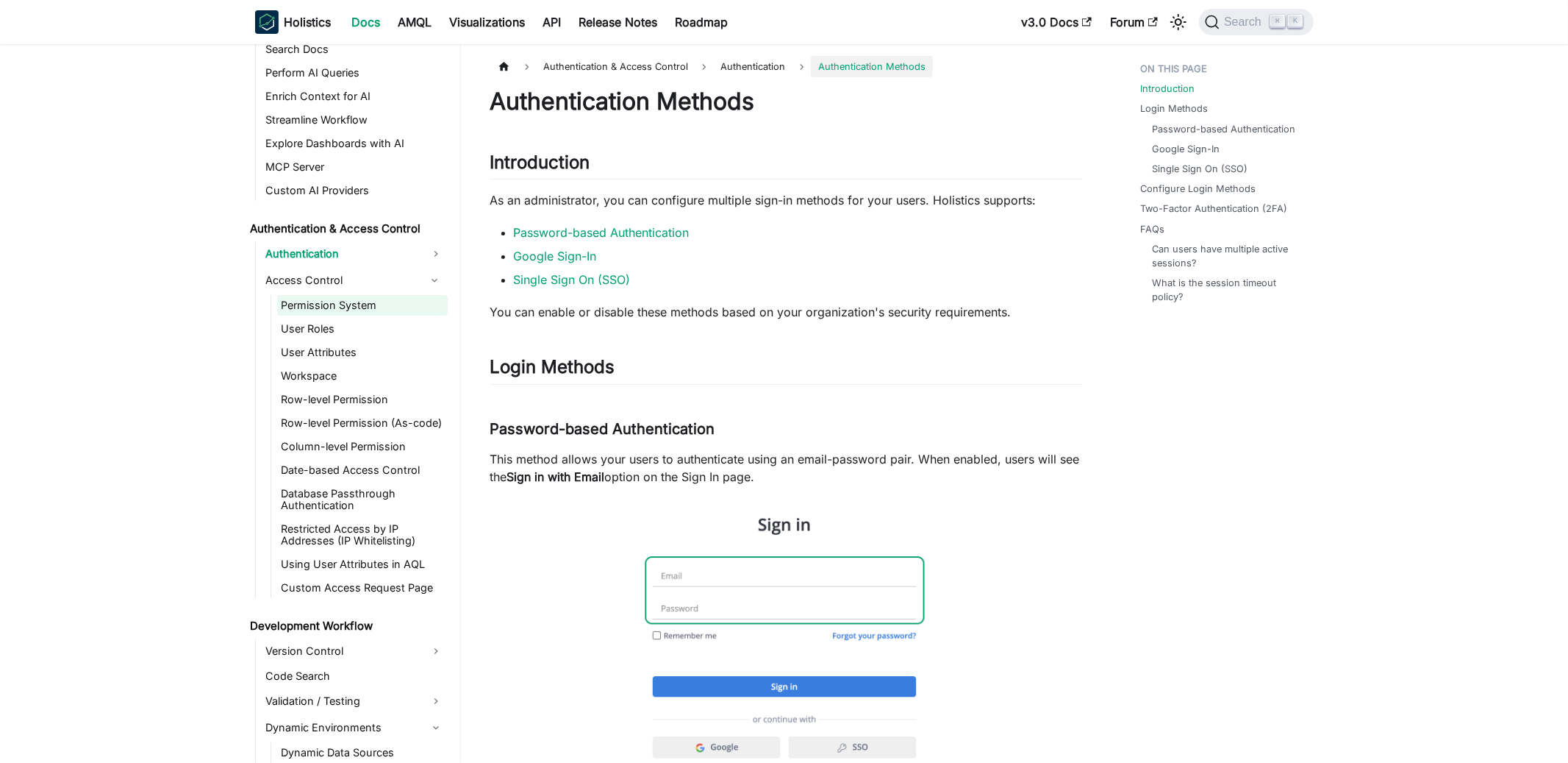
click at [346, 310] on link "Permission System" at bounding box center [362, 305] width 171 height 21
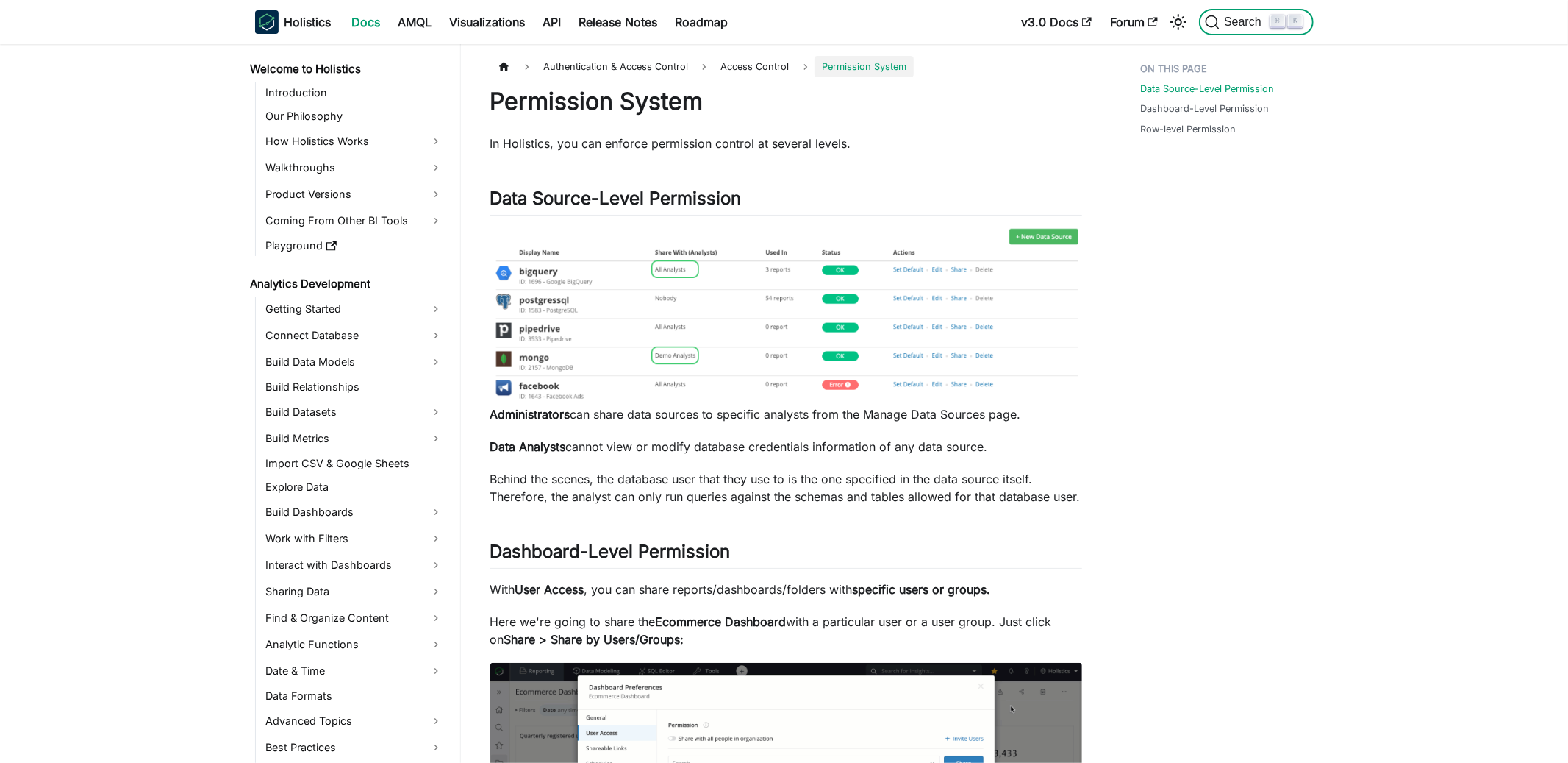
click at [1236, 28] on span "Search" at bounding box center [1246, 22] width 51 height 13
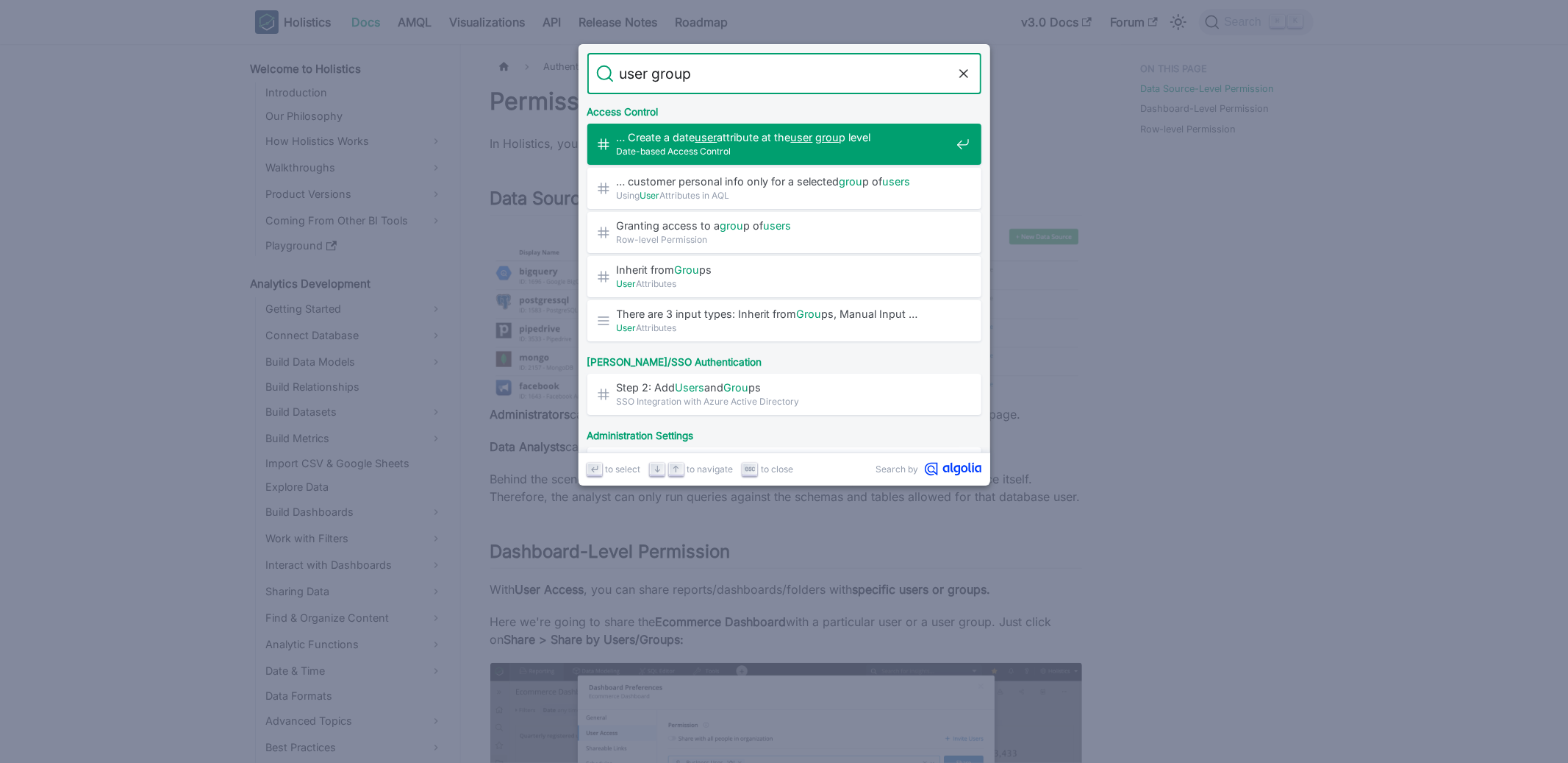
type input "user groups"
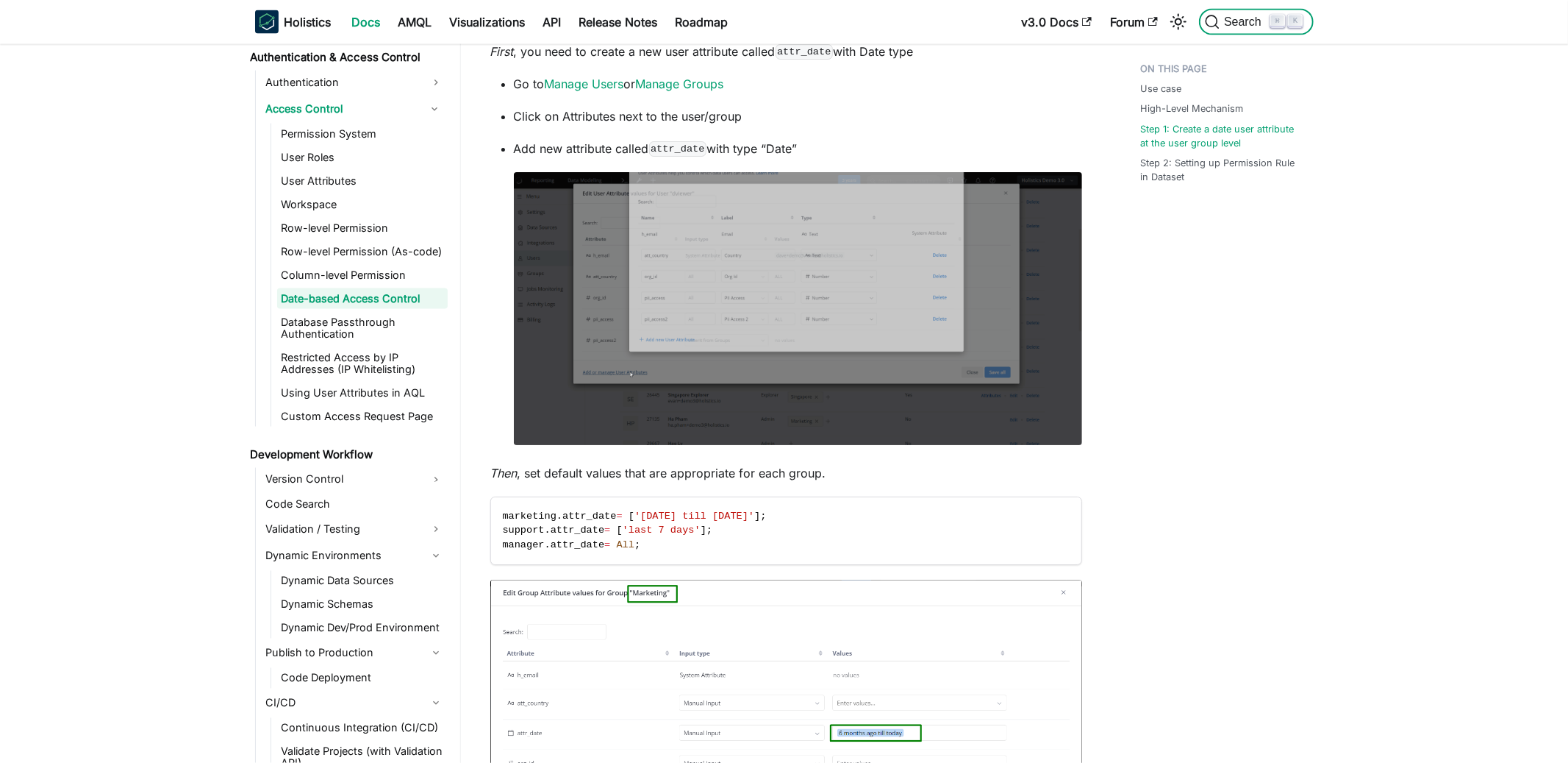
scroll to position [1873, 0]
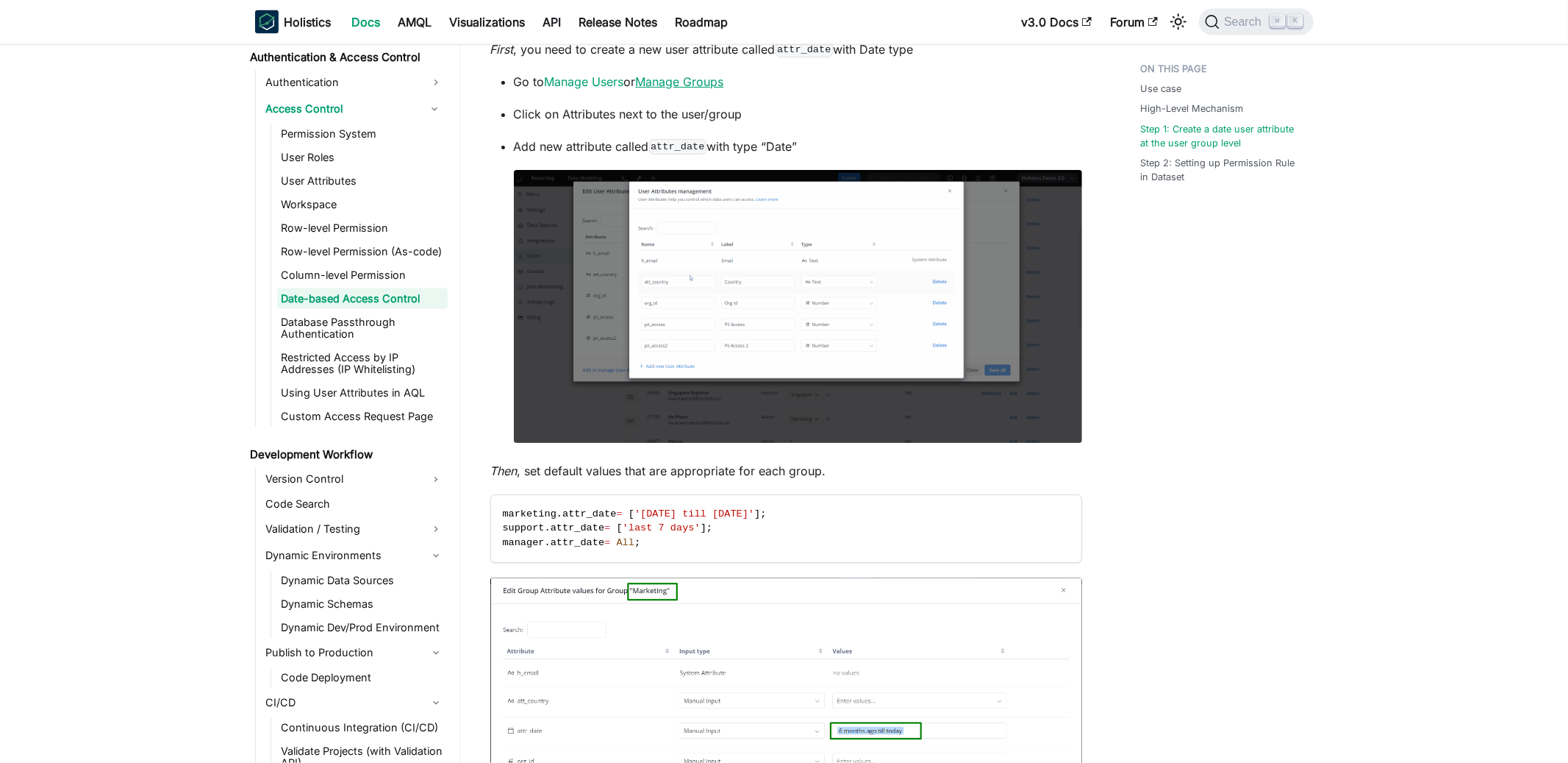
click at [686, 76] on link "Manage Groups" at bounding box center [679, 82] width 88 height 15
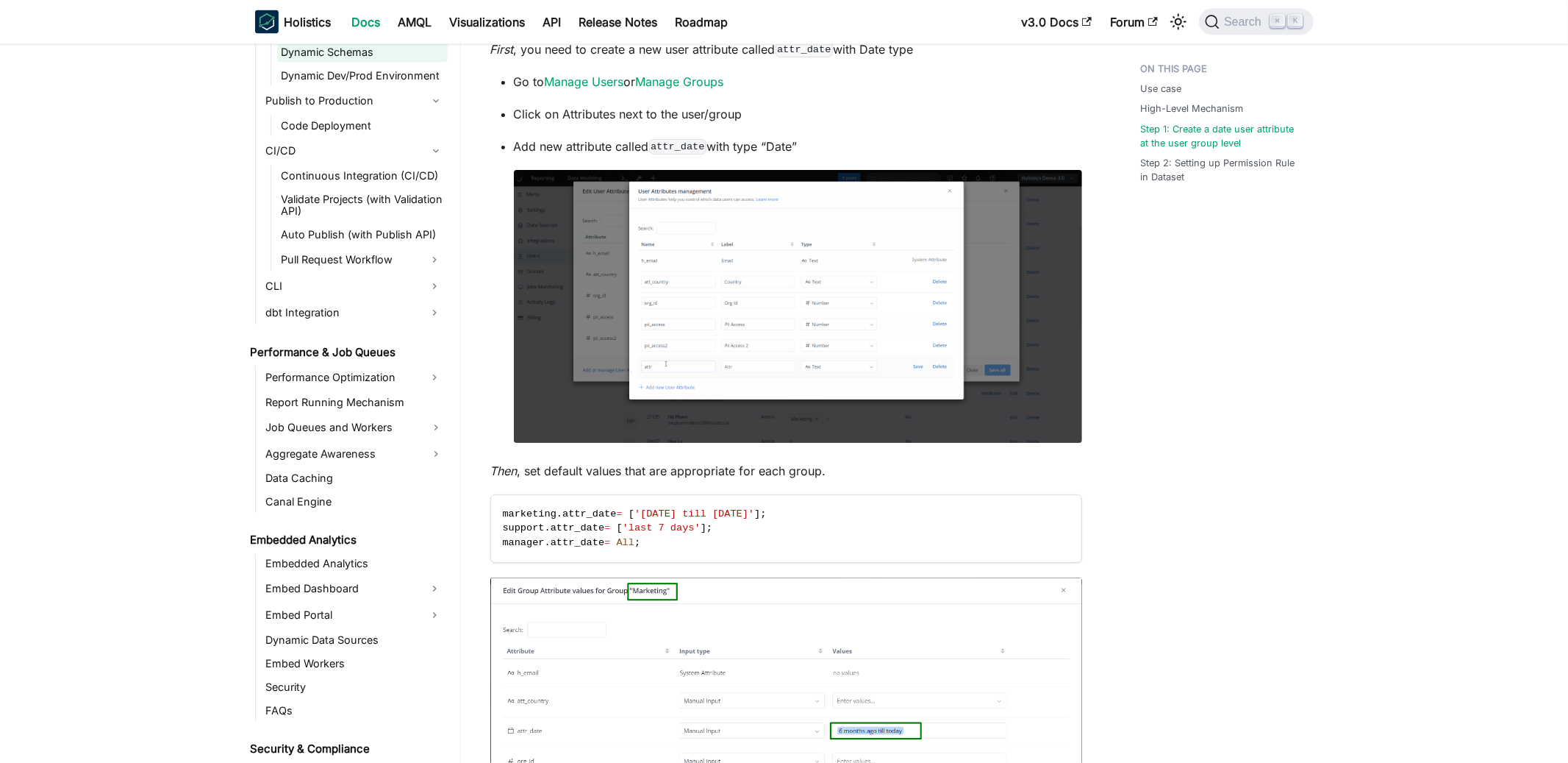
scroll to position [1589, 0]
